Goal: Task Accomplishment & Management: Use online tool/utility

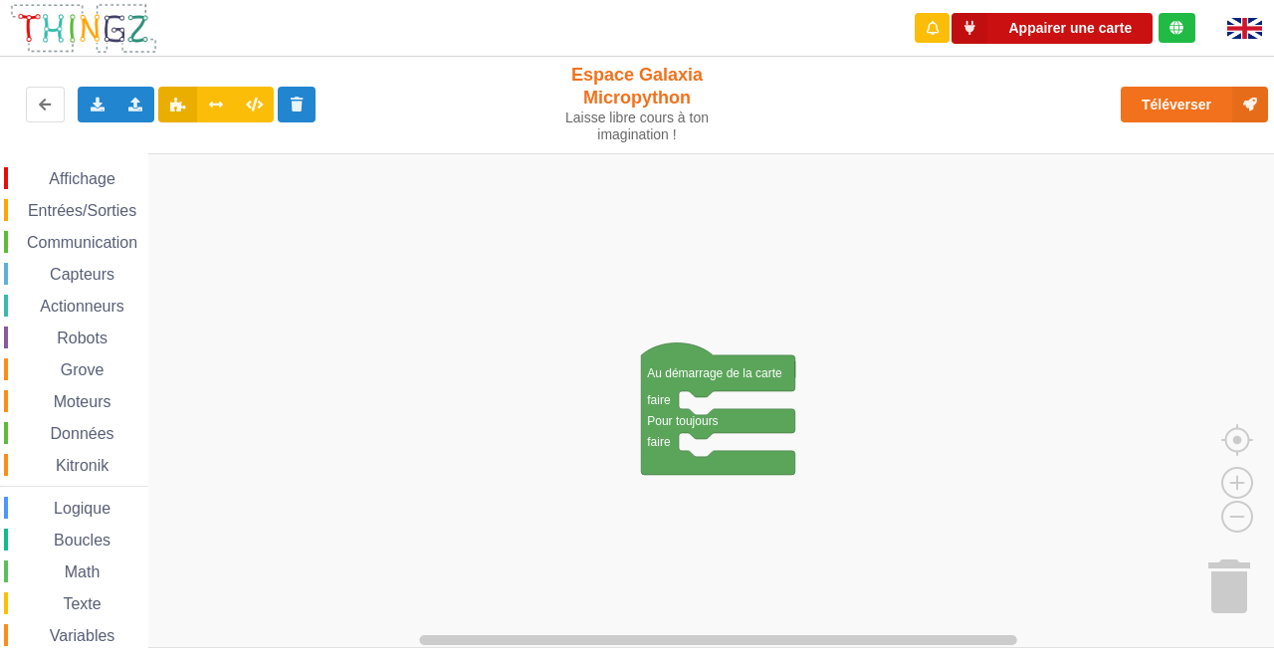
click at [1058, 43] on button "Appairer une carte" at bounding box center [1051, 28] width 201 height 31
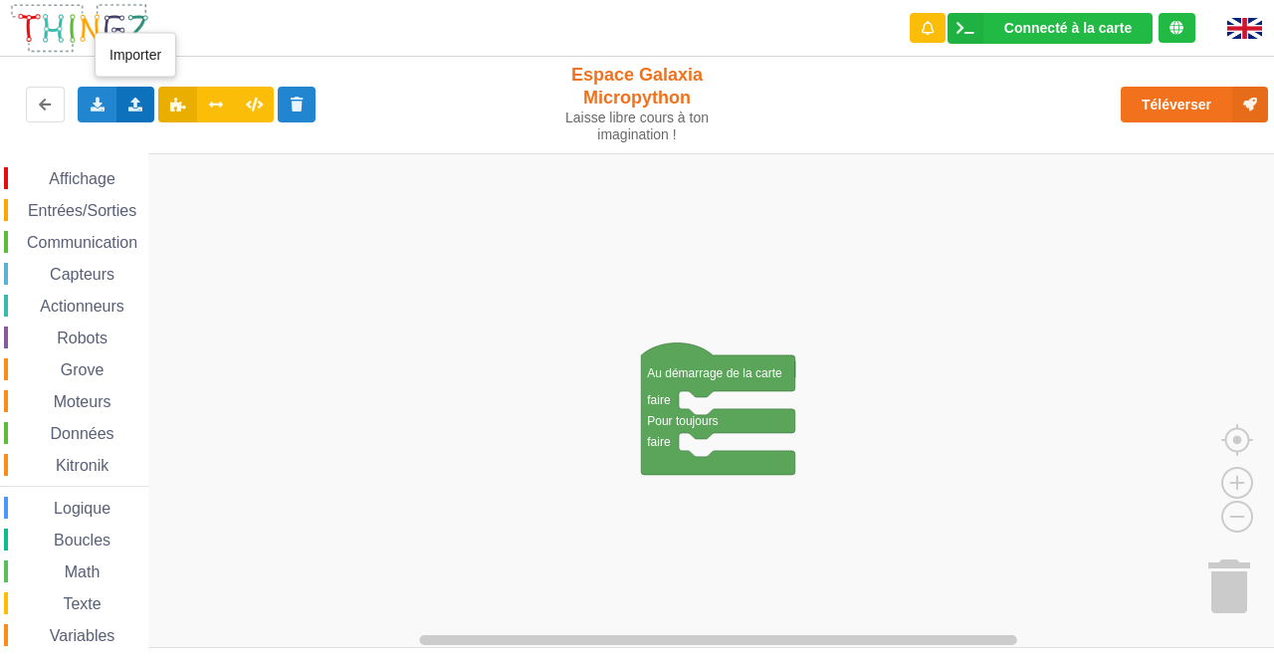
click at [131, 109] on icon at bounding box center [135, 104] width 17 height 12
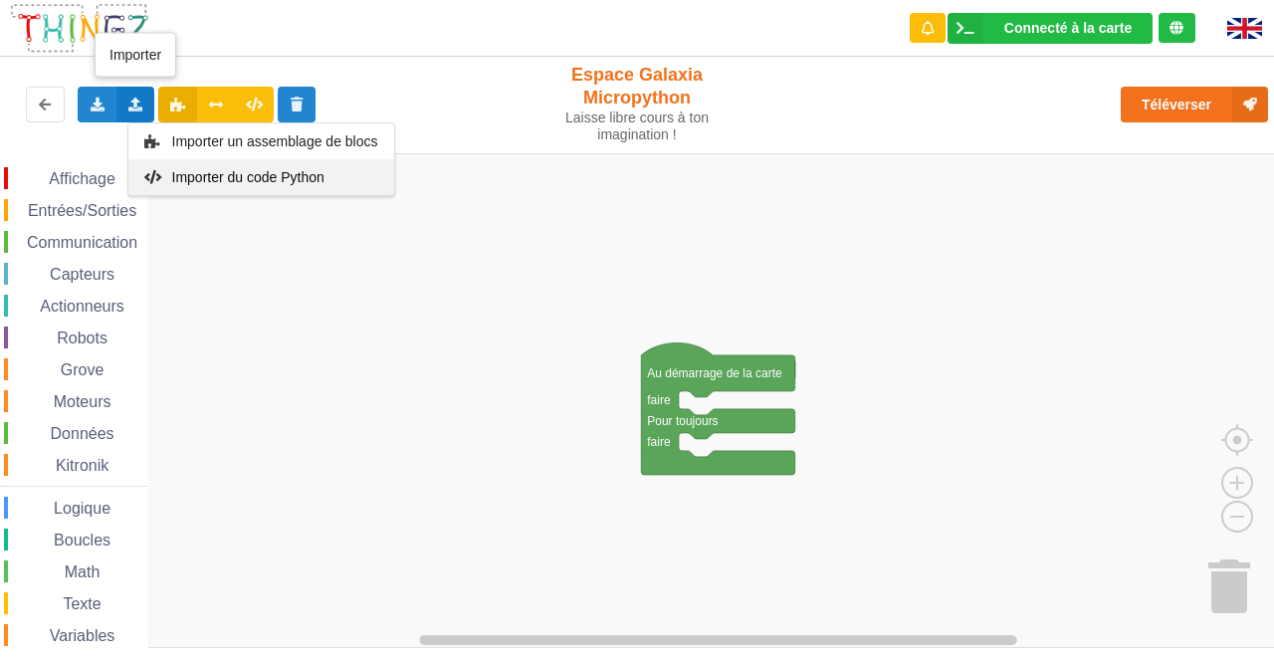
click at [236, 176] on span "Importer du code Python" at bounding box center [247, 177] width 152 height 16
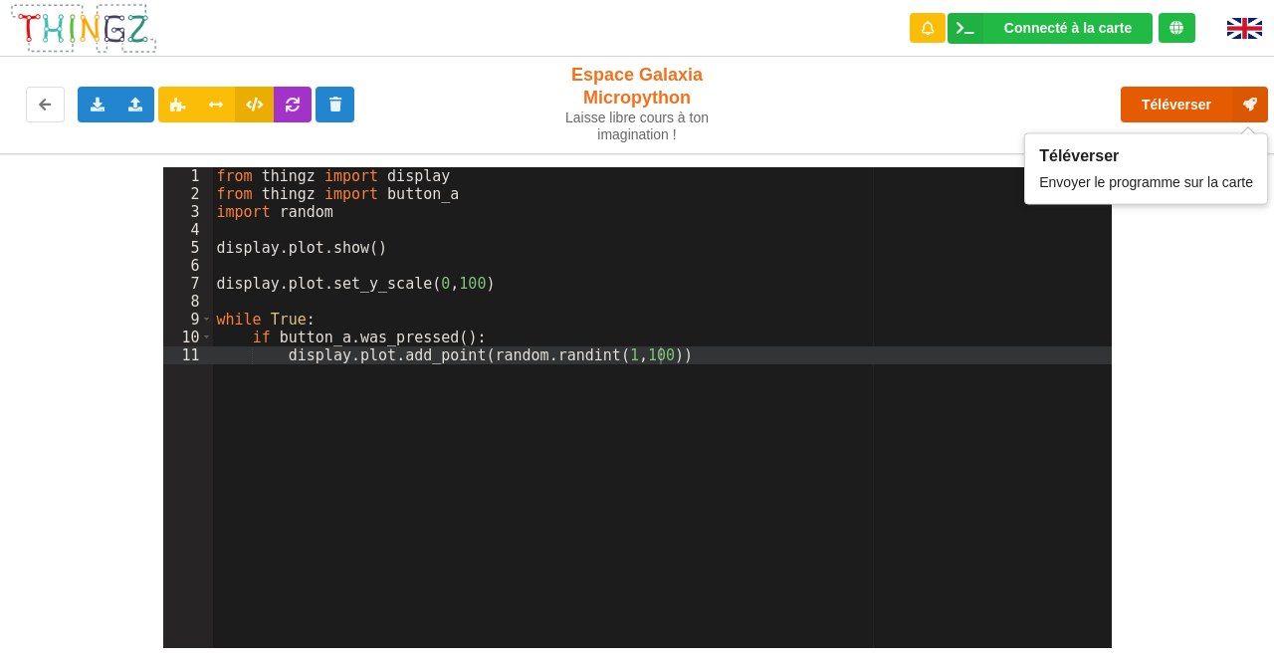
click at [1163, 101] on button "Téléverser" at bounding box center [1193, 105] width 147 height 36
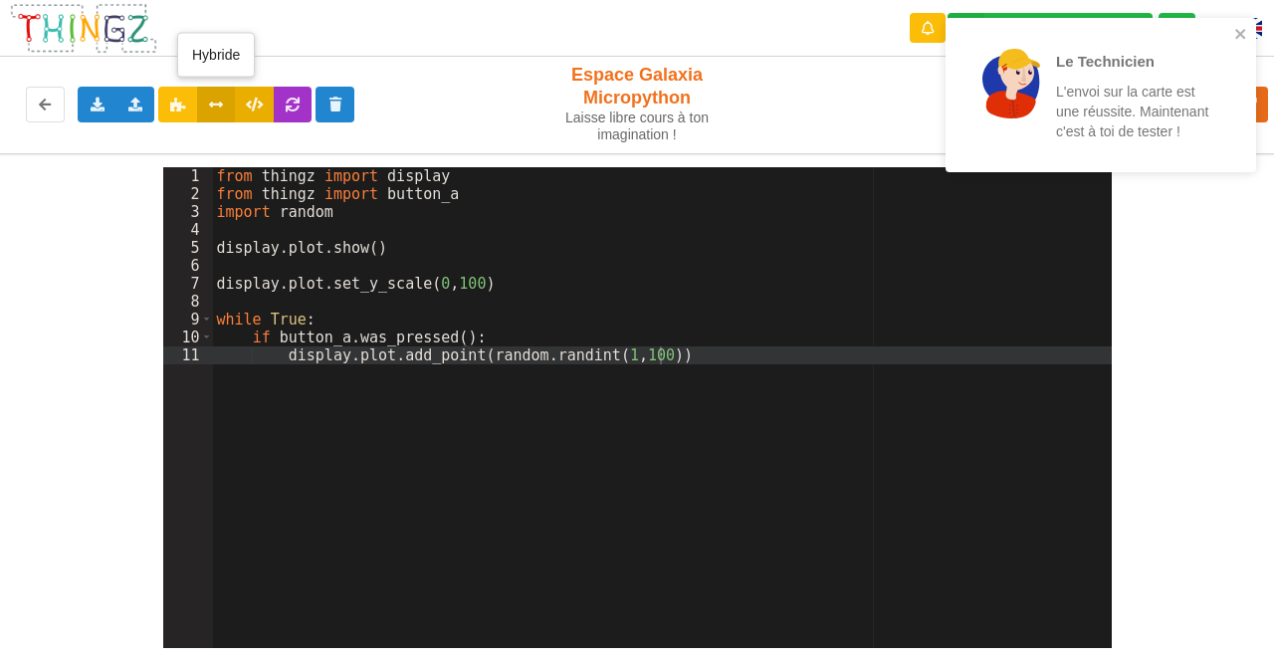
click at [217, 109] on icon at bounding box center [216, 104] width 17 height 12
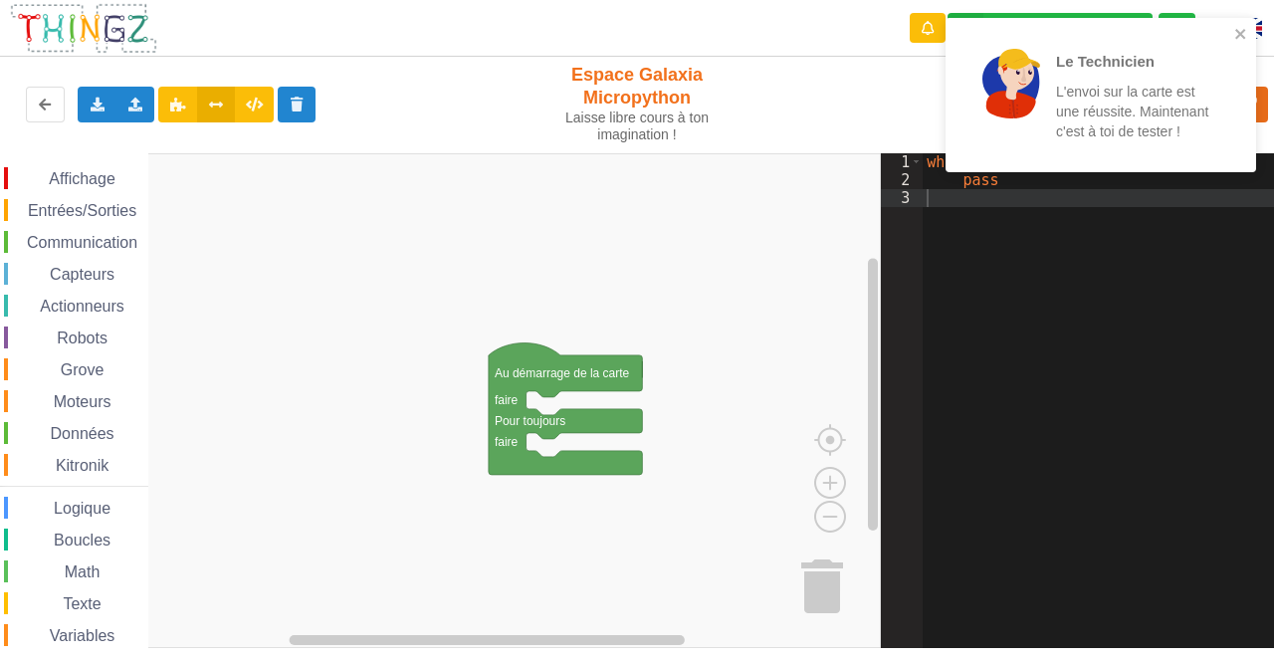
click at [72, 178] on span "Affichage" at bounding box center [82, 178] width 72 height 17
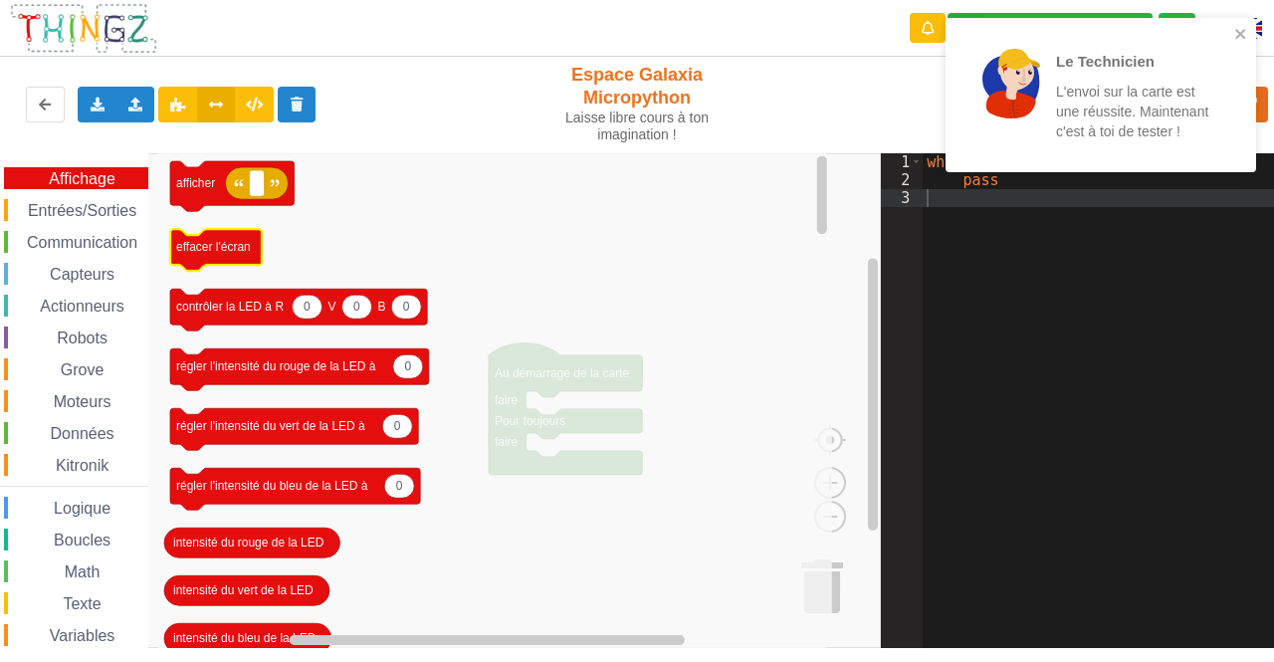
click at [215, 258] on icon "Espace de travail de Blocky" at bounding box center [216, 250] width 92 height 42
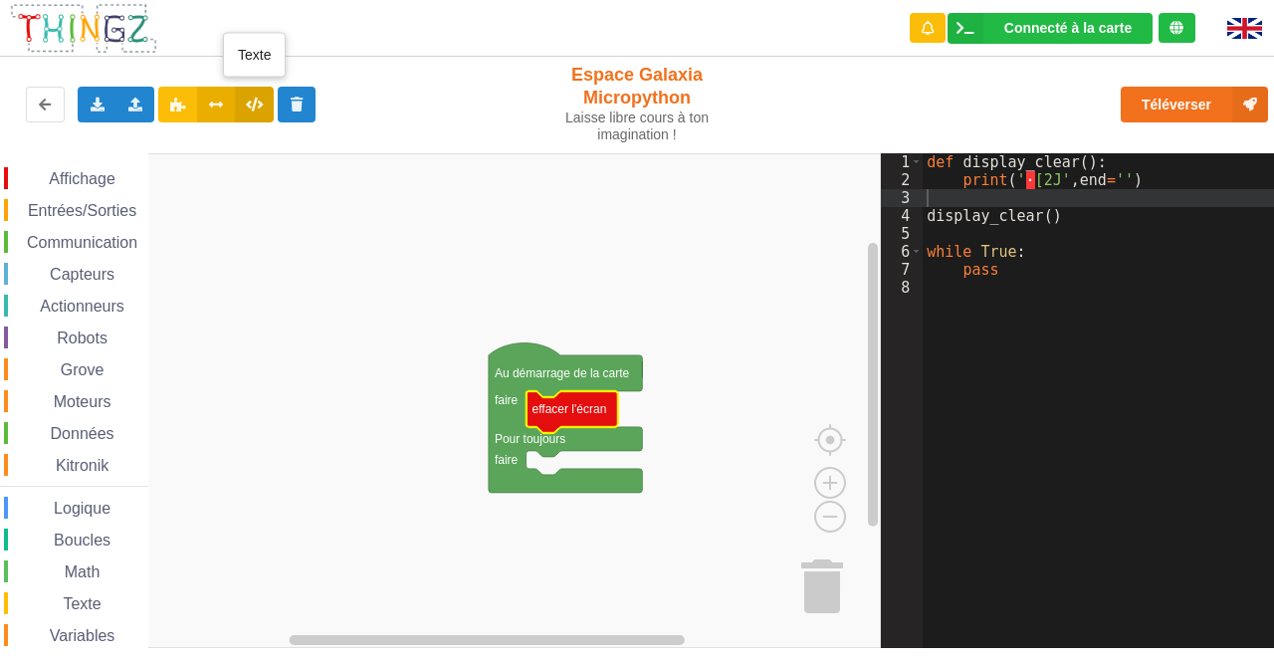
click at [262, 100] on icon at bounding box center [254, 104] width 17 height 12
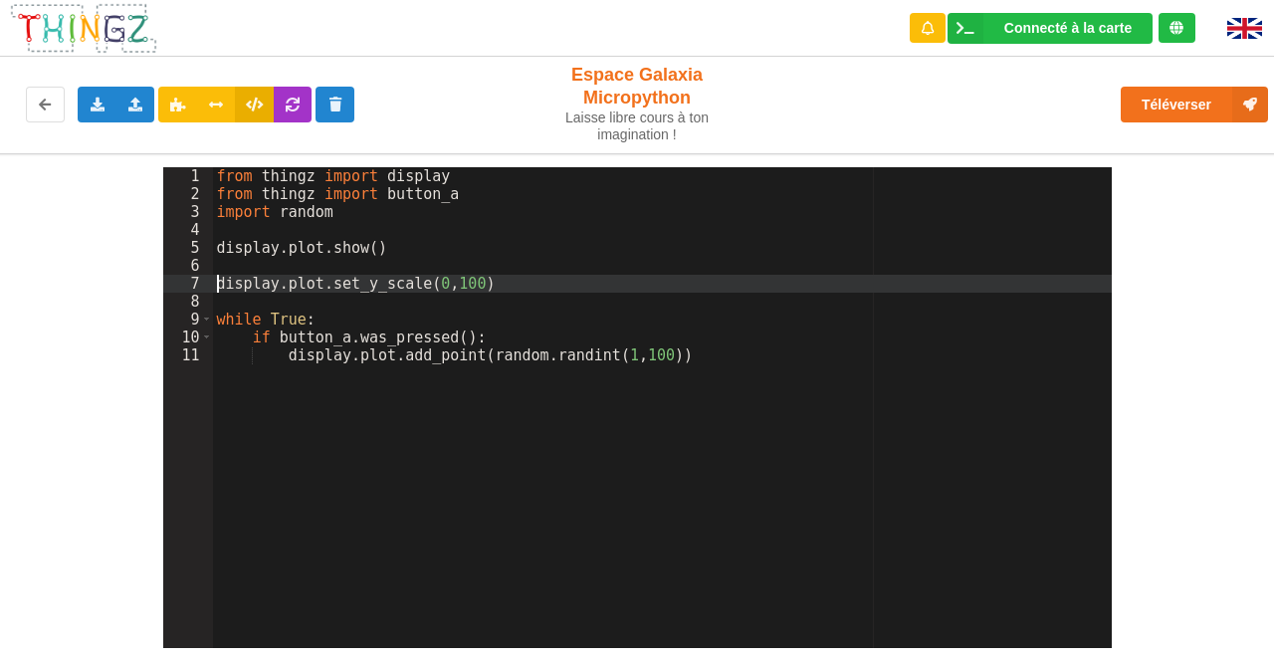
click at [220, 288] on div "from thingz import display from thingz import button_a import random display . …" at bounding box center [662, 425] width 899 height 516
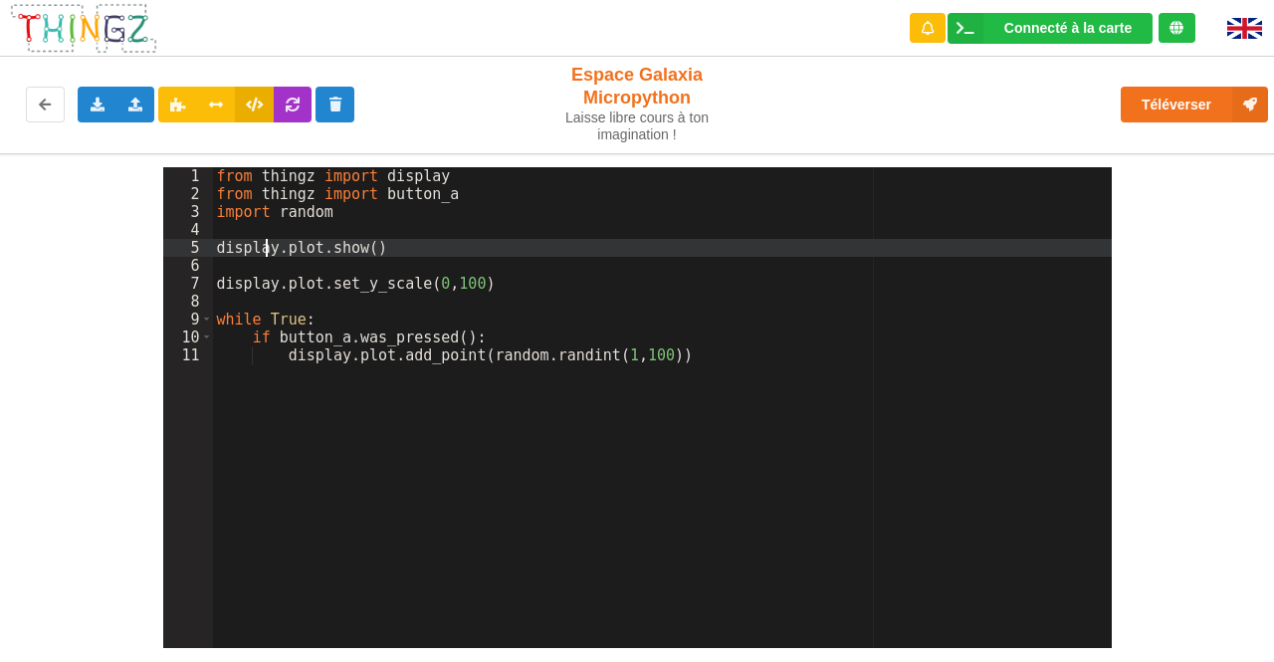
click at [263, 250] on div "from thingz import display from thingz import button_a import random display . …" at bounding box center [662, 425] width 899 height 516
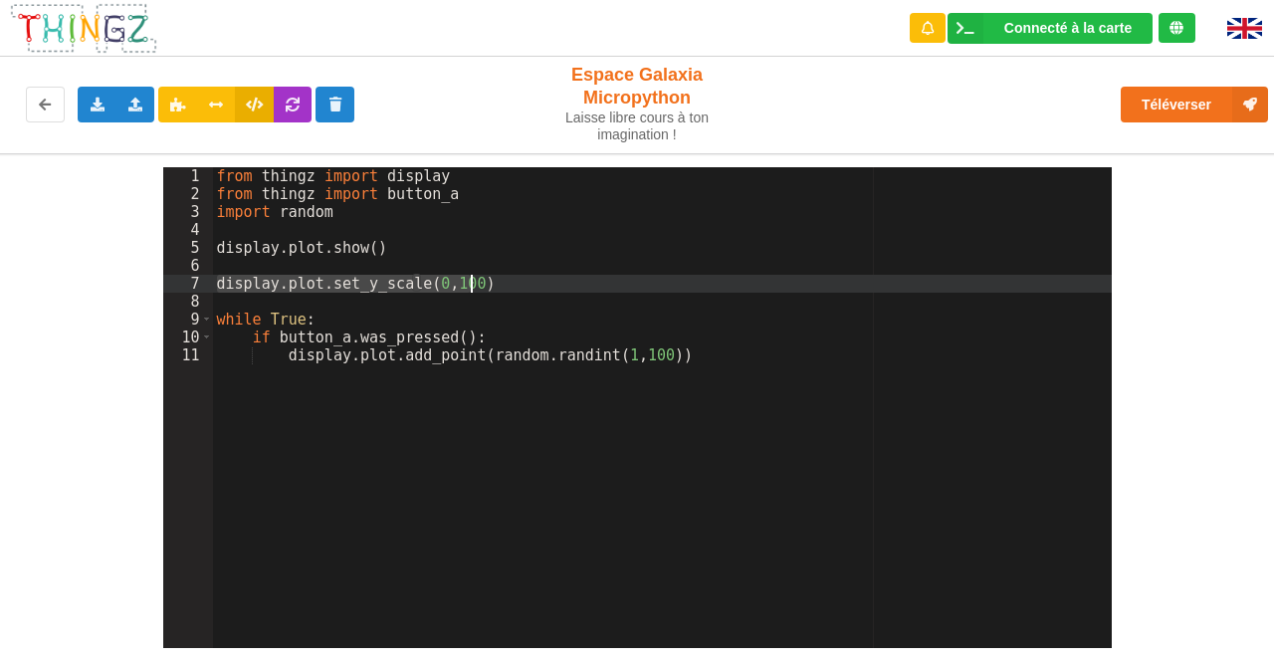
drag, startPoint x: 218, startPoint y: 283, endPoint x: 471, endPoint y: 280, distance: 252.8
click at [471, 280] on div "from thingz import display from thingz import button_a import random display . …" at bounding box center [662, 425] width 899 height 516
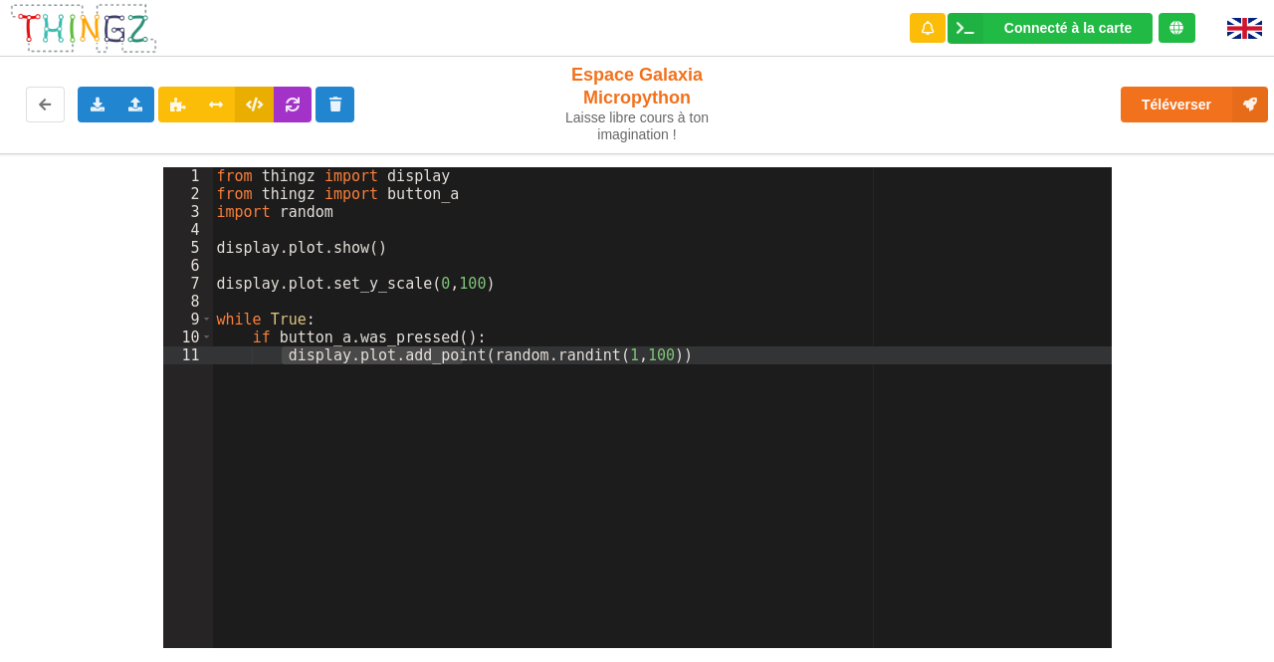
drag, startPoint x: 283, startPoint y: 359, endPoint x: 459, endPoint y: 350, distance: 176.4
click at [459, 350] on div "from thingz import display from thingz import button_a import random display . …" at bounding box center [662, 425] width 899 height 516
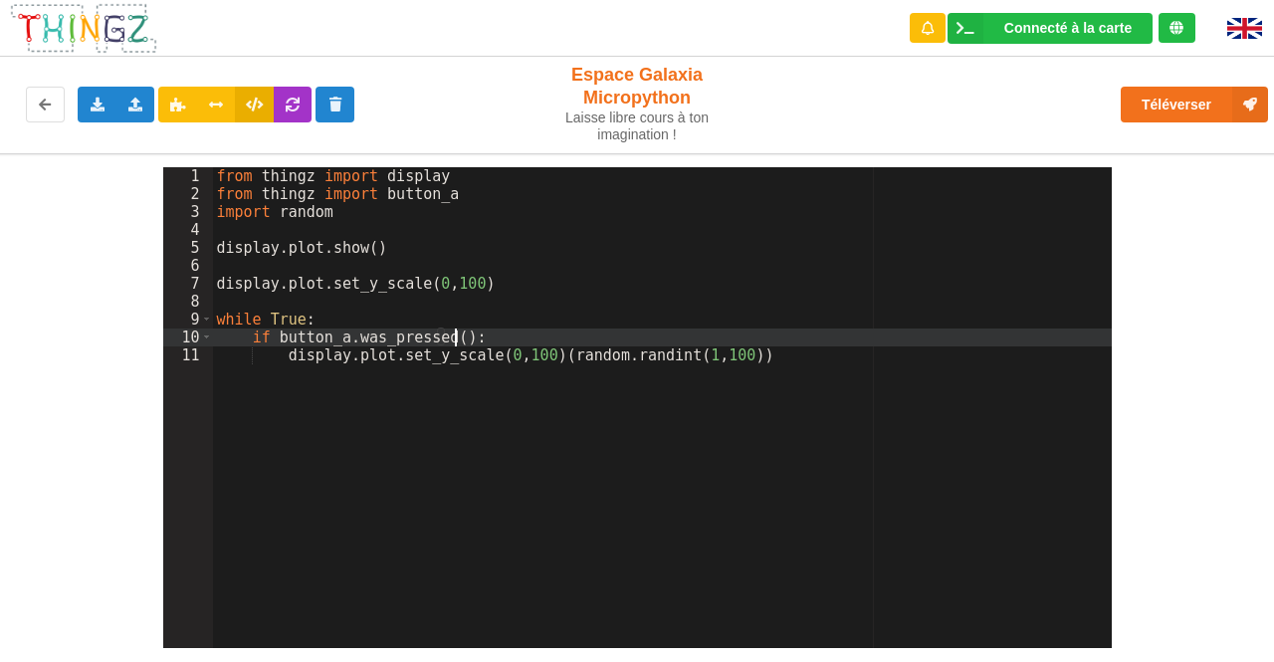
click at [458, 331] on div "from thingz import display from thingz import button_a import random display . …" at bounding box center [662, 425] width 899 height 516
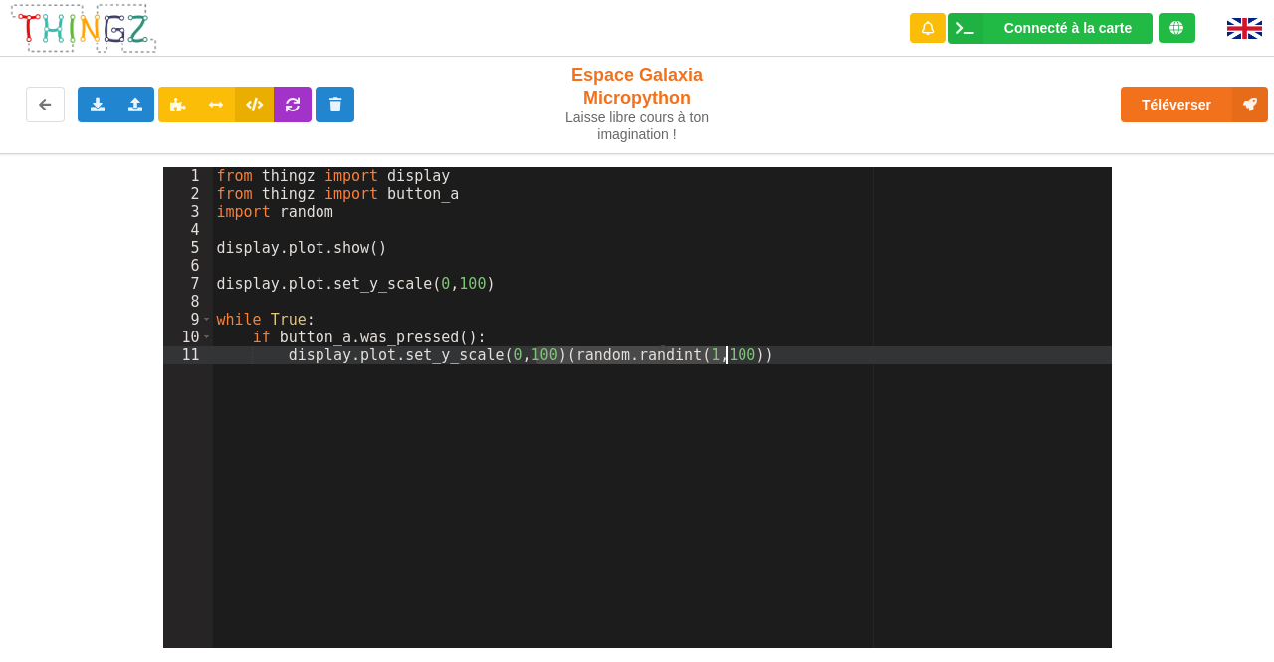
drag, startPoint x: 537, startPoint y: 350, endPoint x: 723, endPoint y: 355, distance: 186.1
click at [723, 355] on div "from thingz import display from thingz import button_a import random display . …" at bounding box center [662, 425] width 899 height 516
drag, startPoint x: 485, startPoint y: 355, endPoint x: 498, endPoint y: 357, distance: 13.1
click at [498, 357] on div "from thingz import display from thingz import button_a import random display . …" at bounding box center [662, 425] width 899 height 516
drag, startPoint x: 683, startPoint y: 348, endPoint x: 707, endPoint y: 352, distance: 25.2
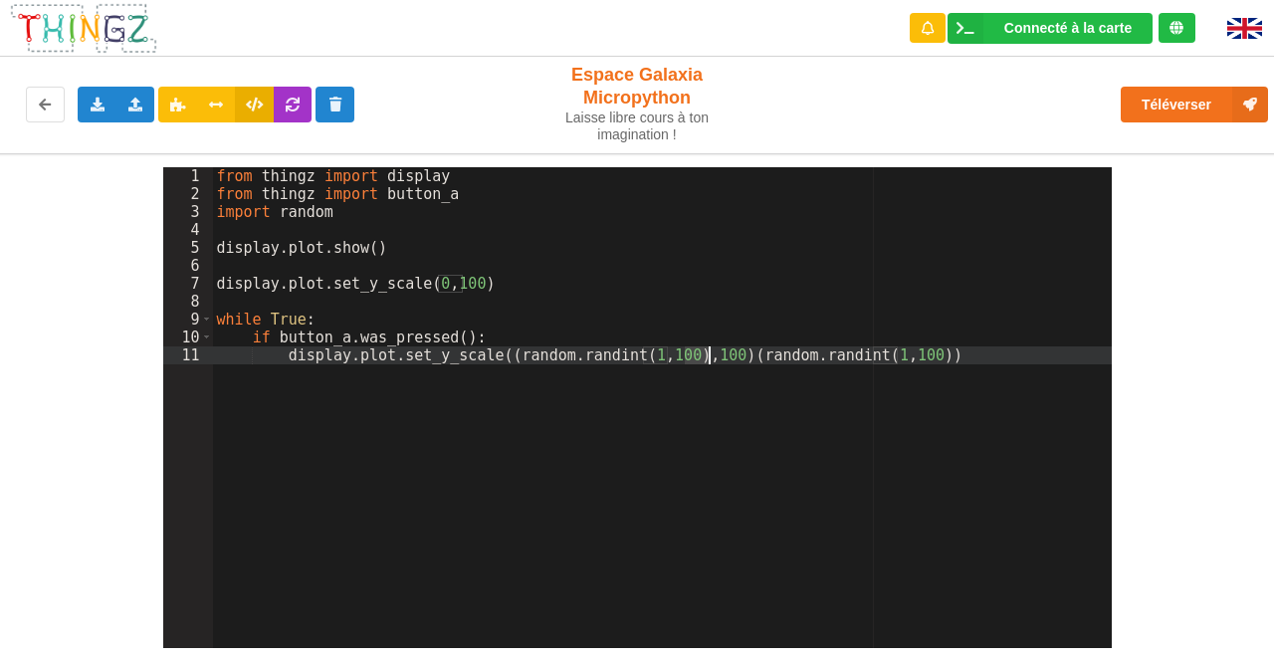
click at [707, 352] on div "from thingz import display from thingz import button_a import random display . …" at bounding box center [662, 425] width 899 height 516
drag, startPoint x: 884, startPoint y: 354, endPoint x: 1104, endPoint y: 354, distance: 220.9
click at [1104, 354] on div "from thingz import display from thingz import button_a import random display . …" at bounding box center [662, 425] width 899 height 516
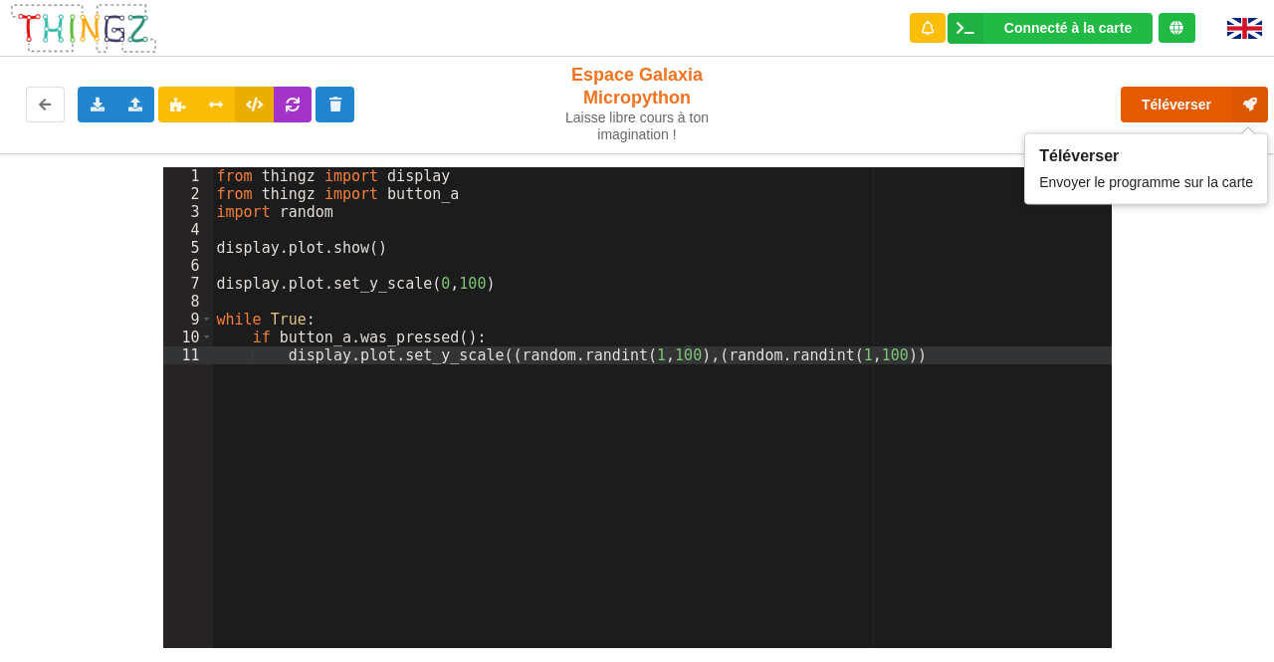
click at [1177, 106] on button "Téléverser" at bounding box center [1193, 105] width 147 height 36
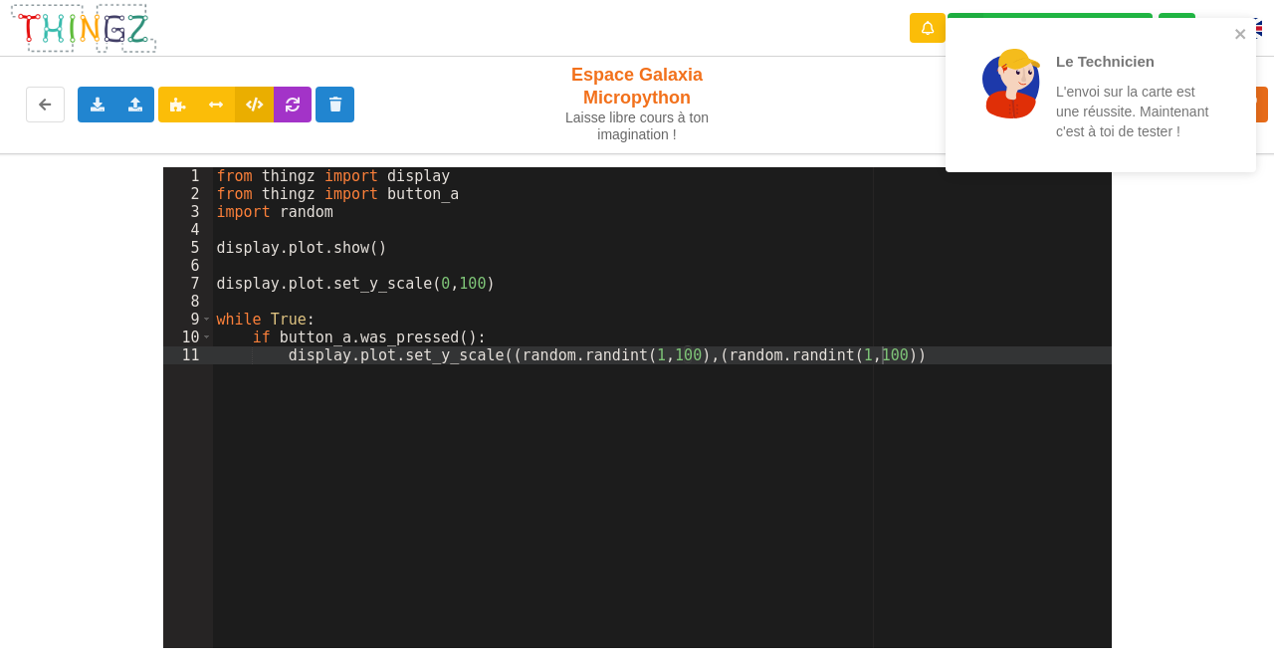
click at [679, 356] on div "from thingz import display from thingz import button_a import random display . …" at bounding box center [662, 425] width 899 height 516
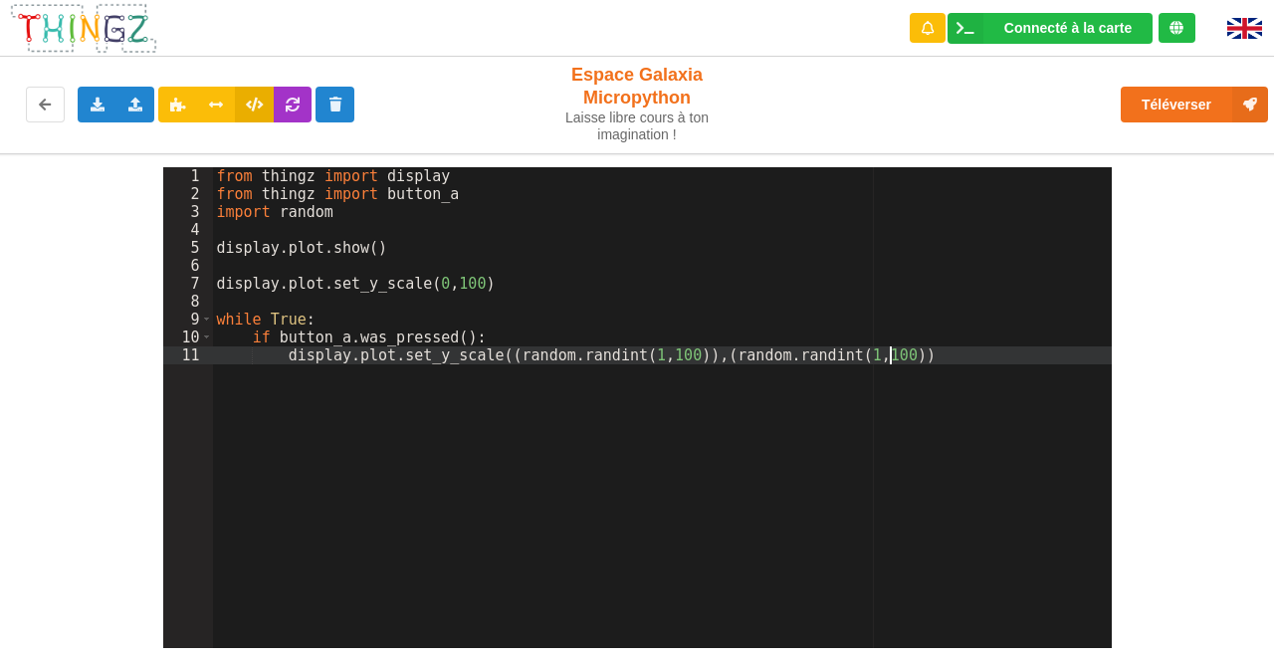
click at [916, 356] on div "from thingz import display from thingz import button_a import random display . …" at bounding box center [662, 425] width 899 height 516
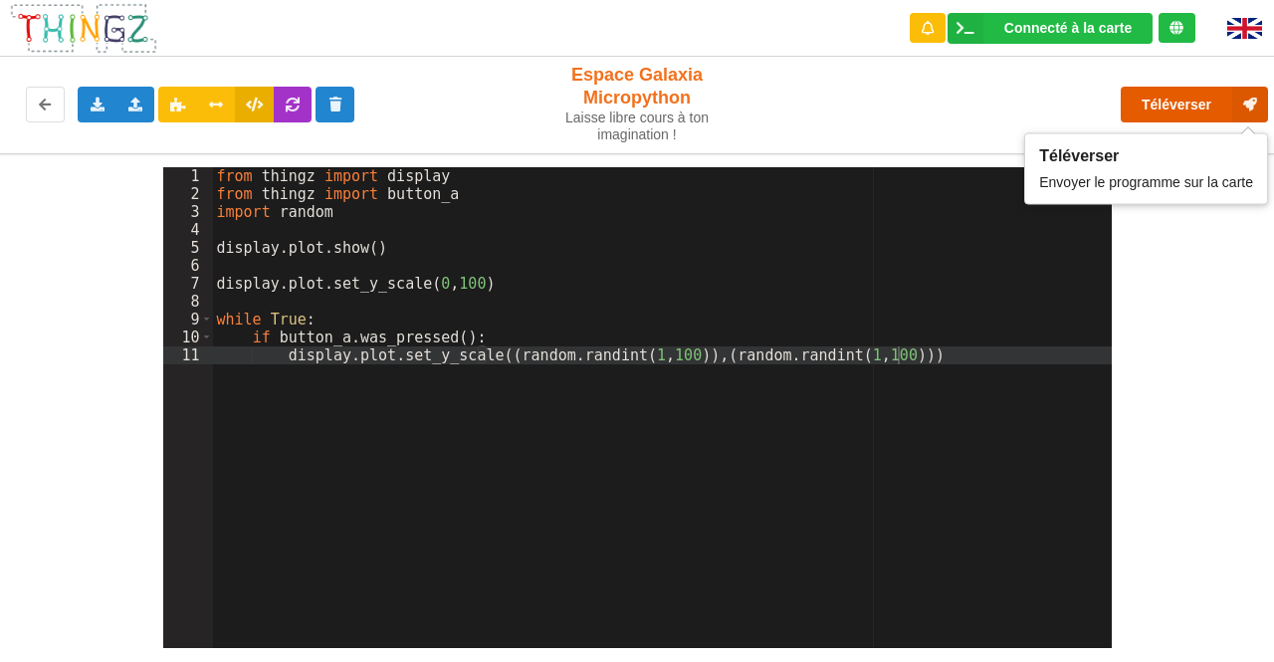
click at [1152, 100] on button "Téléverser" at bounding box center [1193, 105] width 147 height 36
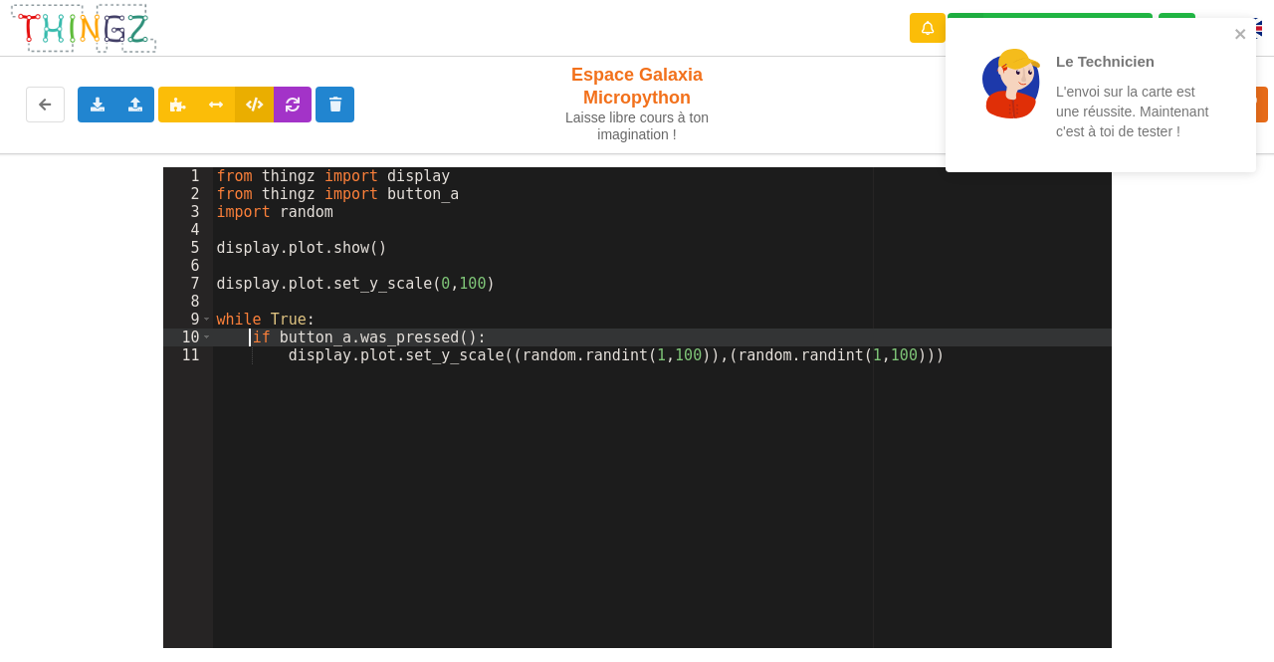
click at [251, 337] on div "from thingz import display from thingz import button_a import random display . …" at bounding box center [662, 425] width 899 height 516
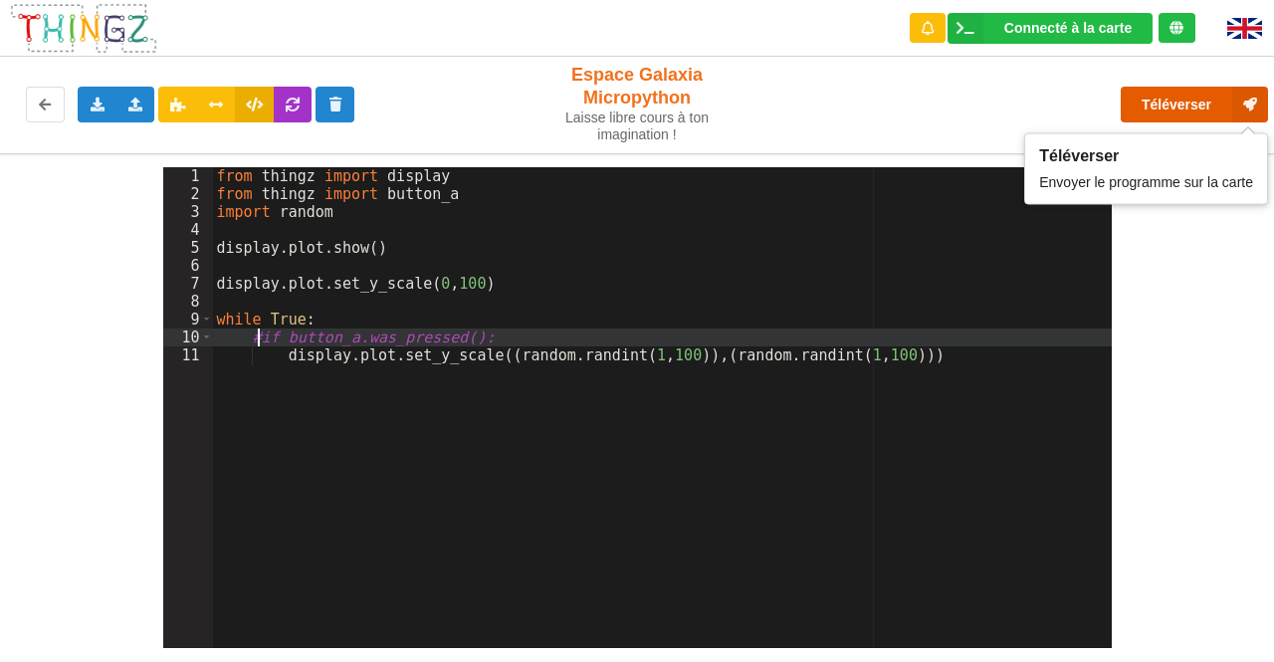
click at [1180, 100] on button "Téléverser" at bounding box center [1193, 105] width 147 height 36
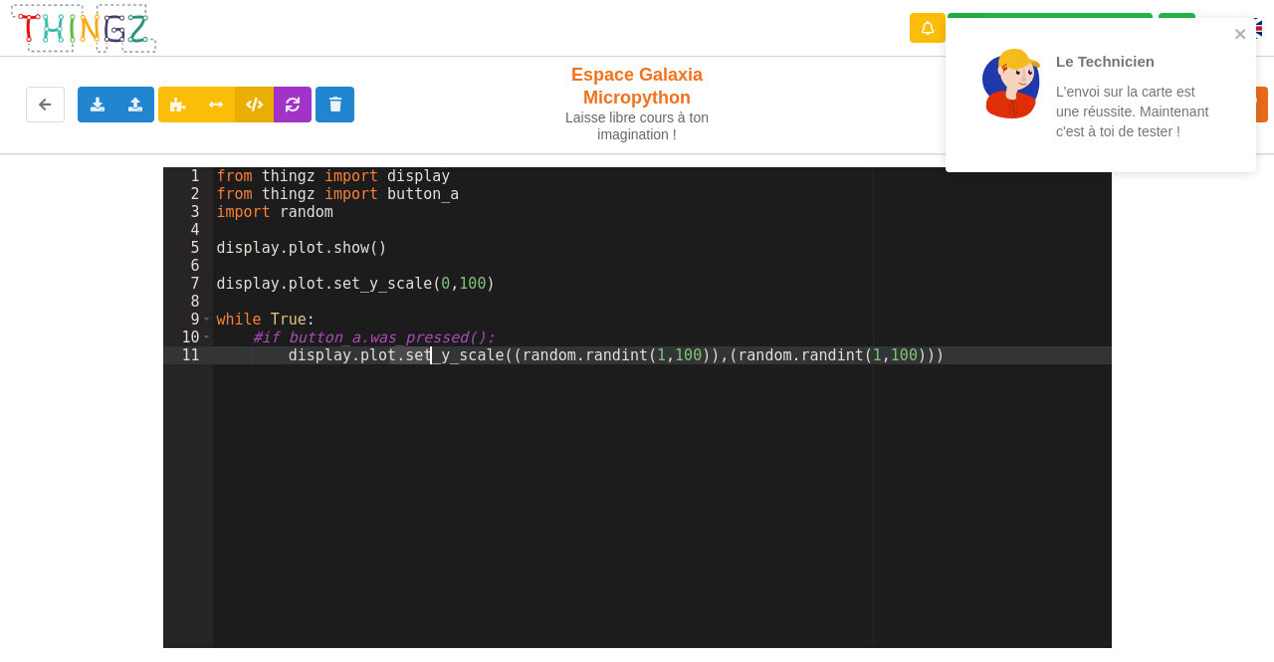
drag, startPoint x: 390, startPoint y: 356, endPoint x: 430, endPoint y: 357, distance: 39.8
click at [430, 357] on div "from thingz import display from thingz import button_a import random display . …" at bounding box center [662, 425] width 899 height 516
drag, startPoint x: 427, startPoint y: 353, endPoint x: 461, endPoint y: 354, distance: 33.8
click at [461, 354] on div "from thingz import display from thingz import button_a import random display . …" at bounding box center [662, 425] width 899 height 516
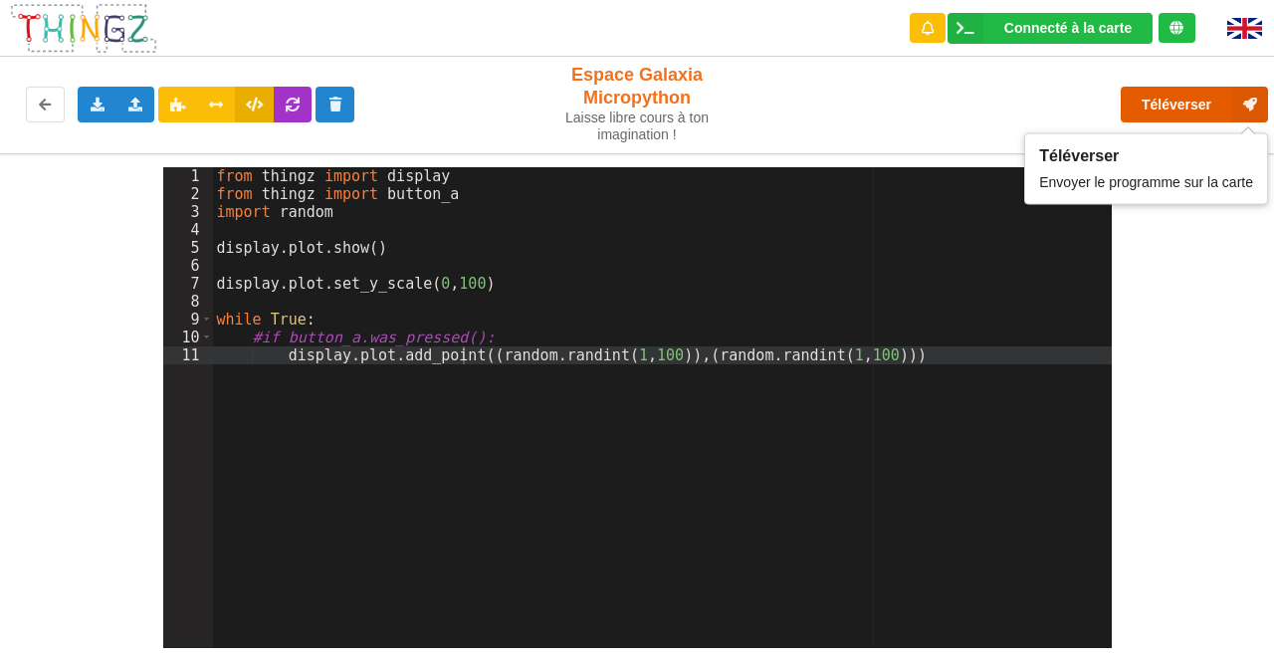
click at [1138, 101] on button "Téléverser" at bounding box center [1193, 105] width 147 height 36
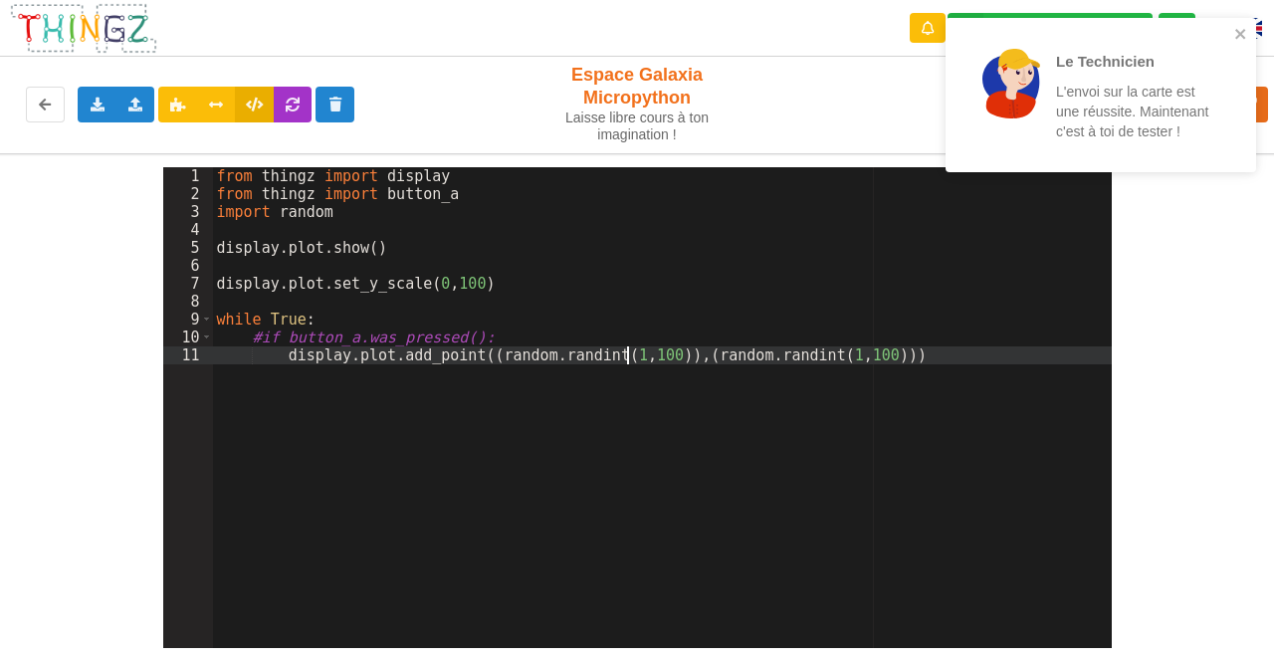
click at [625, 349] on div "from thingz import display from thingz import button_a import random display . …" at bounding box center [662, 425] width 899 height 516
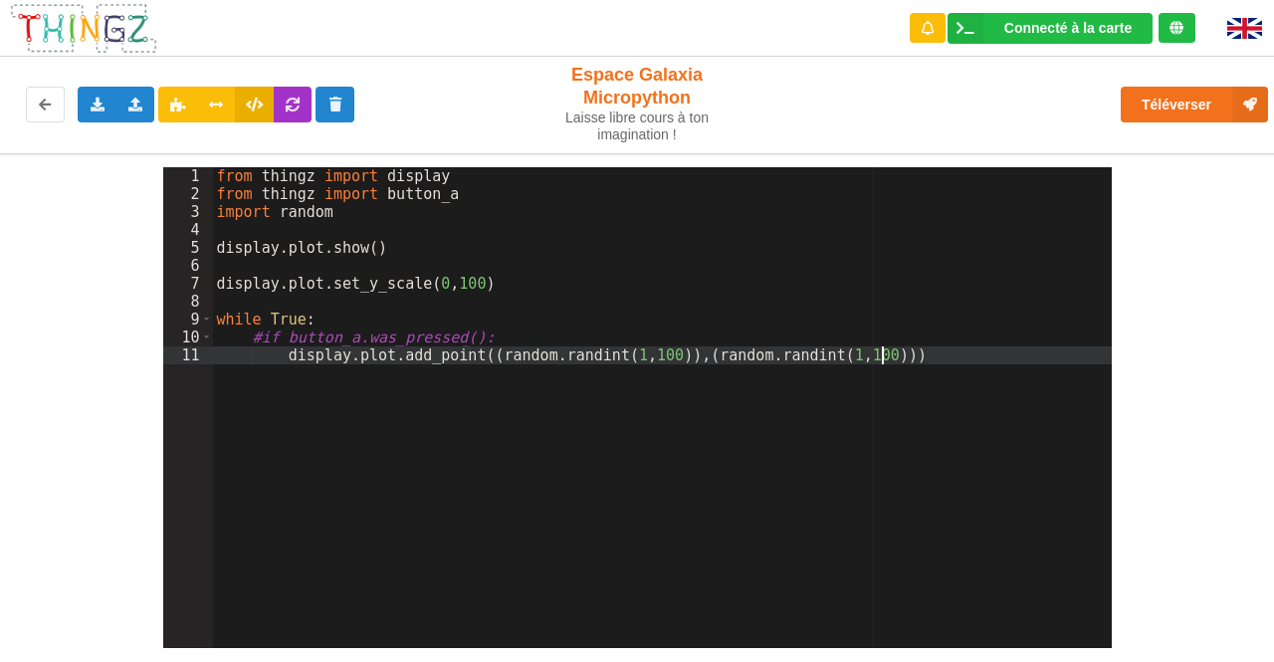
click at [893, 354] on div "from thingz import display from thingz import button_a import random display . …" at bounding box center [662, 425] width 899 height 516
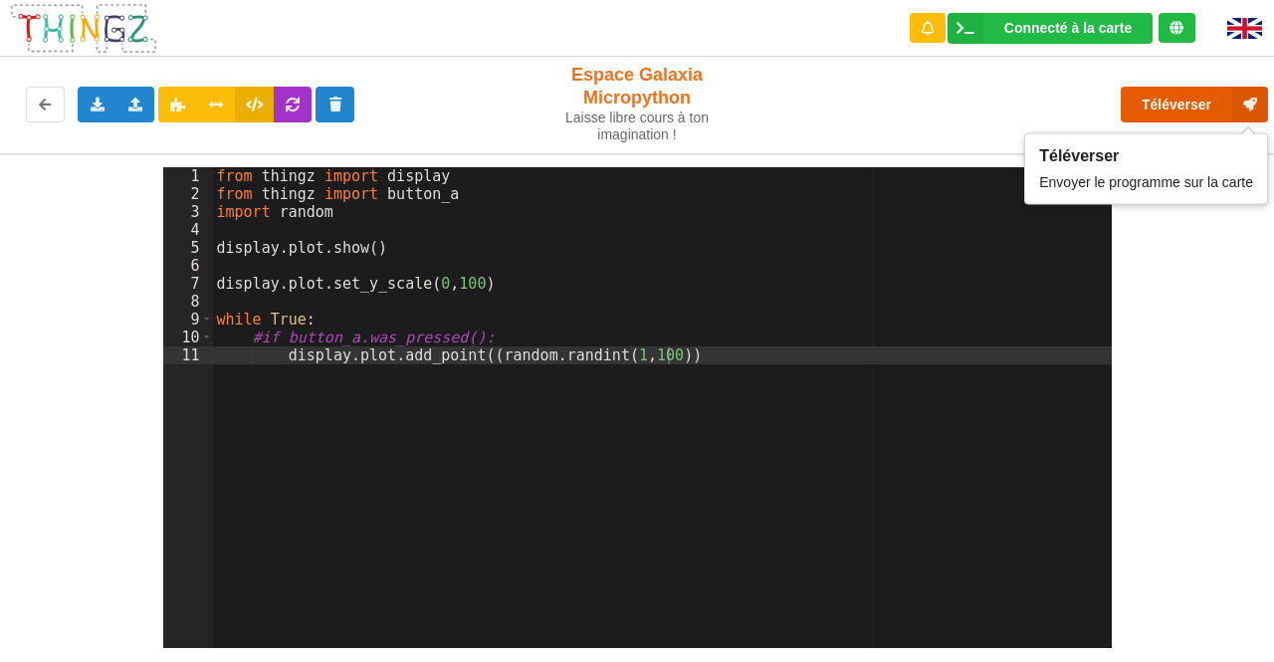
click at [1179, 102] on button "Téléverser" at bounding box center [1193, 105] width 147 height 36
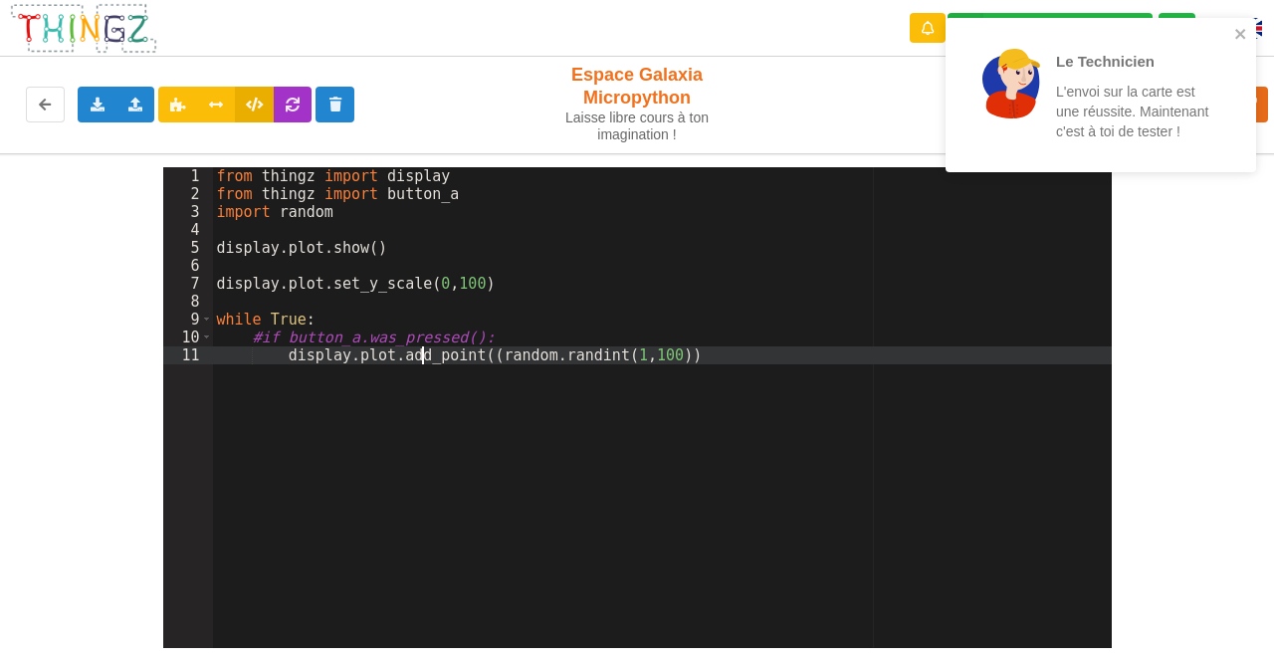
click at [419, 353] on div "from thingz import display from thingz import button_a import random display . …" at bounding box center [662, 425] width 899 height 516
click at [390, 355] on div "from thingz import display from thingz import button_a import random display . …" at bounding box center [662, 425] width 899 height 516
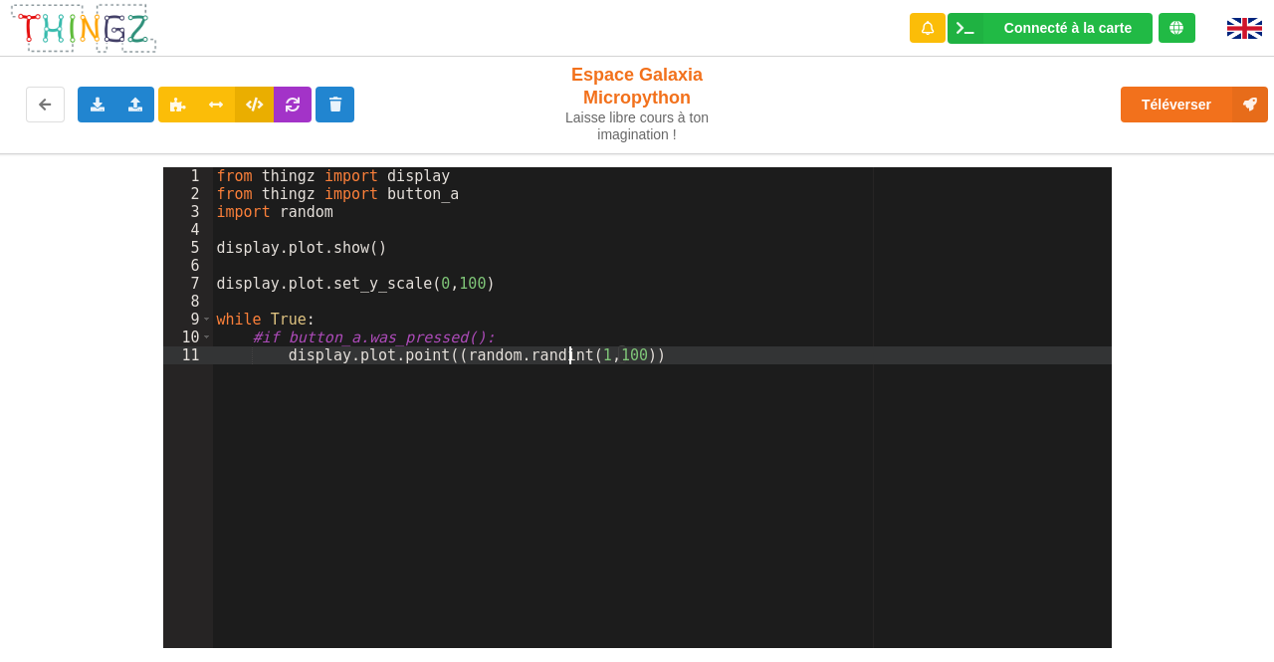
click at [573, 354] on div "from thingz import display from thingz import button_a import random display . …" at bounding box center [662, 425] width 899 height 516
click at [575, 354] on div "from thingz import display from thingz import button_a import random display . …" at bounding box center [662, 425] width 899 height 516
drag, startPoint x: 441, startPoint y: 353, endPoint x: 602, endPoint y: 353, distance: 161.2
click at [602, 353] on div "from thingz import display from thingz import button_a import random display . …" at bounding box center [662, 425] width 899 height 516
click at [642, 353] on div "from thingz import display from thingz import button_a import random display . …" at bounding box center [662, 425] width 899 height 516
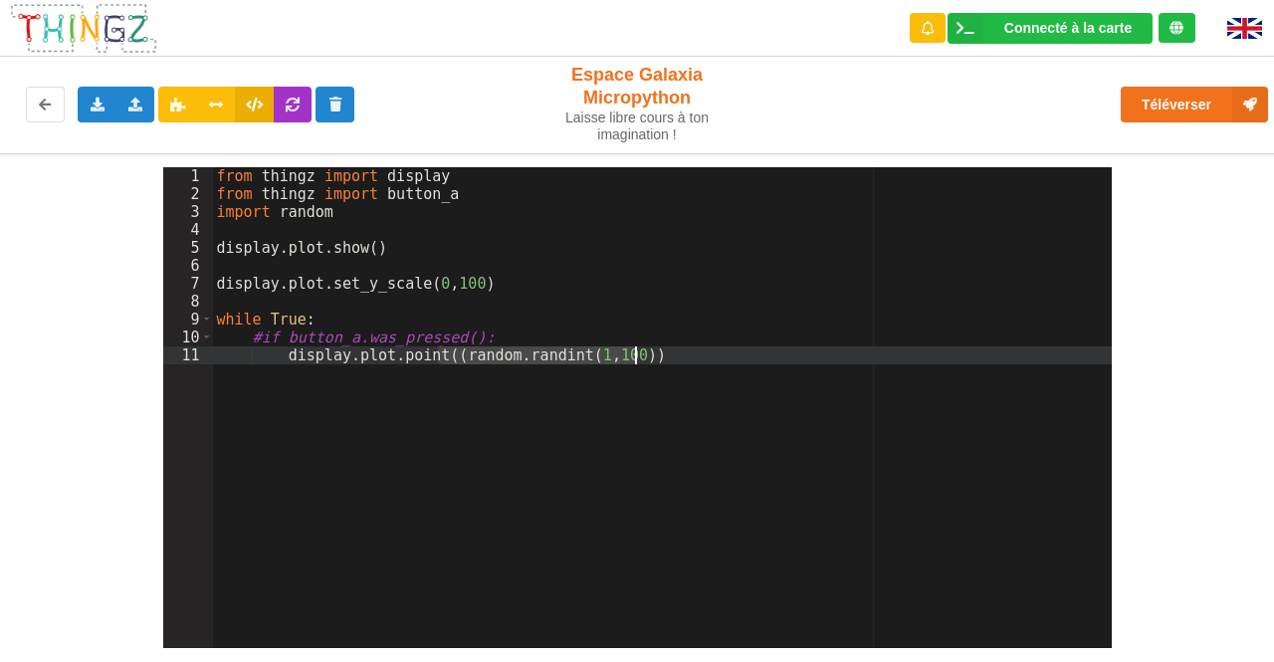
drag, startPoint x: 438, startPoint y: 355, endPoint x: 641, endPoint y: 350, distance: 203.0
click at [641, 350] on div "from thingz import display from thingz import button_a import random display . …" at bounding box center [662, 425] width 899 height 516
click at [641, 350] on div "from thingz import display from thingz import button_a import random display . …" at bounding box center [662, 407] width 899 height 481
paste textarea
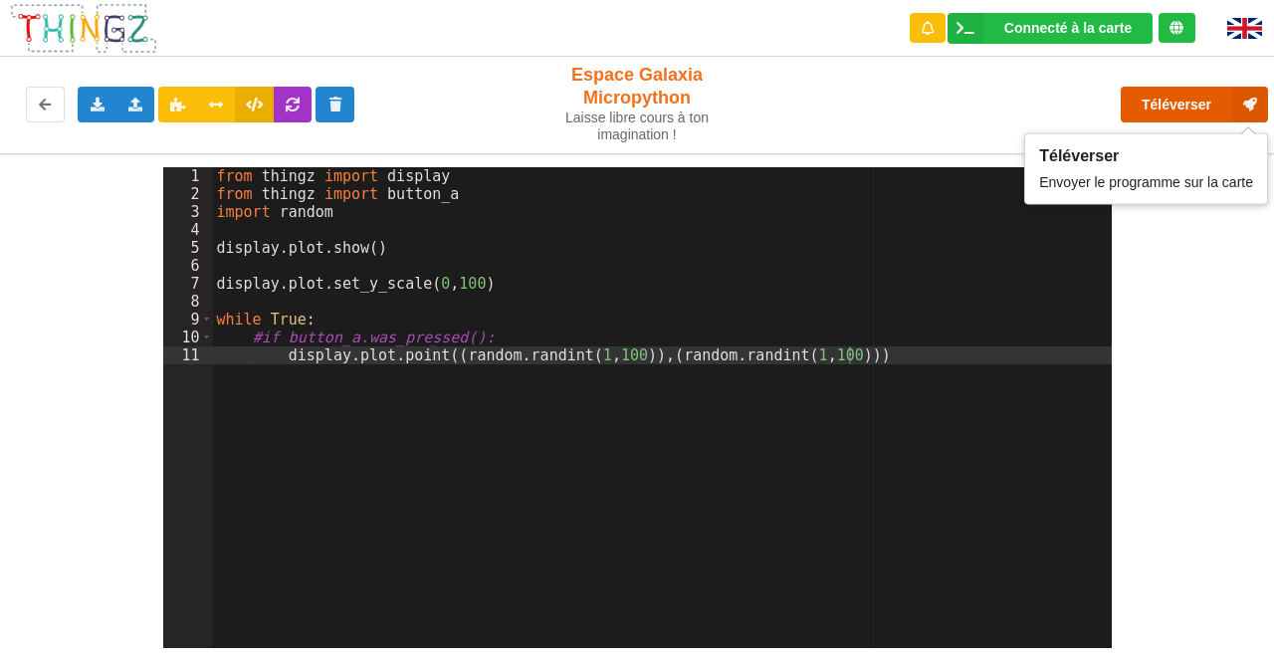
click at [1177, 93] on button "Téléverser" at bounding box center [1193, 105] width 147 height 36
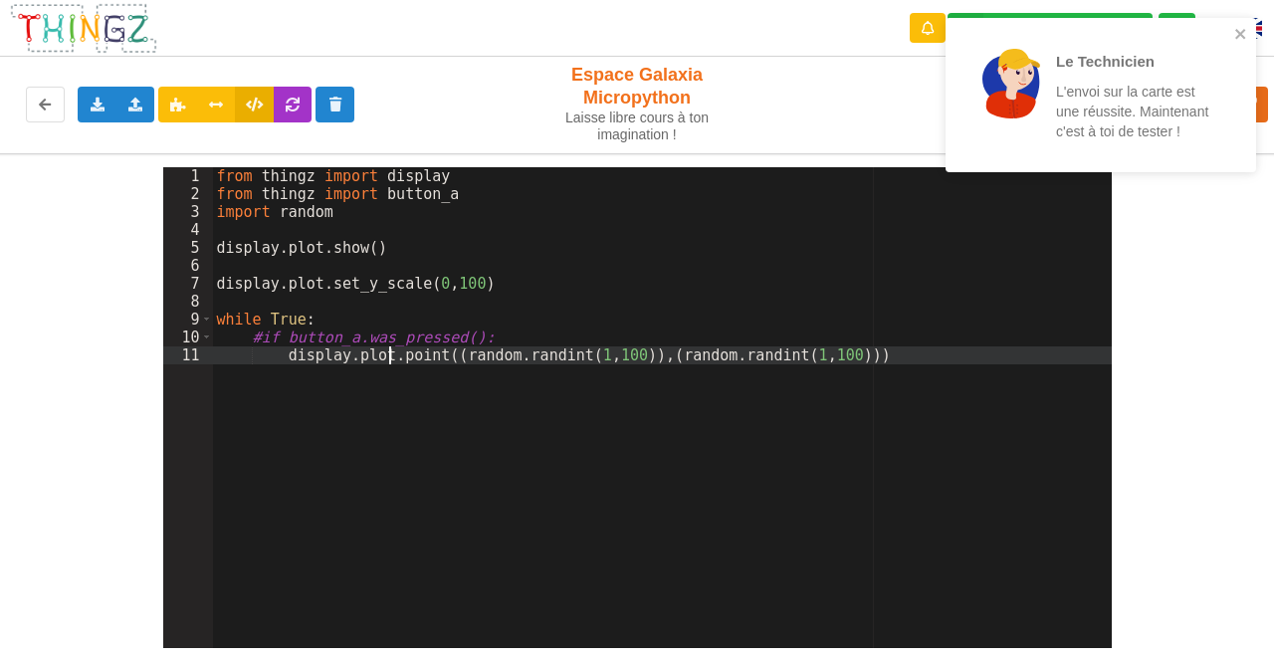
click at [386, 357] on div "from thingz import display from thingz import button_a import random display . …" at bounding box center [662, 425] width 899 height 516
click at [669, 354] on div "from thingz import display from thingz import button_a import random display . …" at bounding box center [662, 425] width 899 height 516
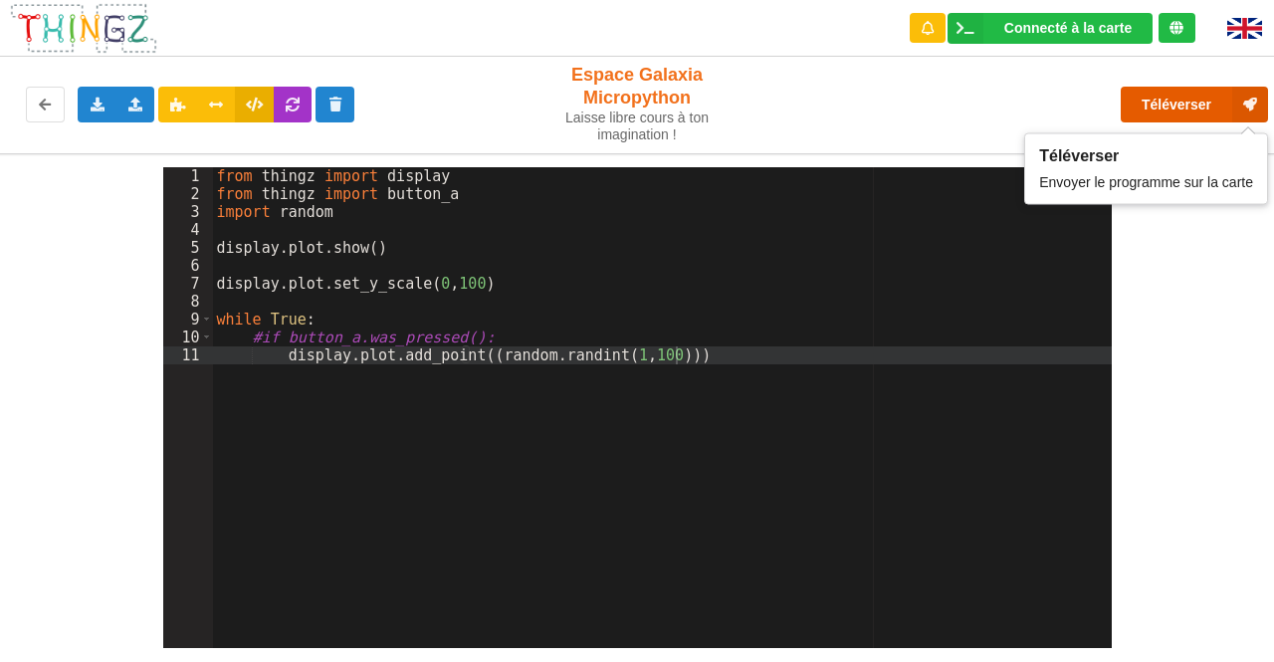
click at [1145, 93] on button "Téléverser" at bounding box center [1193, 105] width 147 height 36
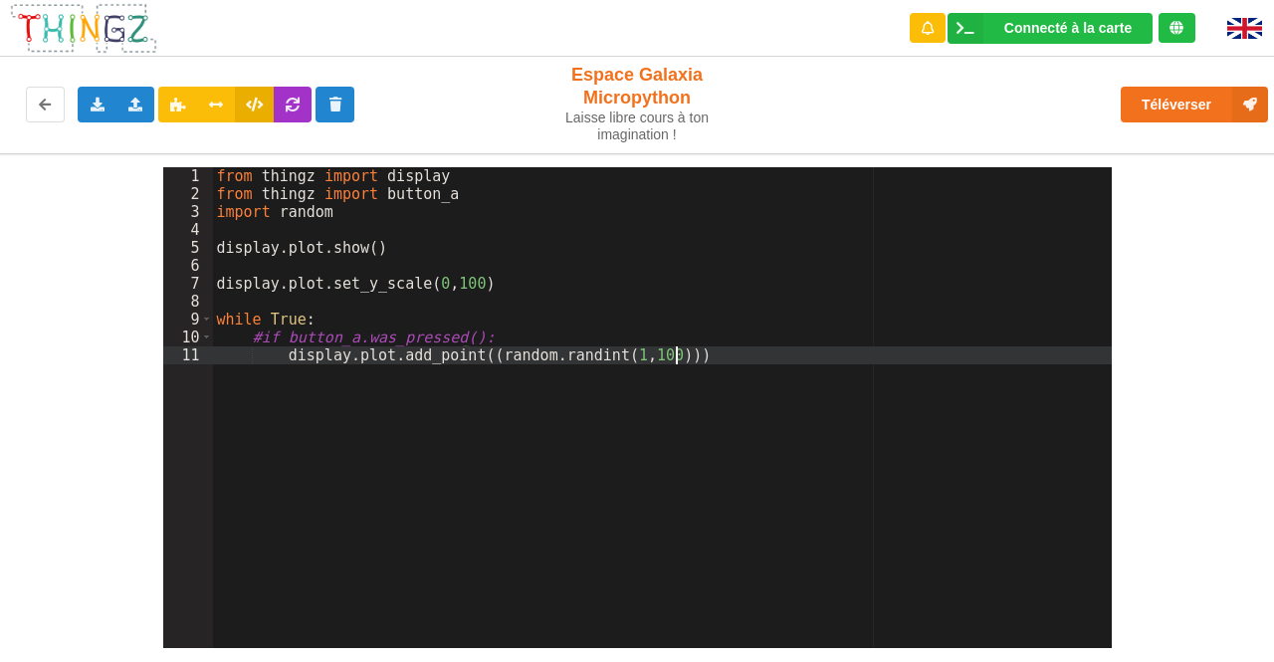
click at [635, 437] on div "from thingz import display from thingz import button_a import random display . …" at bounding box center [662, 425] width 899 height 516
click at [173, 102] on icon at bounding box center [177, 104] width 17 height 12
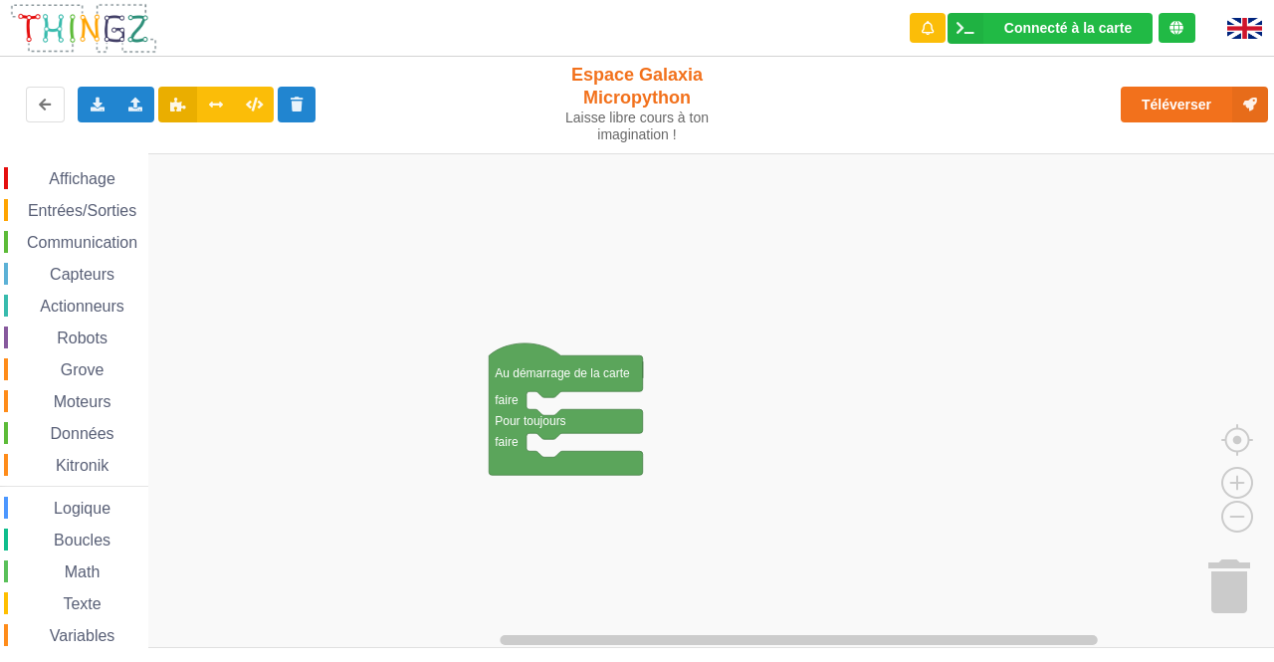
click at [89, 186] on span "Affichage" at bounding box center [82, 178] width 72 height 17
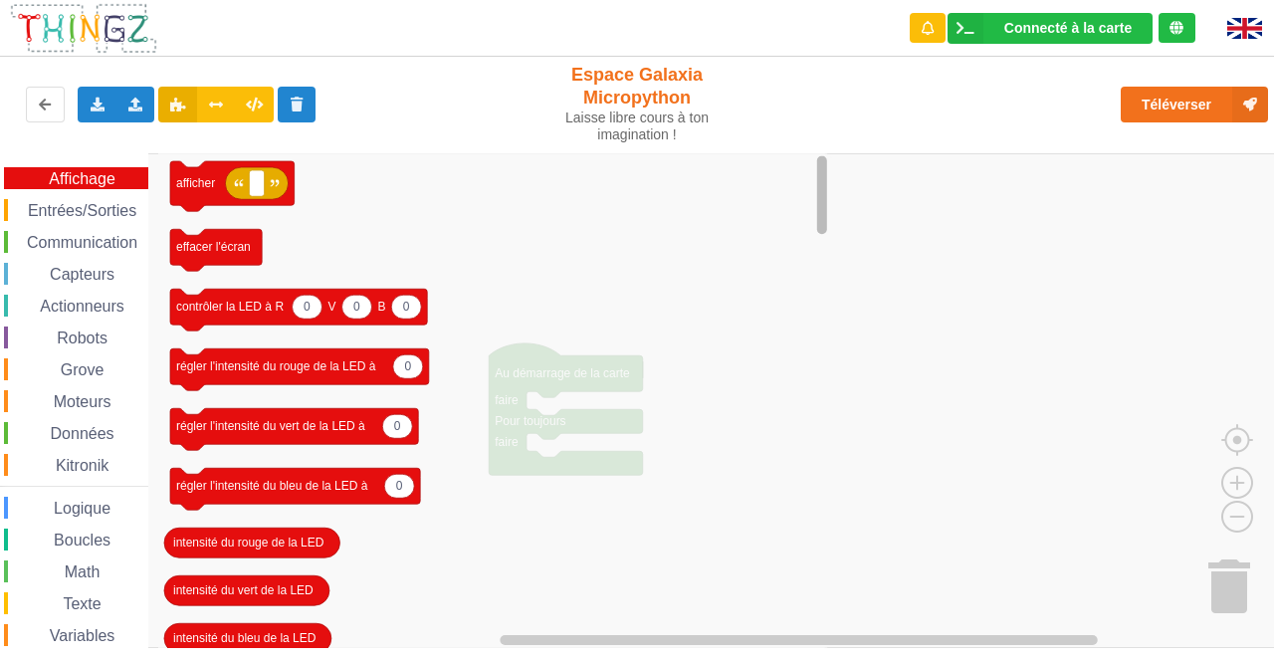
click at [1123, 5] on div "Connecté à la carte Réglages Ouvrir le moniteur automatiquement Connexion autom…" at bounding box center [637, 317] width 1302 height 662
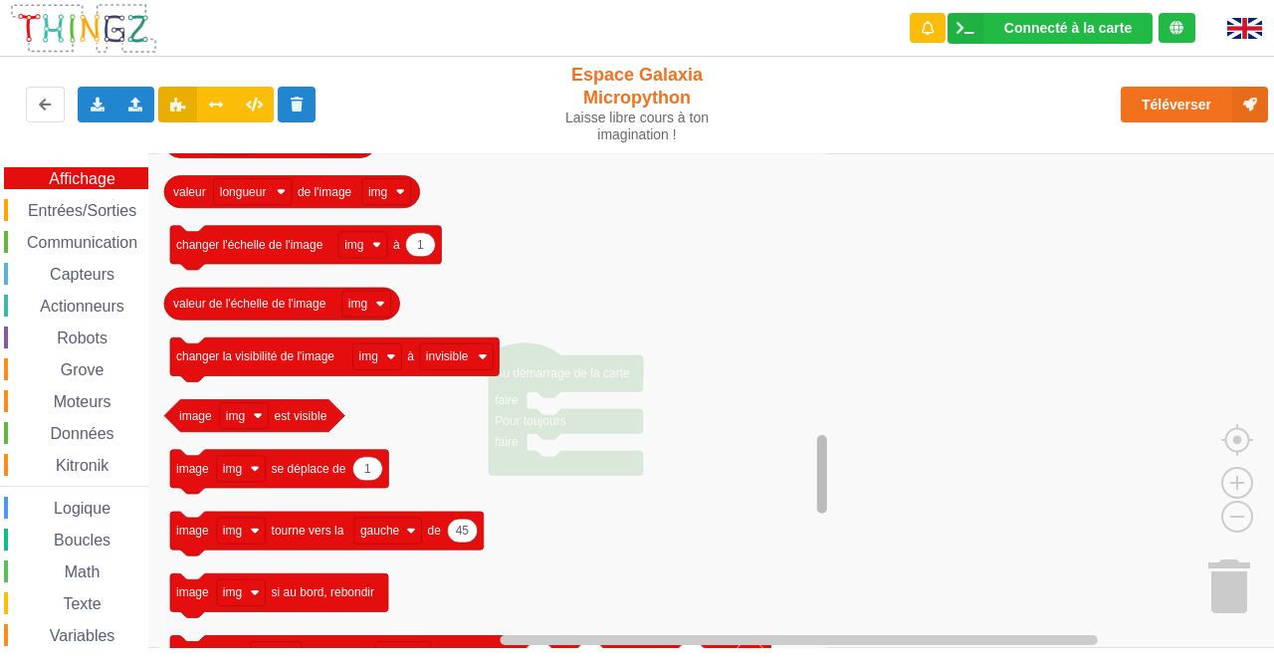
click at [817, 485] on rect "Espace de travail de Blocky" at bounding box center [822, 474] width 10 height 79
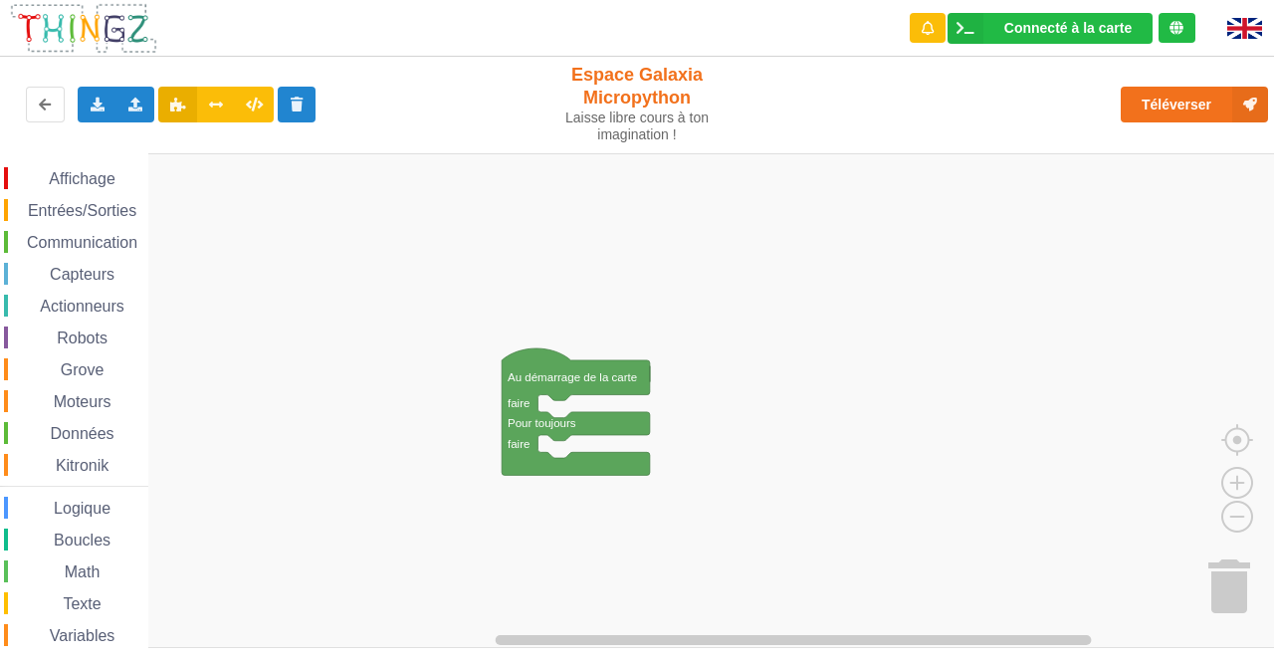
click at [105, 187] on span "Affichage" at bounding box center [82, 178] width 72 height 17
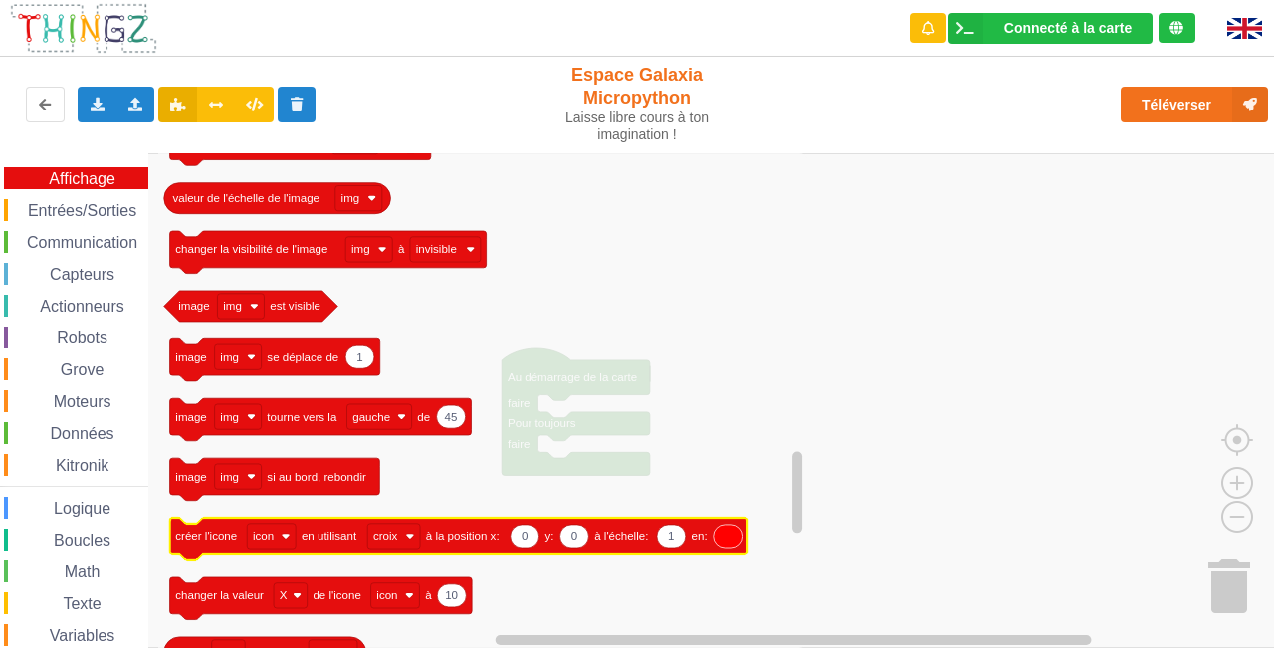
click at [332, 546] on icon "Espace de travail de Blocky" at bounding box center [459, 538] width 578 height 43
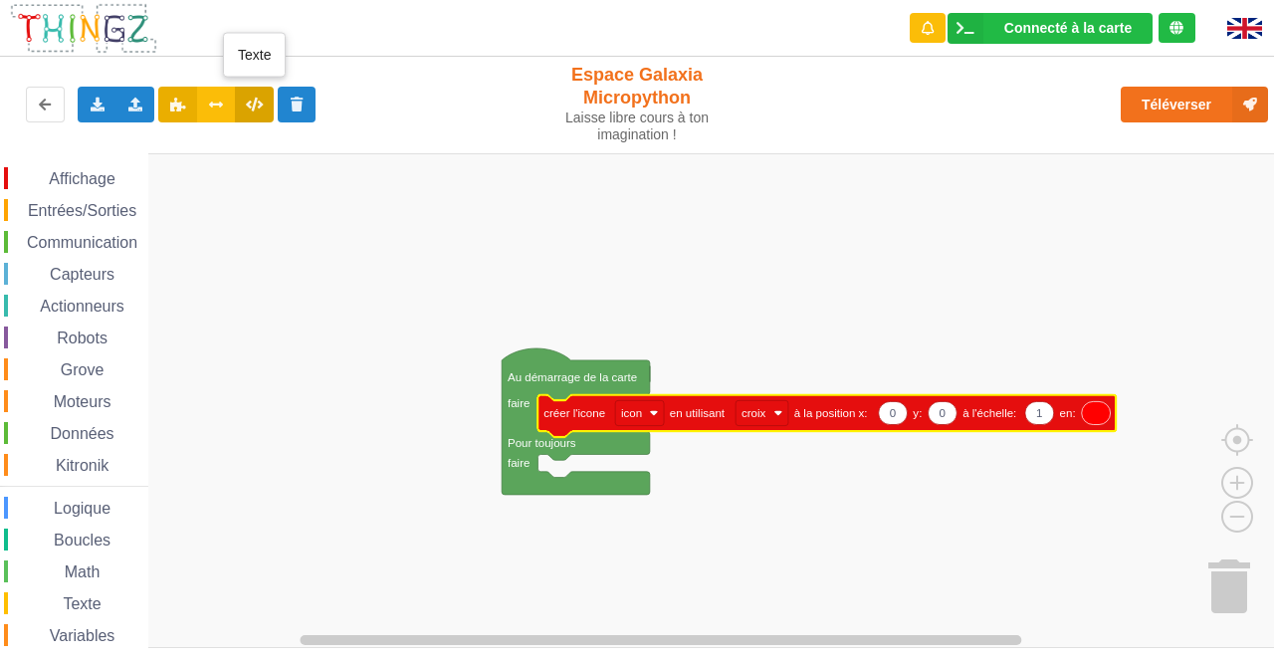
click at [249, 105] on icon at bounding box center [254, 104] width 17 height 12
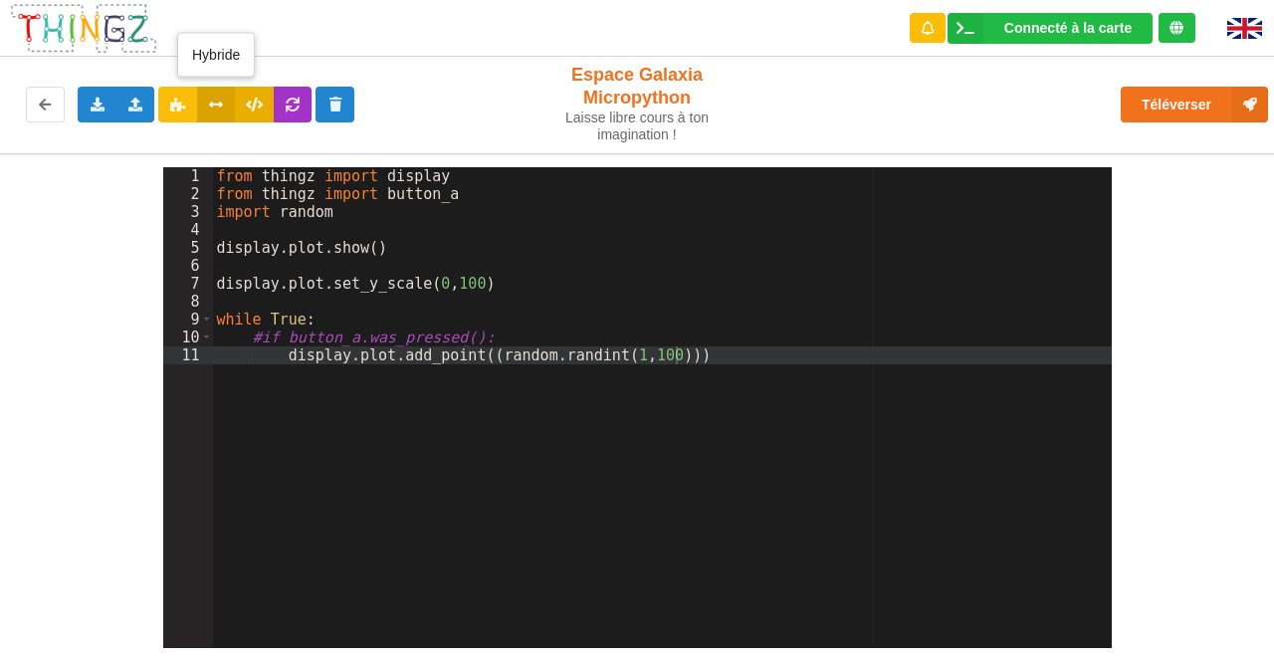
click at [222, 104] on icon at bounding box center [216, 104] width 17 height 12
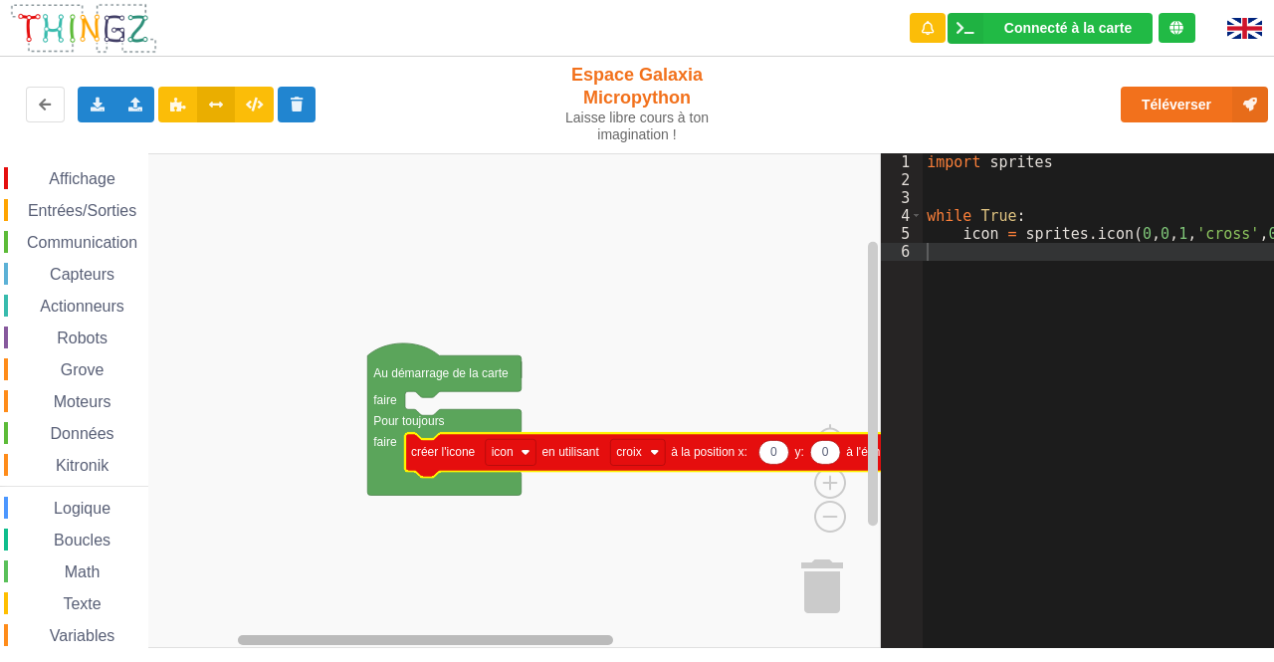
click at [564, 617] on div "Affichage Entrées/Sorties Communication Capteurs Actionneurs Robots Grove Moteu…" at bounding box center [440, 400] width 881 height 495
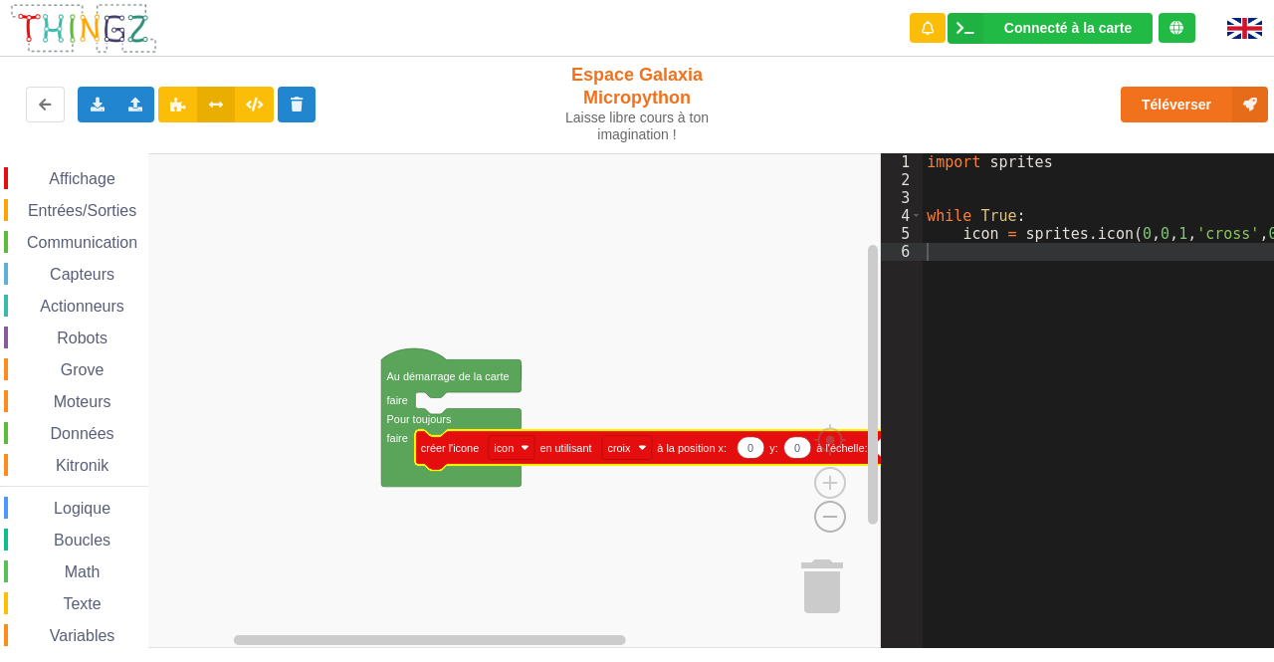
click at [840, 522] on image "Espace de travail de Blocky" at bounding box center [798, 470] width 96 height 123
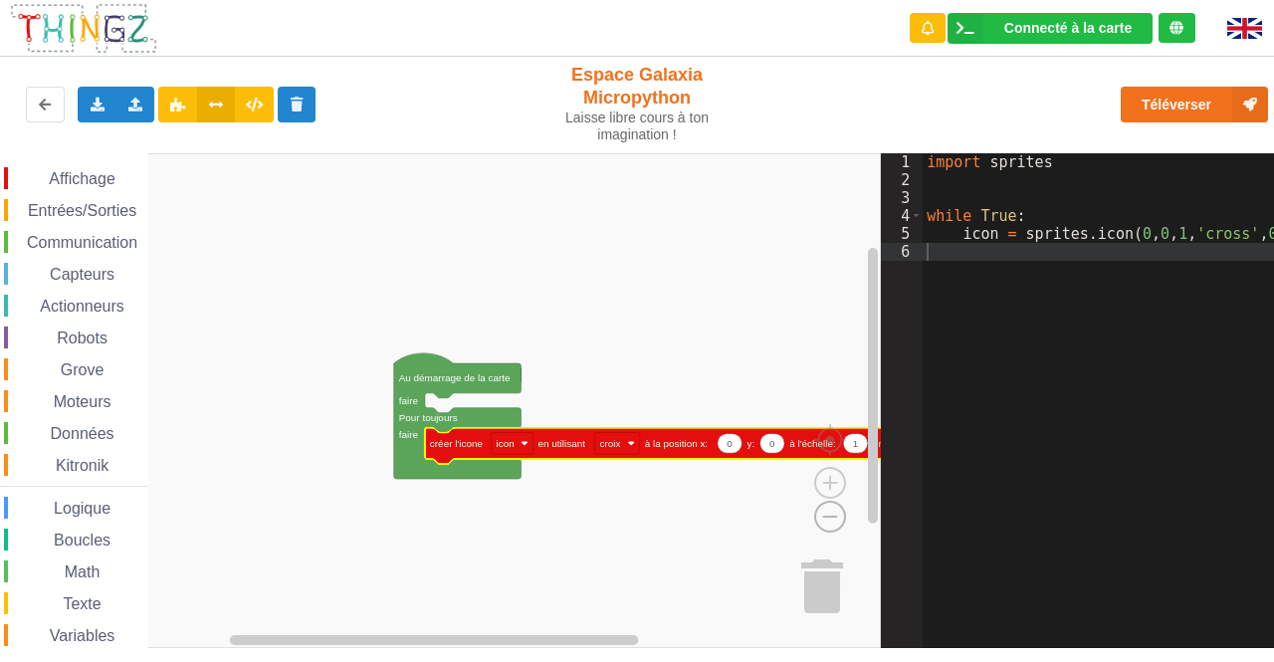
click at [832, 515] on image "Espace de travail de Blocky" at bounding box center [798, 470] width 96 height 123
click at [1087, 454] on div "import sprites while True : icon = sprites . icon ( 0 , 0 , 1 , 'cross' , 0xff0…" at bounding box center [1135, 410] width 427 height 515
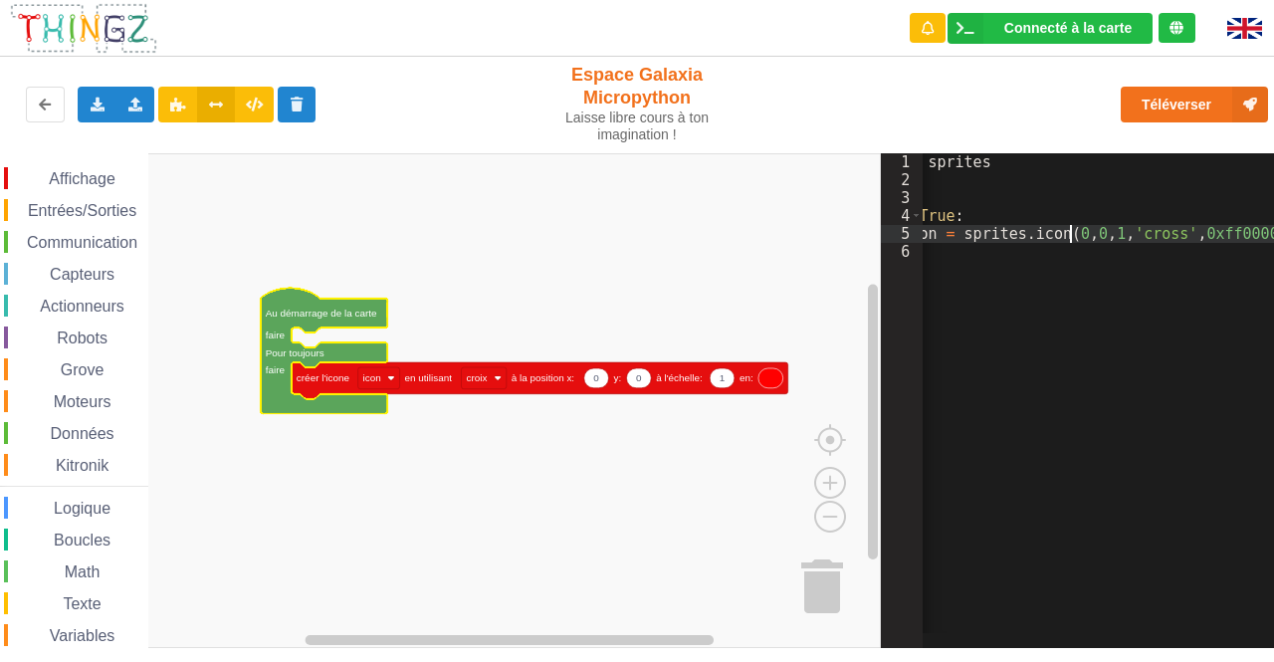
click at [1068, 235] on div "import sprites while True : icon = sprites . icon ( 0 , 0 , 1 , 'cross' , 0xff0…" at bounding box center [1074, 410] width 427 height 515
click at [250, 96] on button at bounding box center [254, 105] width 39 height 36
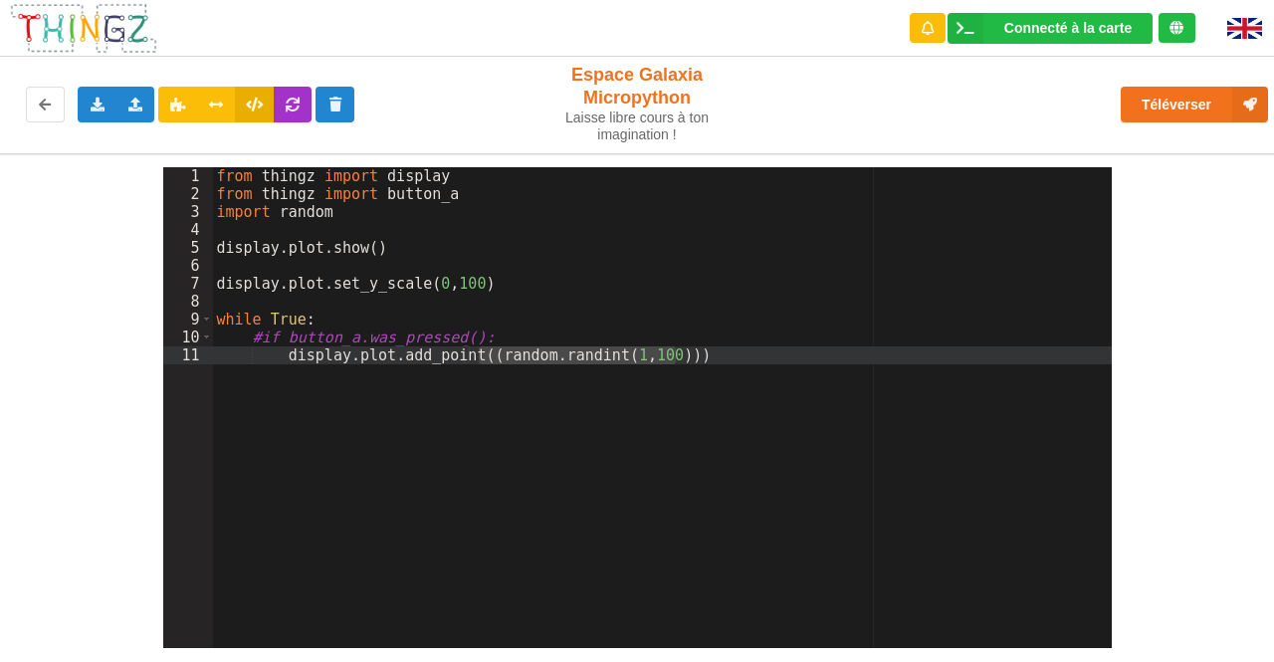
drag, startPoint x: 478, startPoint y: 353, endPoint x: 493, endPoint y: 373, distance: 24.9
click at [493, 373] on div "from thingz import display from thingz import button_a import random display . …" at bounding box center [662, 425] width 899 height 516
click at [723, 416] on div "from thingz import display from thingz import button_a import random display . …" at bounding box center [662, 425] width 899 height 516
click at [691, 404] on div "from thingz import display from thingz import button_a import random display . …" at bounding box center [662, 425] width 899 height 516
click at [533, 424] on div "from thingz import display from thingz import button_a import random display . …" at bounding box center [662, 425] width 899 height 516
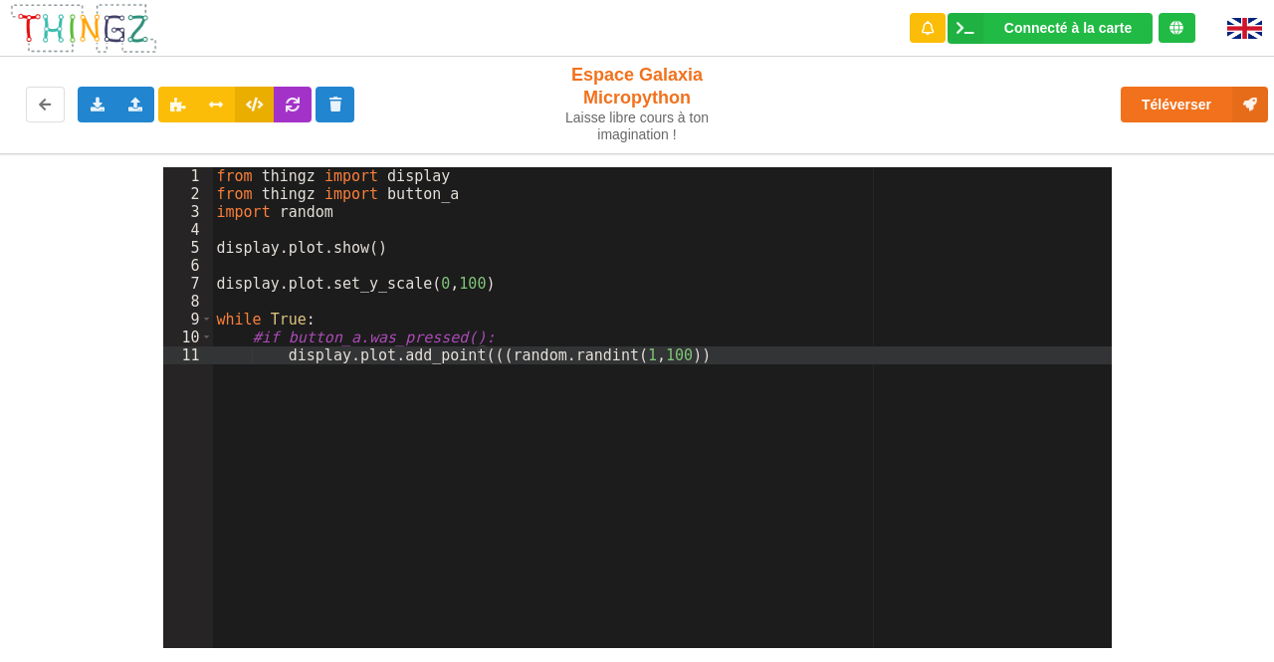
drag, startPoint x: 700, startPoint y: 354, endPoint x: 705, endPoint y: 388, distance: 34.4
click at [701, 354] on div "from thingz import display from thingz import button_a import random display . …" at bounding box center [662, 425] width 899 height 516
drag, startPoint x: 498, startPoint y: 356, endPoint x: 669, endPoint y: 359, distance: 171.2
click at [667, 357] on div "from thingz import display from thingz import button_a import random display . …" at bounding box center [662, 425] width 899 height 516
click at [504, 409] on div "from thingz import display from thingz import button_a import random display . …" at bounding box center [662, 425] width 899 height 516
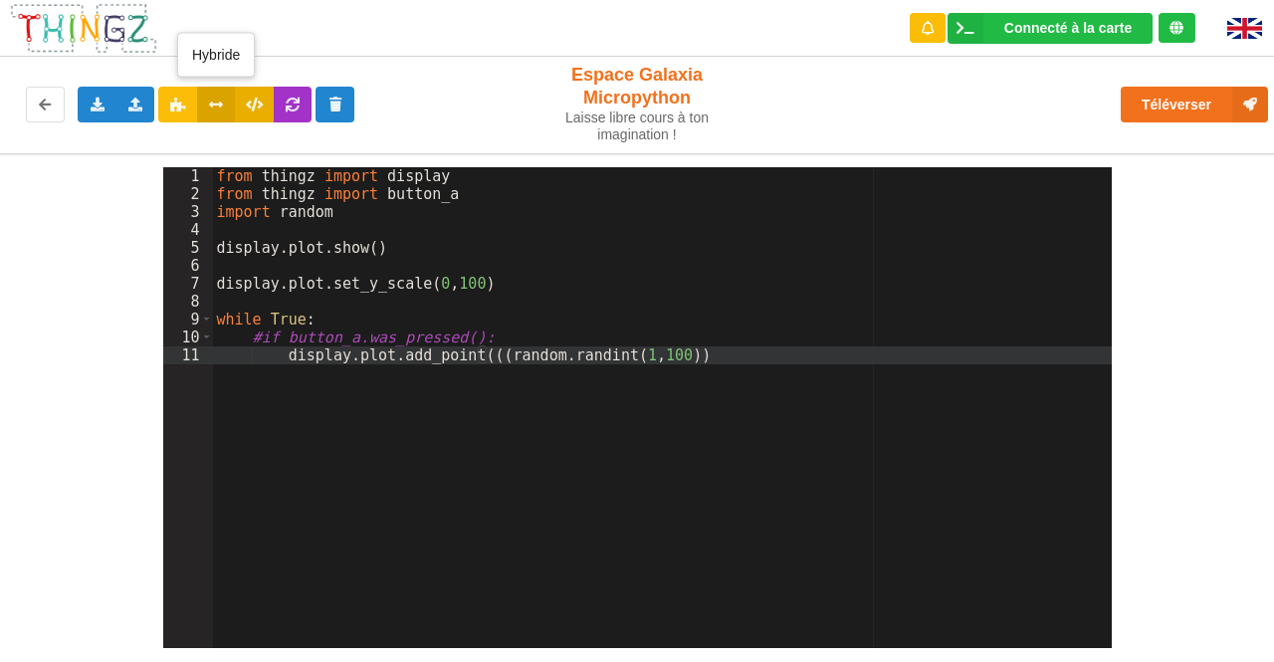
click at [225, 101] on button at bounding box center [216, 105] width 39 height 36
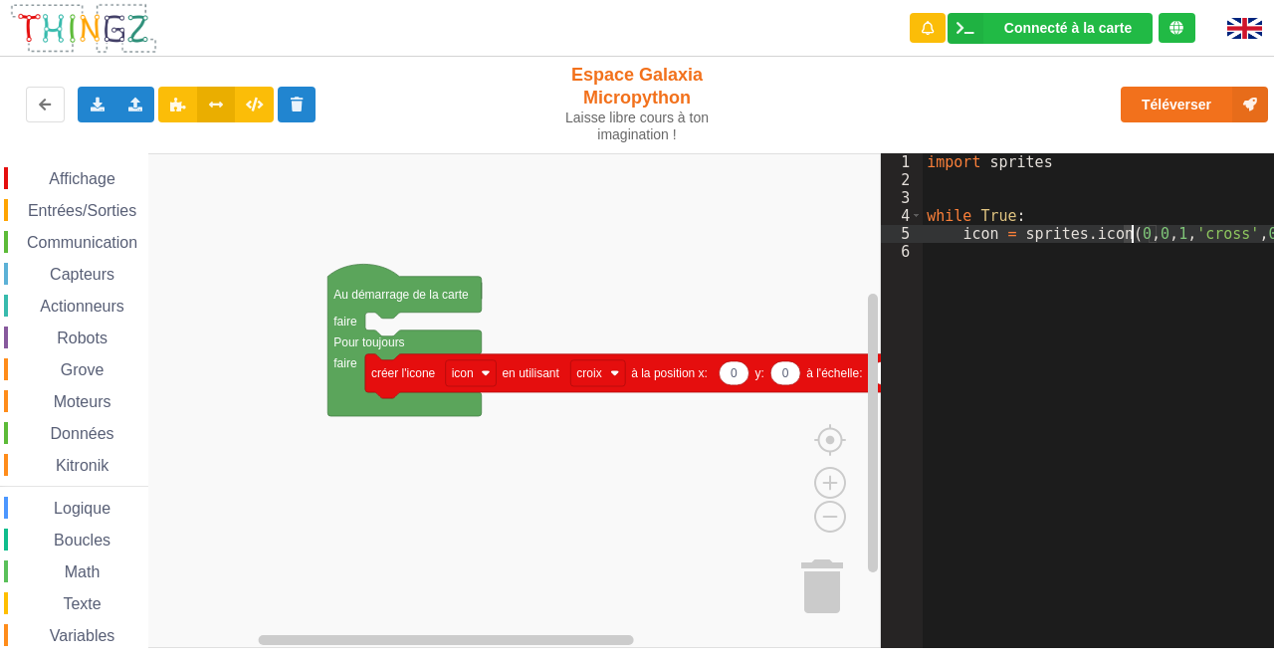
drag, startPoint x: 1122, startPoint y: 232, endPoint x: 1132, endPoint y: 235, distance: 10.4
click at [1132, 235] on div "import sprites while True : icon = sprites . icon ( 0 , 0 , 1 , 'cross' , 0xff0…" at bounding box center [1135, 410] width 427 height 515
click at [260, 104] on icon at bounding box center [254, 104] width 17 height 12
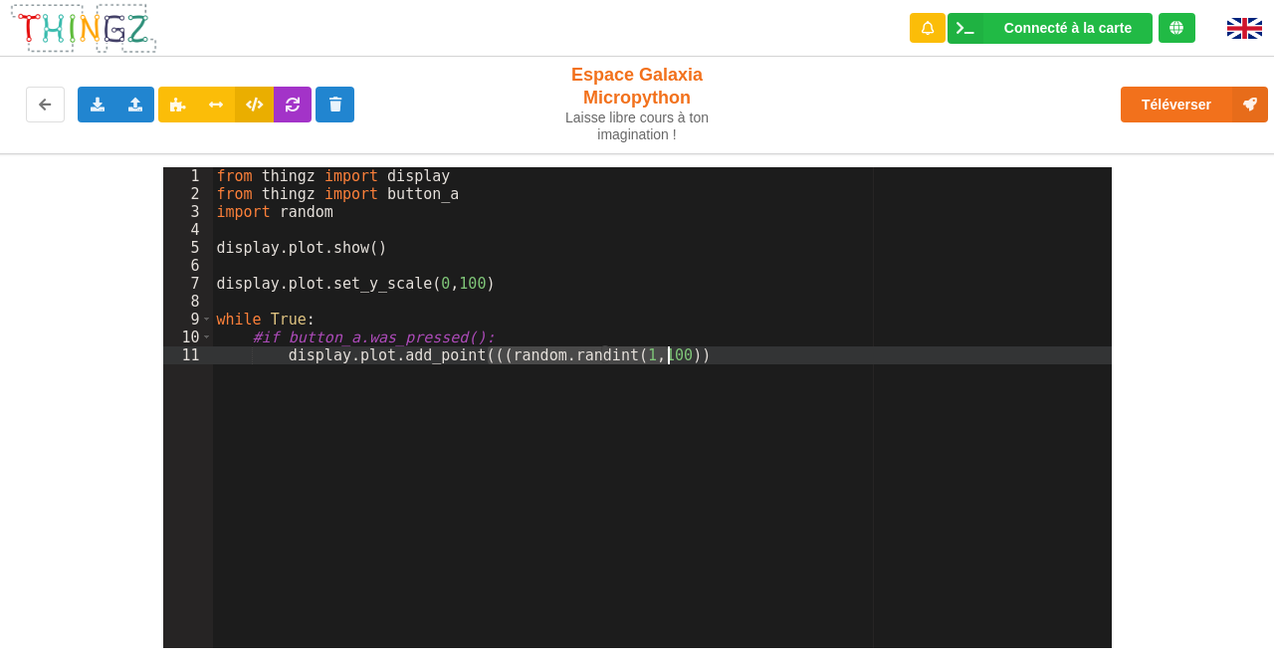
drag, startPoint x: 490, startPoint y: 354, endPoint x: 664, endPoint y: 354, distance: 174.1
click at [666, 355] on div "from thingz import display from thingz import button_a import random display . …" at bounding box center [662, 425] width 899 height 516
click at [221, 102] on icon at bounding box center [216, 104] width 17 height 12
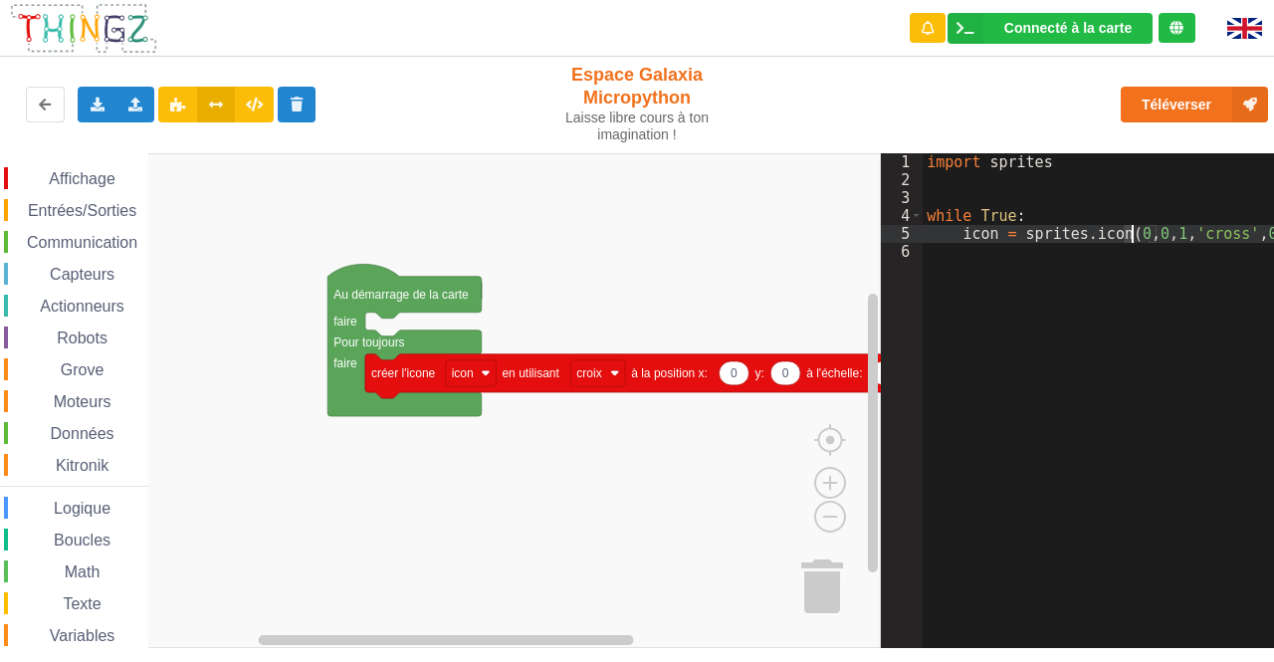
click at [1128, 234] on div "import sprites while True : icon = sprites . icon ( 0 , 0 , 1 , 'cross' , 0xff0…" at bounding box center [1135, 410] width 427 height 515
click at [247, 109] on icon at bounding box center [254, 104] width 17 height 12
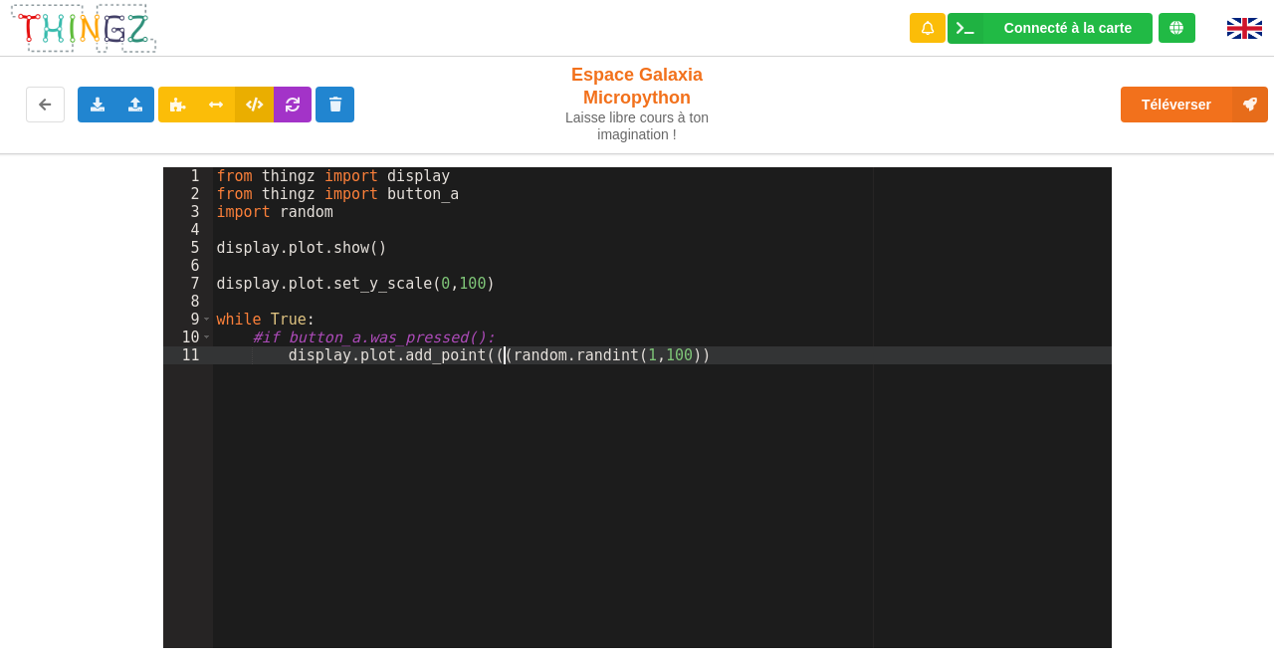
drag, startPoint x: 503, startPoint y: 359, endPoint x: 494, endPoint y: 355, distance: 10.7
click at [502, 359] on div "from thingz import display from thingz import button_a import random display . …" at bounding box center [662, 425] width 899 height 516
drag, startPoint x: 480, startPoint y: 358, endPoint x: 664, endPoint y: 361, distance: 184.1
click at [664, 361] on div "from thingz import display from thingz import button_a import random display . …" at bounding box center [662, 425] width 899 height 516
click at [708, 355] on div "from thingz import display from thingz import button_a import random display . …" at bounding box center [662, 425] width 899 height 516
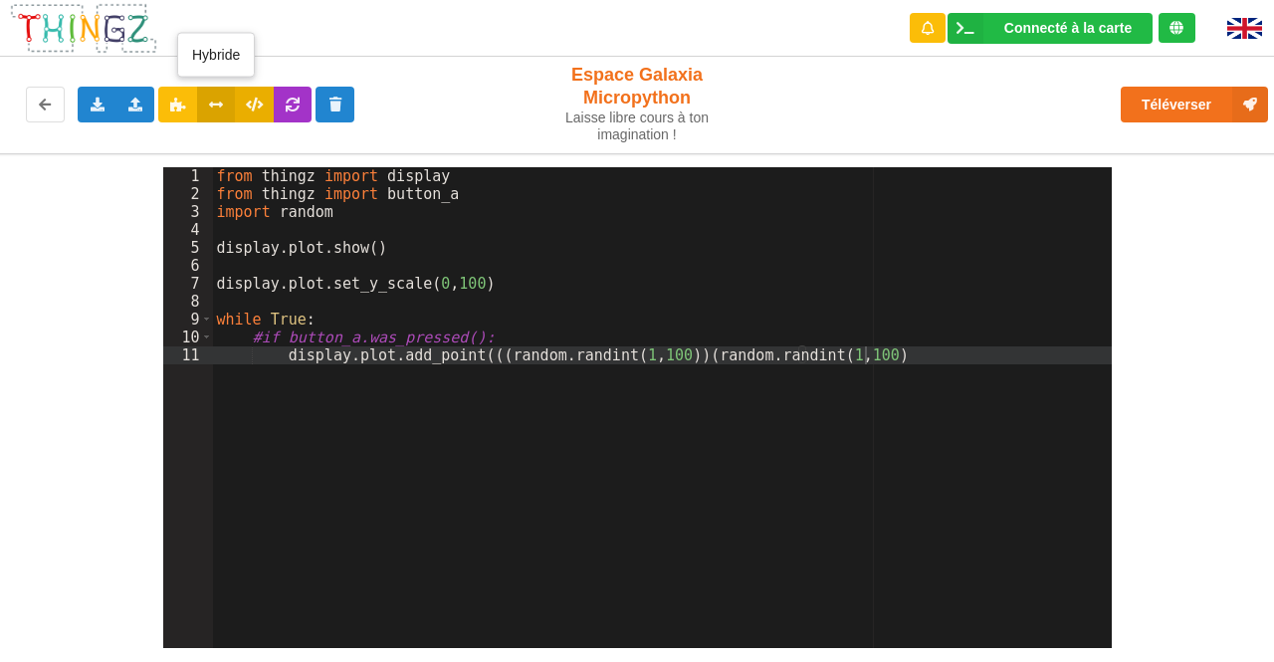
click at [217, 102] on icon at bounding box center [216, 104] width 17 height 12
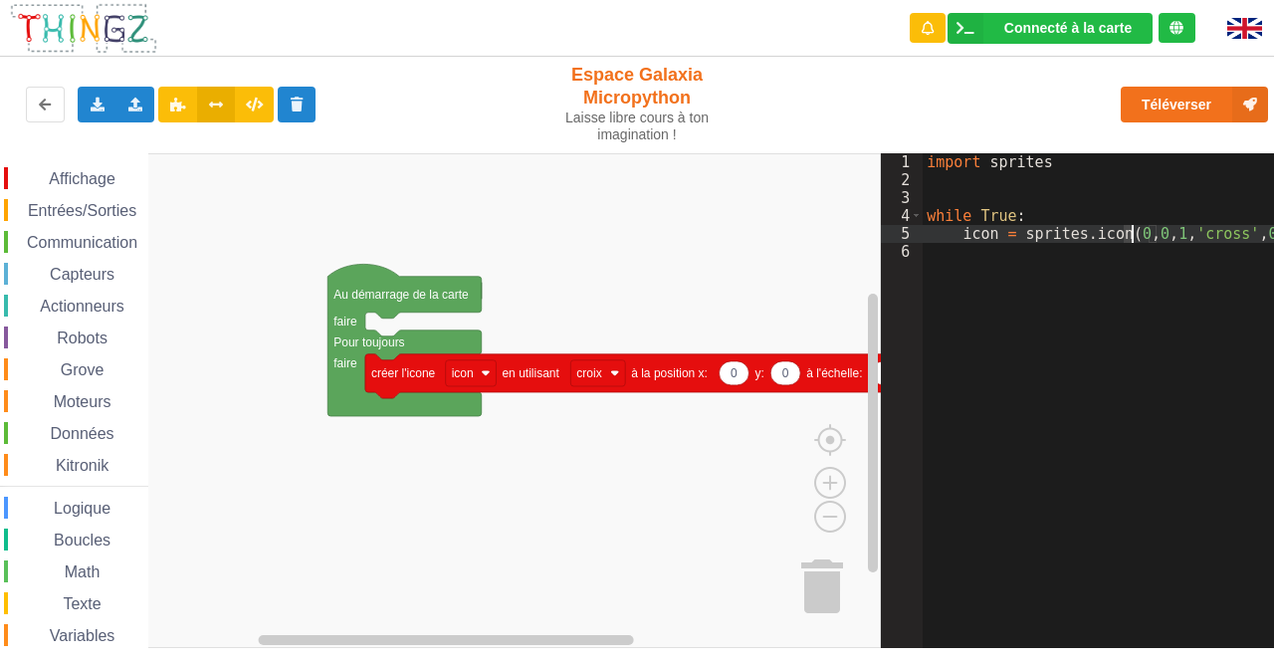
click at [1128, 234] on div "import sprites while True : icon = sprites . icon ( 0 , 0 , 1 , 'cross' , 0xff0…" at bounding box center [1135, 410] width 427 height 515
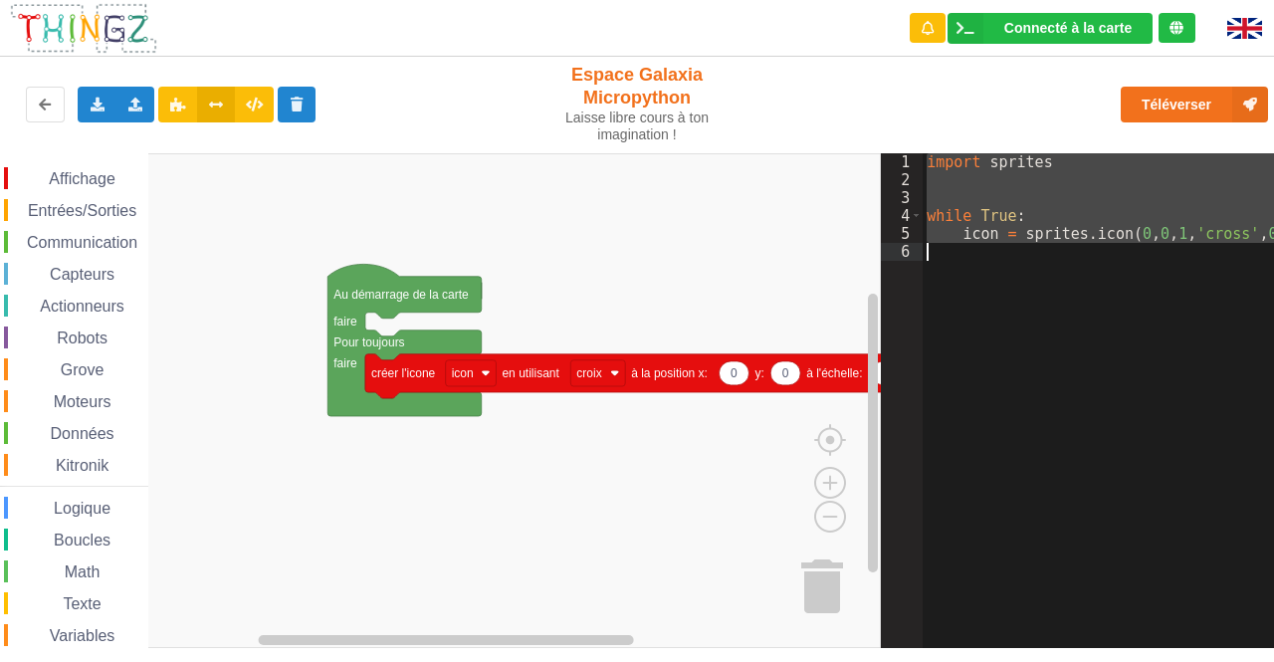
drag, startPoint x: 927, startPoint y: 162, endPoint x: 1273, endPoint y: 245, distance: 355.0
click at [1273, 245] on div "import sprites while True : icon = sprites . icon ( 0 , 0 , 1 , 'cross' , 0xff0…" at bounding box center [1135, 410] width 427 height 515
click at [260, 96] on button at bounding box center [254, 105] width 39 height 36
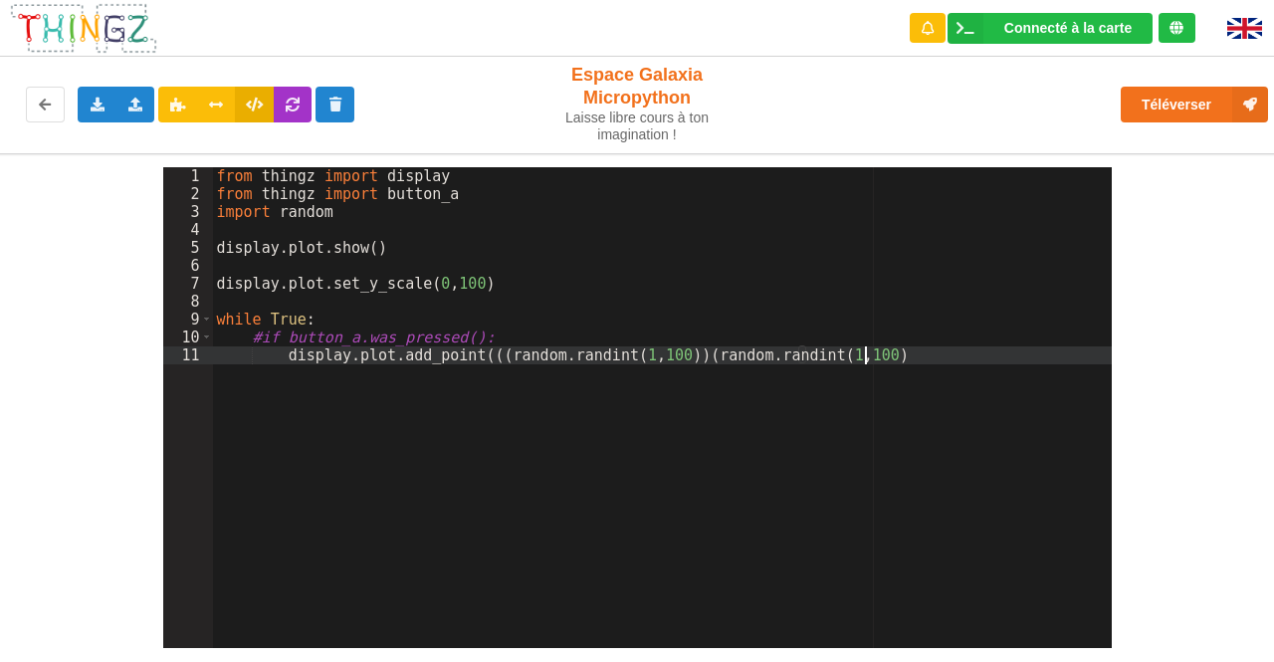
click at [316, 417] on div "from thingz import display from thingz import button_a import random display . …" at bounding box center [662, 425] width 899 height 516
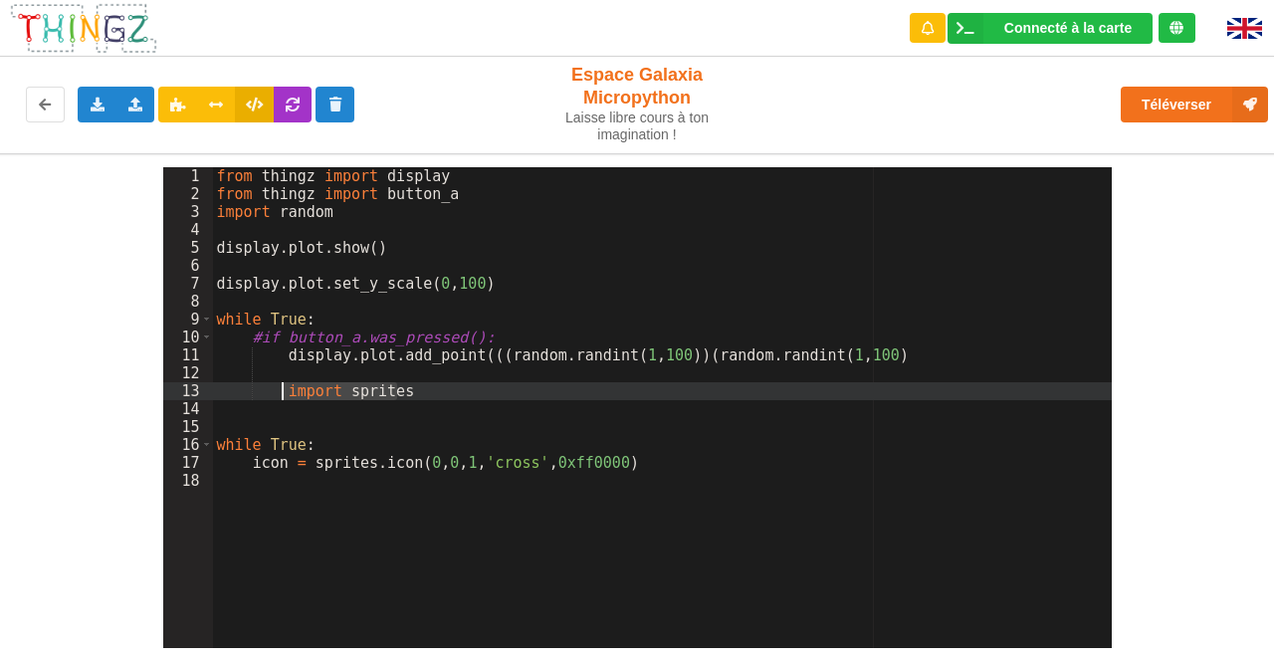
drag, startPoint x: 427, startPoint y: 396, endPoint x: 286, endPoint y: 396, distance: 141.3
click at [286, 396] on div "from thingz import display from thingz import button_a import random display . …" at bounding box center [662, 425] width 899 height 516
click at [464, 195] on div "from thingz import display from thingz import button_a import random display . …" at bounding box center [662, 425] width 899 height 516
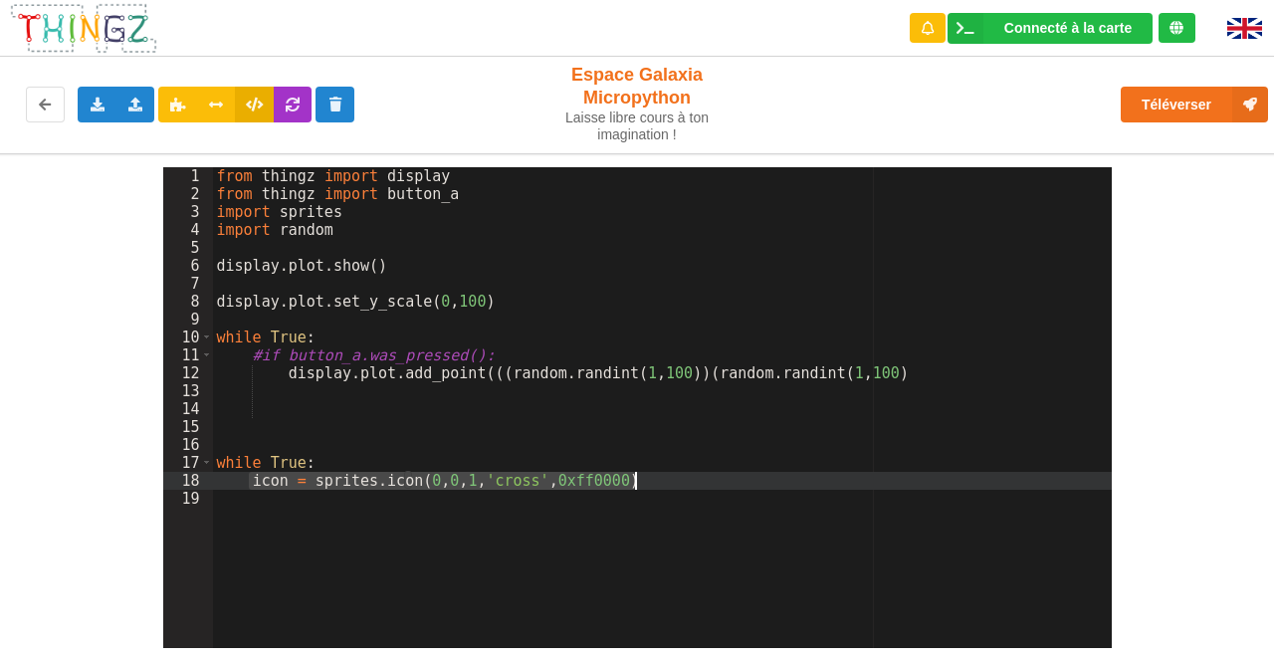
drag, startPoint x: 247, startPoint y: 481, endPoint x: 652, endPoint y: 480, distance: 405.0
click at [642, 485] on div "from thingz import display from thingz import button_a import sprites import ra…" at bounding box center [662, 425] width 899 height 516
click at [540, 355] on div "from thingz import display from thingz import button_a import sprites import ra…" at bounding box center [662, 425] width 899 height 516
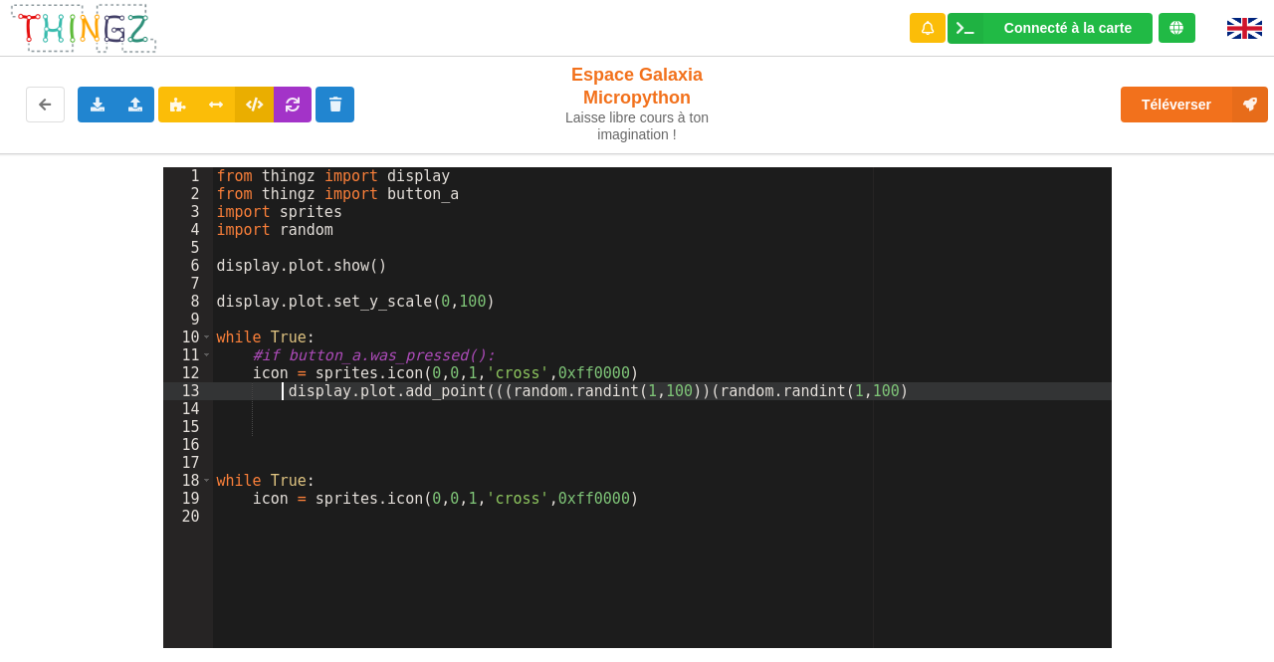
click at [279, 400] on div "from thingz import display from thingz import button_a import sprites import ra…" at bounding box center [662, 425] width 899 height 516
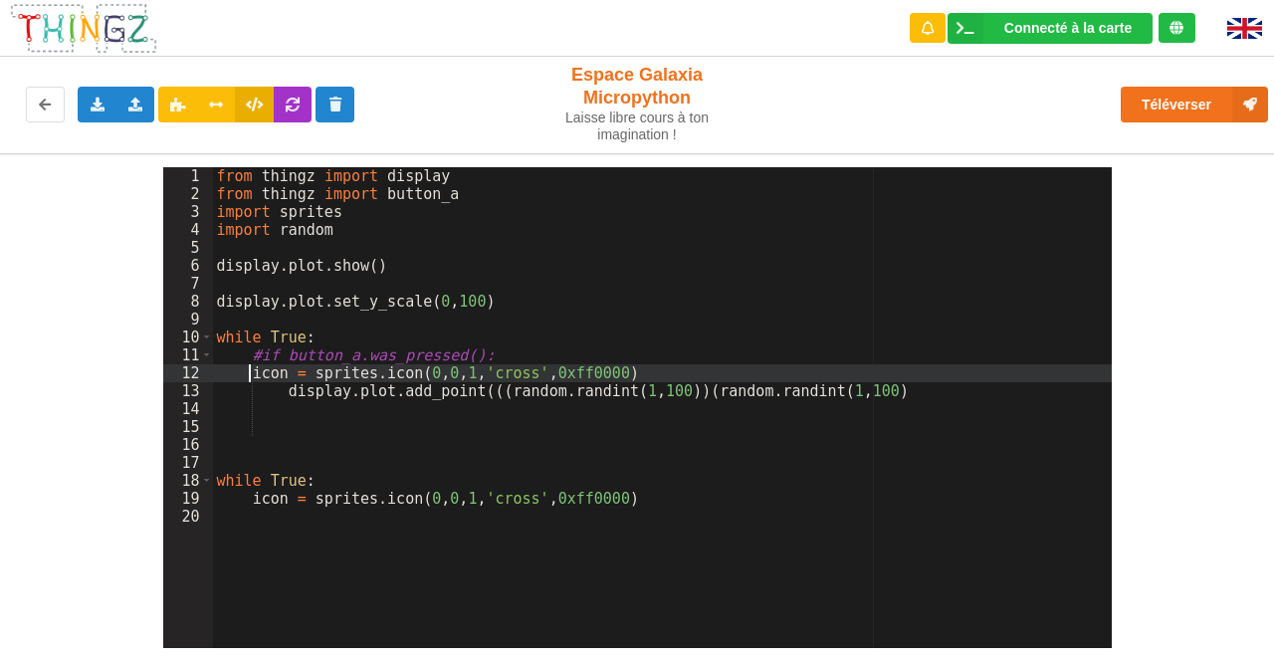
click at [249, 373] on div "from thingz import display from thingz import button_a import sprites import ra…" at bounding box center [662, 425] width 899 height 516
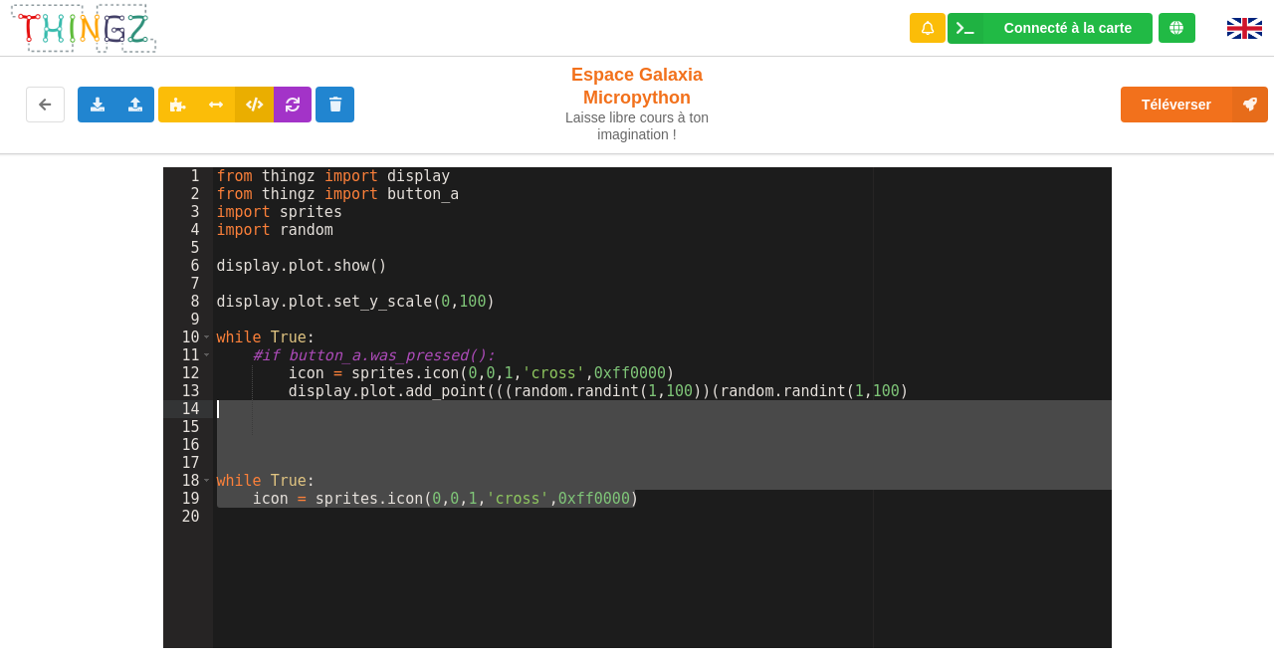
drag, startPoint x: 663, startPoint y: 499, endPoint x: 211, endPoint y: 412, distance: 460.0
click at [211, 412] on div "1 2 3 4 5 6 7 8 9 10 11 12 13 14 15 16 17 18 19 20 from thingz import display f…" at bounding box center [637, 407] width 948 height 481
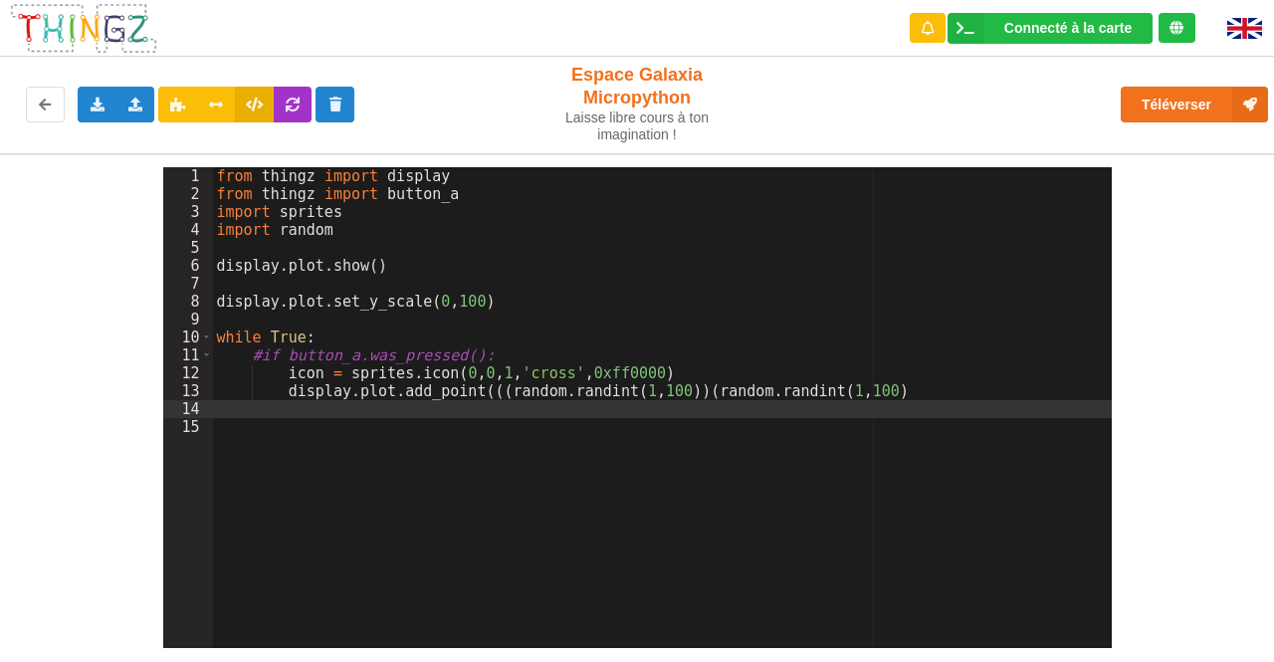
click at [280, 389] on div "from thingz import display from thingz import button_a import sprites import ra…" at bounding box center [662, 425] width 899 height 516
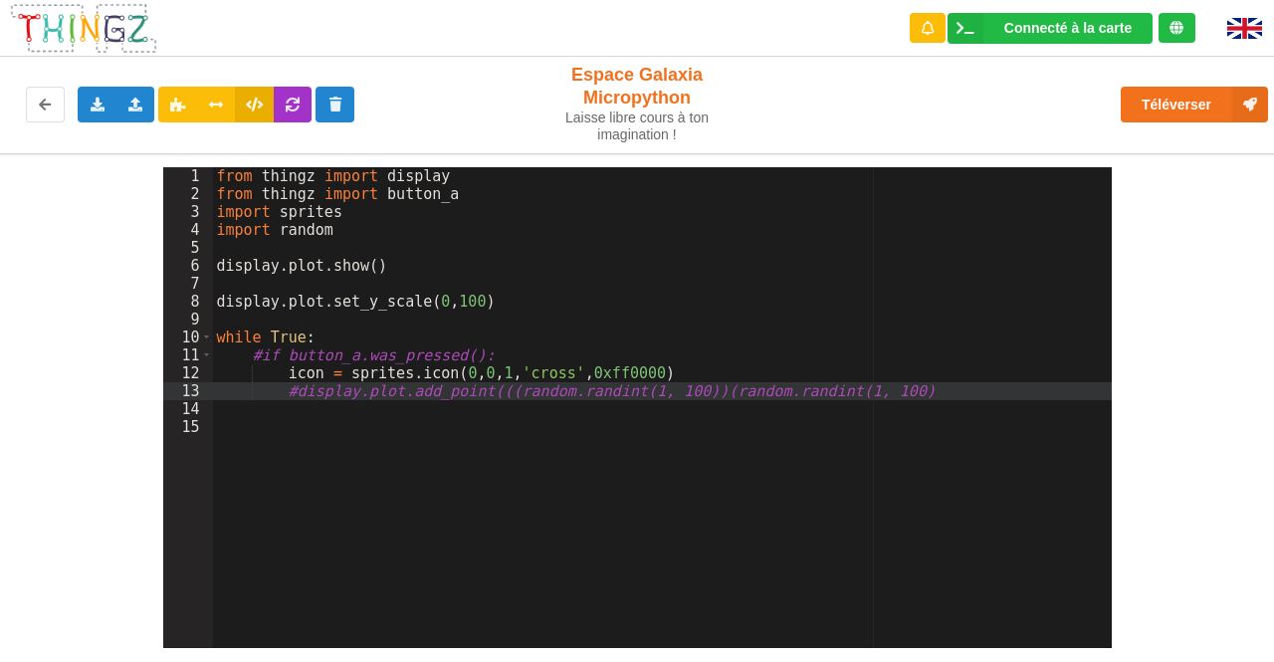
click at [498, 391] on div "from thingz import display from thingz import button_a import sprites import ra…" at bounding box center [662, 425] width 899 height 516
drag, startPoint x: 491, startPoint y: 391, endPoint x: 681, endPoint y: 397, distance: 190.1
click at [681, 397] on div "from thingz import display from thingz import button_a import sprites import ra…" at bounding box center [662, 425] width 899 height 516
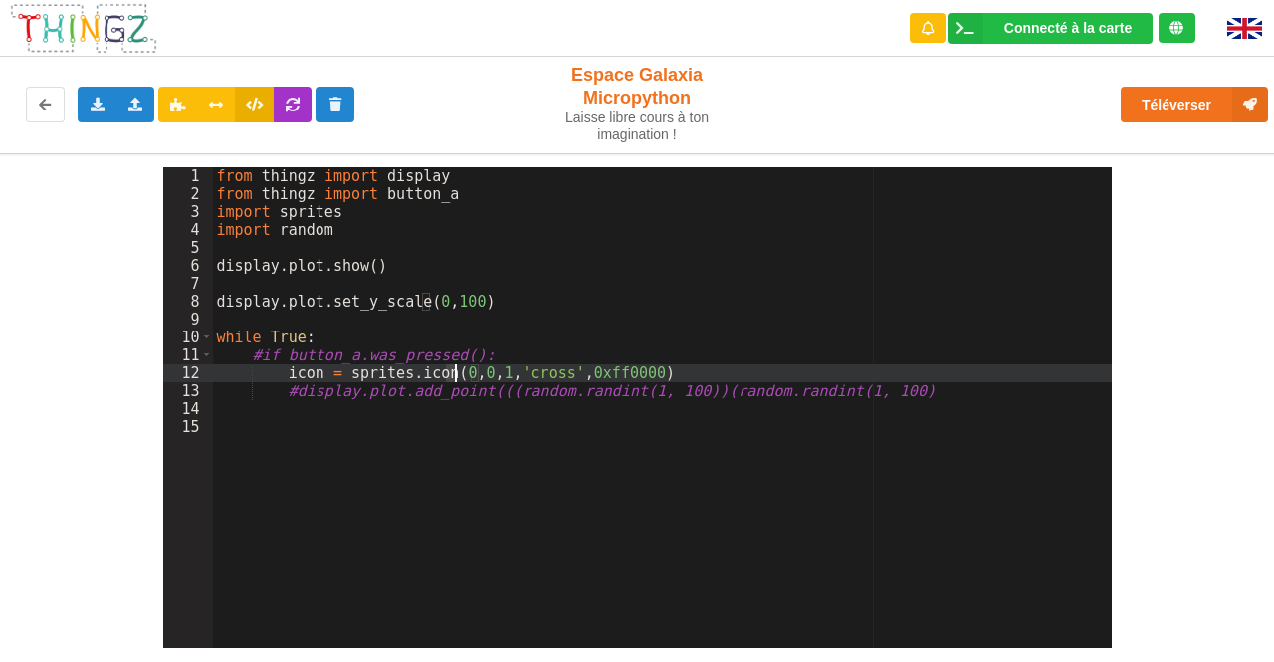
click at [455, 376] on div "from thingz import display from thingz import button_a import sprites import ra…" at bounding box center [662, 425] width 899 height 516
click at [667, 374] on div "from thingz import display from thingz import button_a import sprites import ra…" at bounding box center [662, 425] width 899 height 516
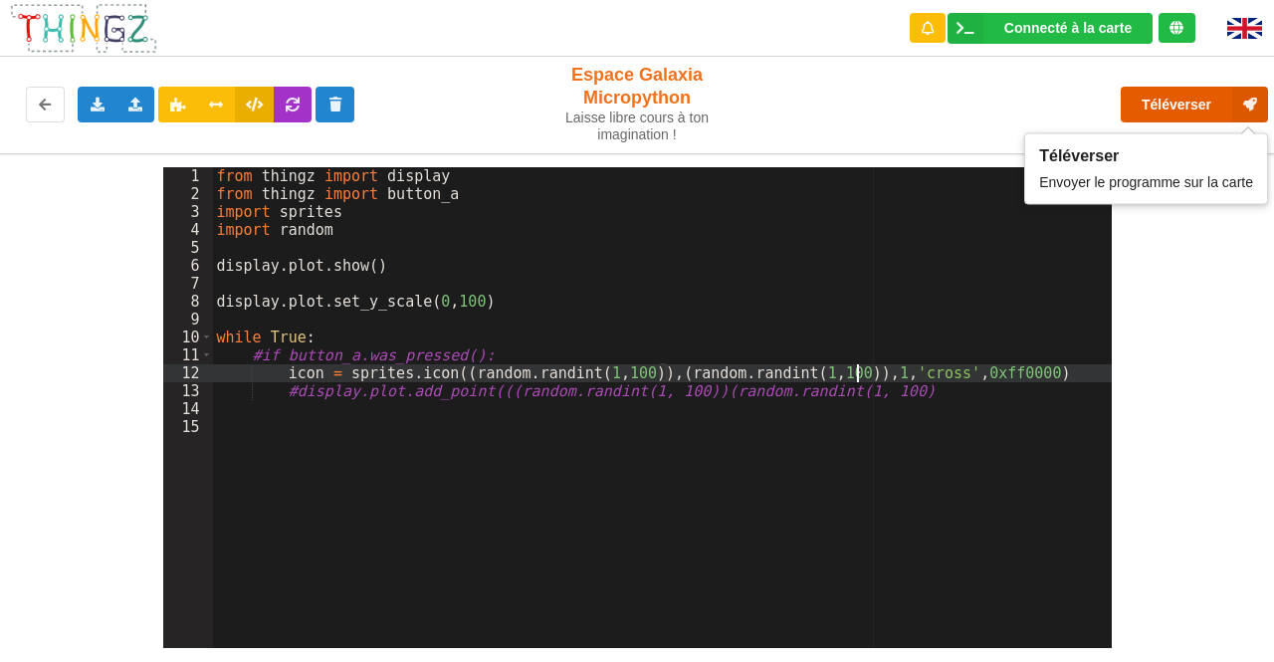
click at [1164, 98] on button "Téléverser" at bounding box center [1193, 105] width 147 height 36
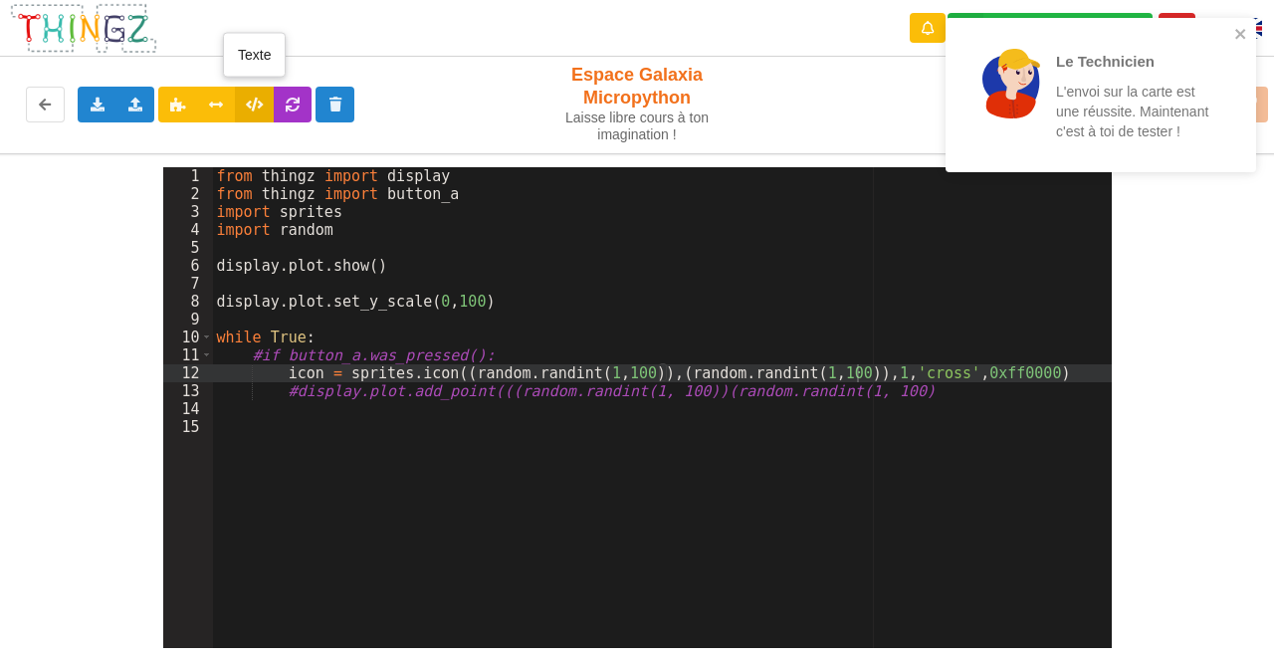
click at [261, 102] on icon at bounding box center [254, 104] width 17 height 12
click at [223, 100] on icon at bounding box center [216, 104] width 17 height 12
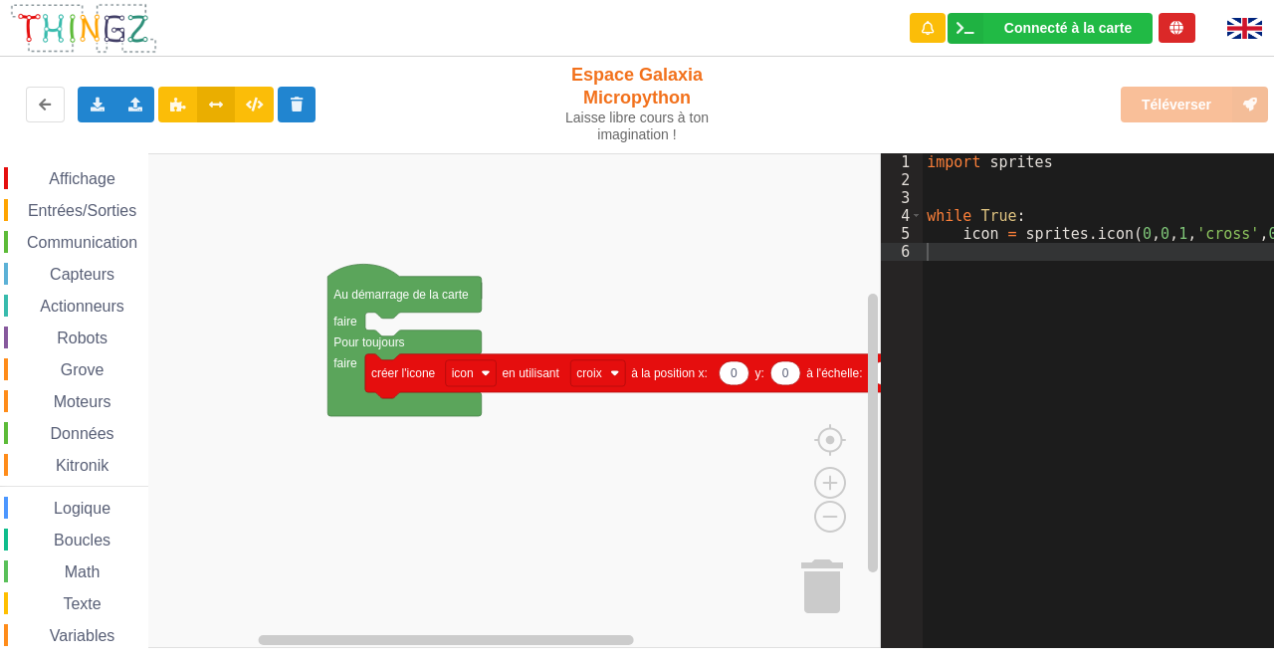
click at [539, 217] on rect "Espace de travail de Blocky" at bounding box center [440, 400] width 881 height 495
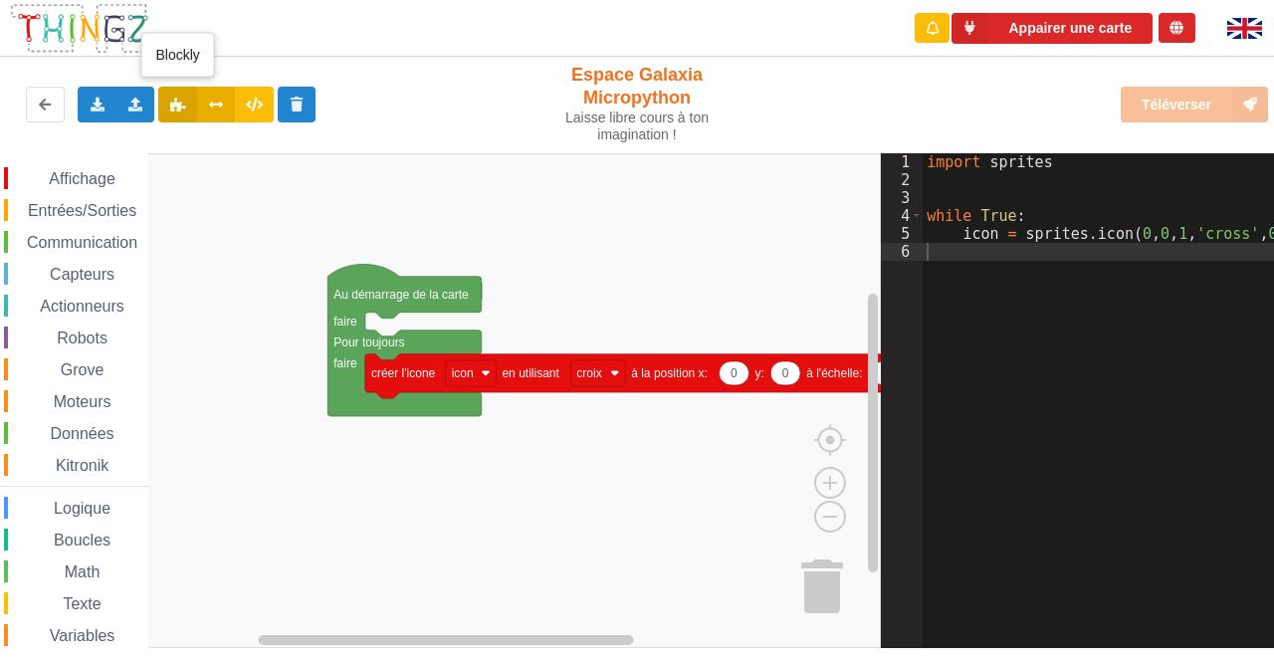
click at [178, 111] on button at bounding box center [177, 105] width 39 height 36
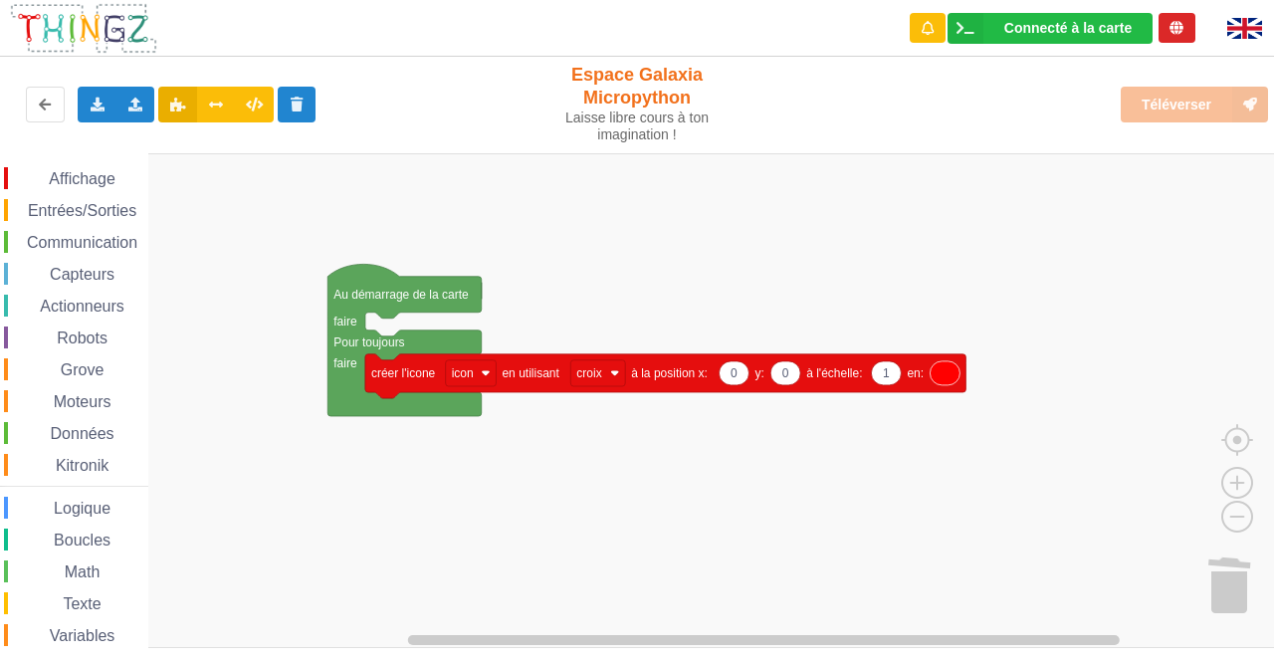
click at [1200, 105] on div "Téléverser" at bounding box center [1020, 105] width 524 height 64
click at [966, 221] on rect "Espace de travail de Blocky" at bounding box center [644, 400] width 1288 height 495
click at [314, 530] on rect "Espace de travail de Blocky" at bounding box center [644, 400] width 1288 height 495
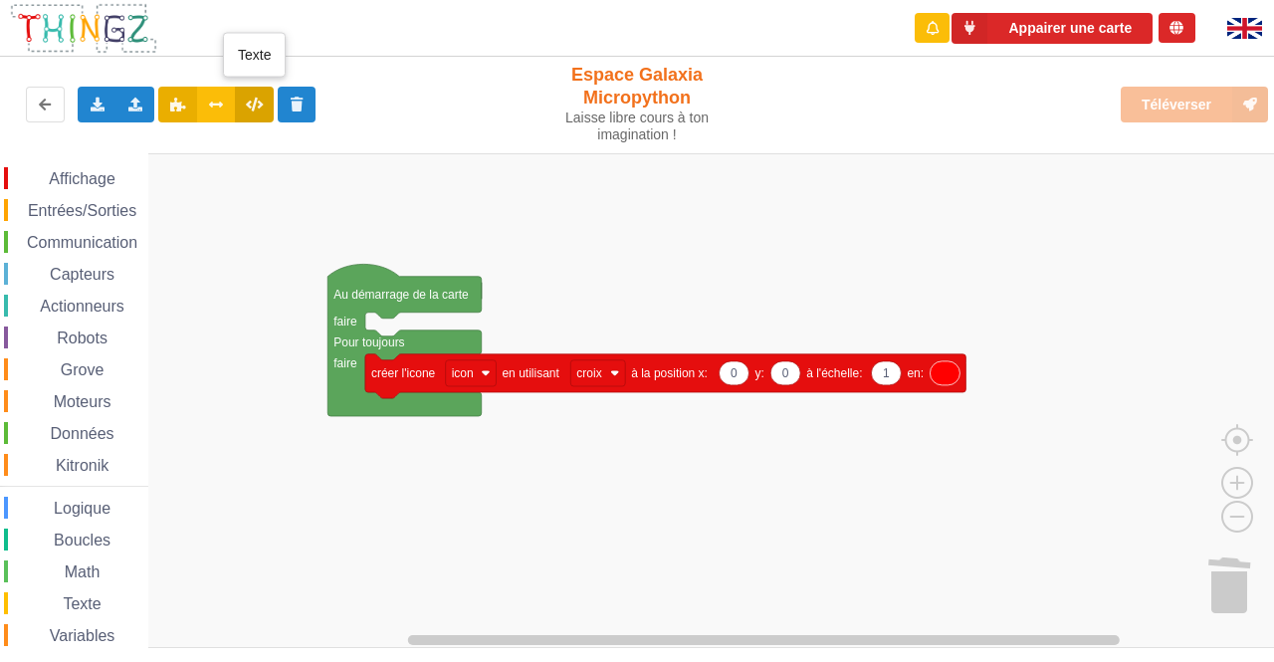
click at [256, 99] on icon at bounding box center [254, 104] width 17 height 12
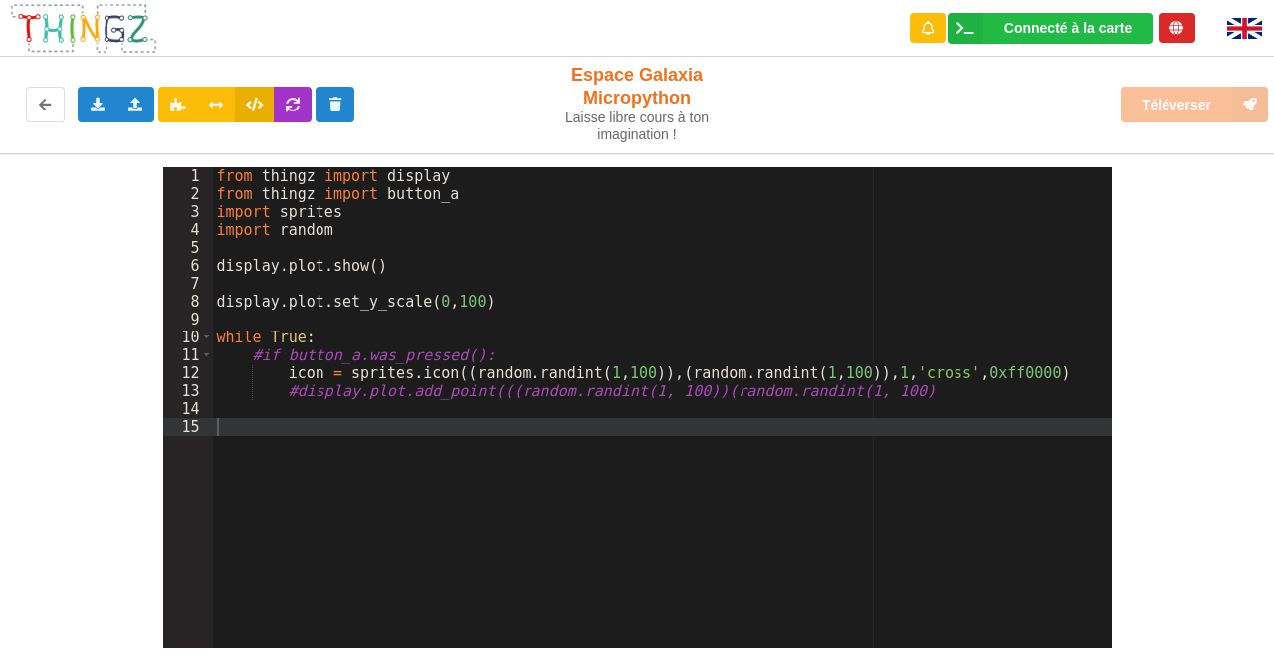
click at [1029, 94] on div "Téléverser" at bounding box center [1020, 105] width 524 height 64
click at [1056, 24] on div "Connecté à la carte" at bounding box center [1067, 28] width 127 height 14
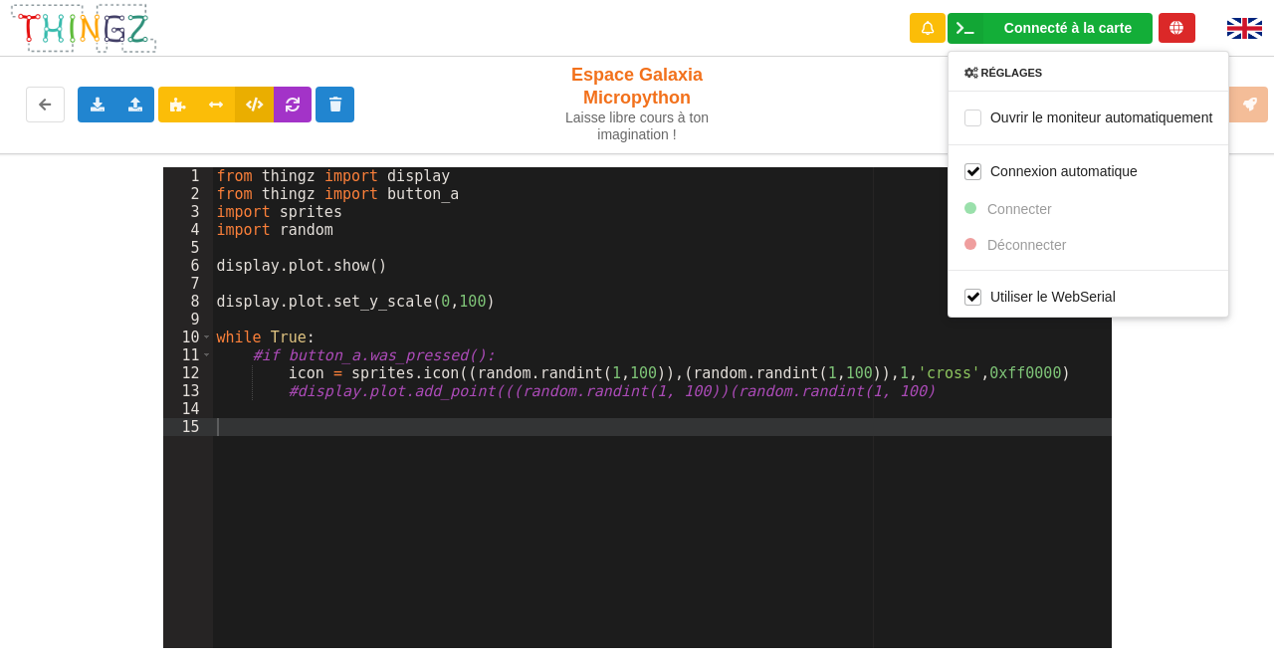
click at [1056, 24] on div "Connecté à la carte" at bounding box center [1067, 28] width 127 height 14
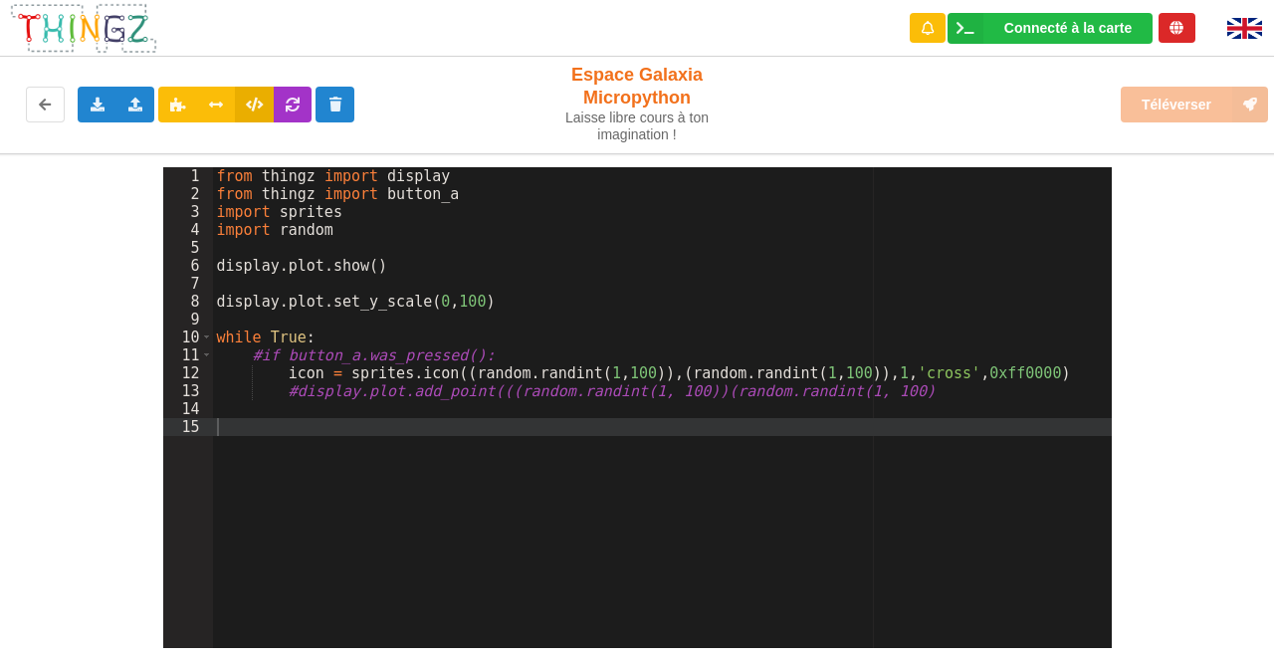
click at [1124, 67] on div "Exporter l'assemblage de blocs Exporter le code Python Importer un assemblage d…" at bounding box center [637, 105] width 1290 height 104
click at [1092, 24] on button "Appairer une carte" at bounding box center [1051, 28] width 201 height 31
click at [1086, 51] on div "Connecté à la carte Réglages Ouvrir le moniteur automatiquement Connexion autom…" at bounding box center [1051, 28] width 319 height 57
click at [264, 109] on button at bounding box center [254, 105] width 39 height 36
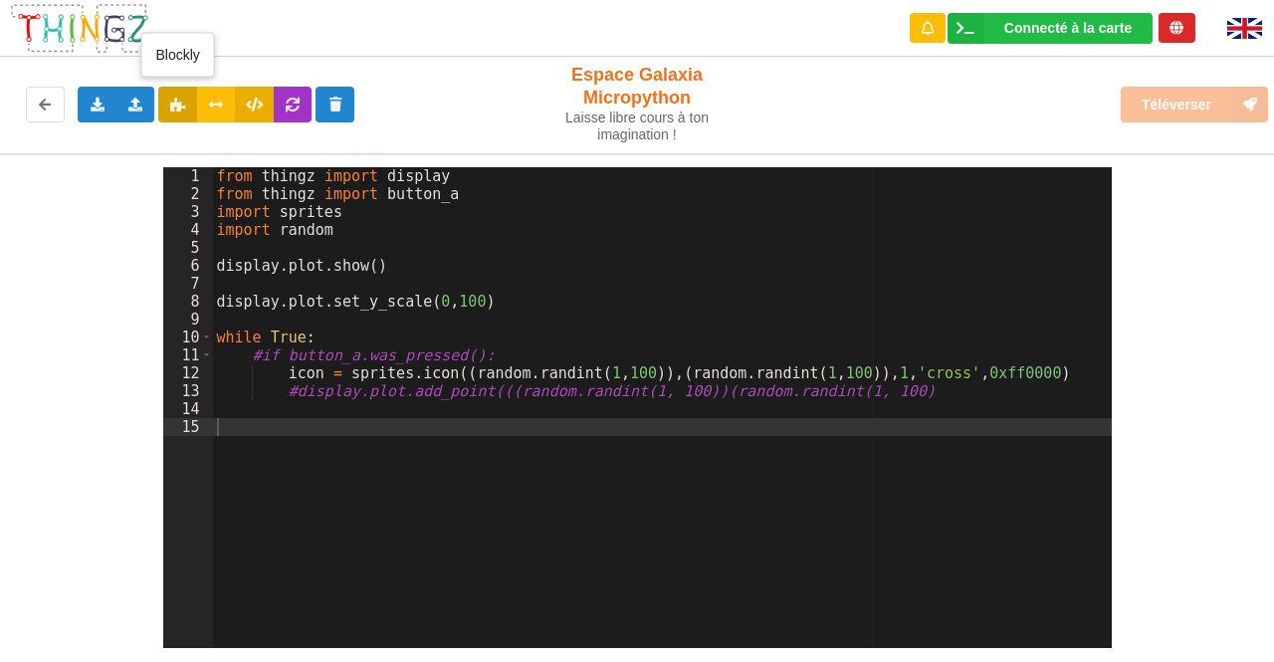
click at [187, 101] on button at bounding box center [177, 105] width 39 height 36
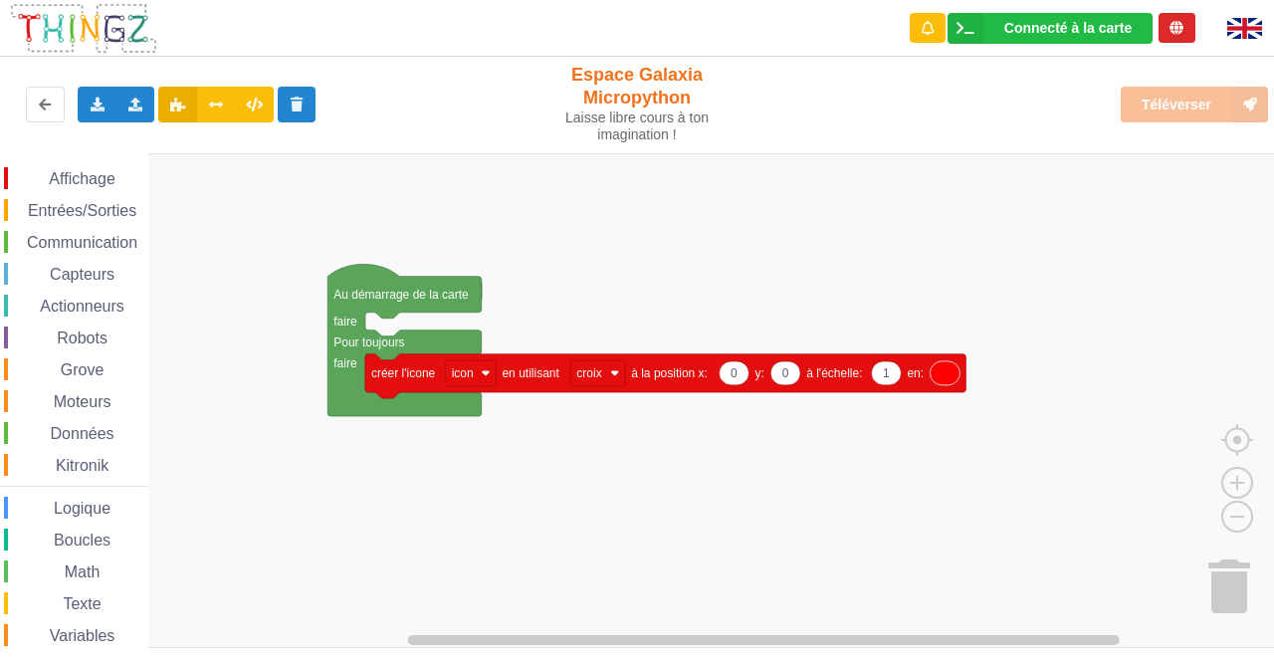
click at [187, 101] on button at bounding box center [177, 105] width 39 height 36
click at [1075, 24] on div "Connecté à la carte" at bounding box center [1067, 28] width 127 height 14
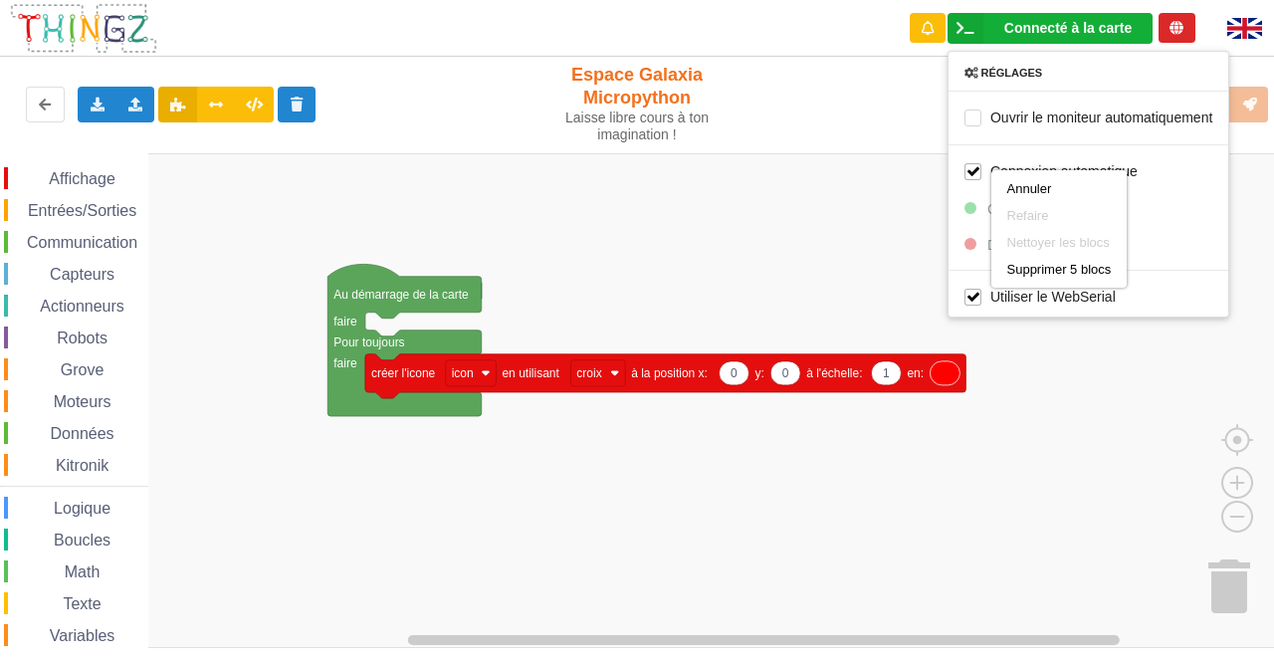
click at [1075, 24] on div "Connecté à la carte" at bounding box center [1067, 28] width 127 height 14
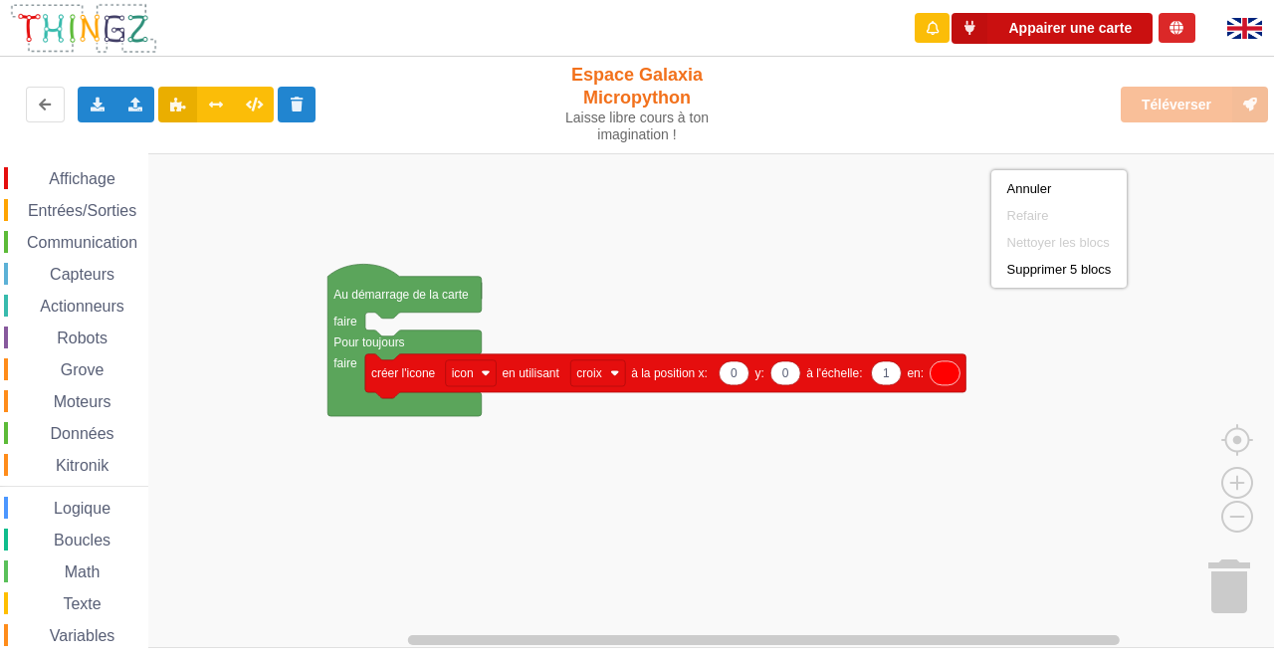
click at [1075, 24] on button "Appairer une carte" at bounding box center [1051, 28] width 201 height 31
click at [1064, 98] on div "Téléverser" at bounding box center [1020, 105] width 524 height 64
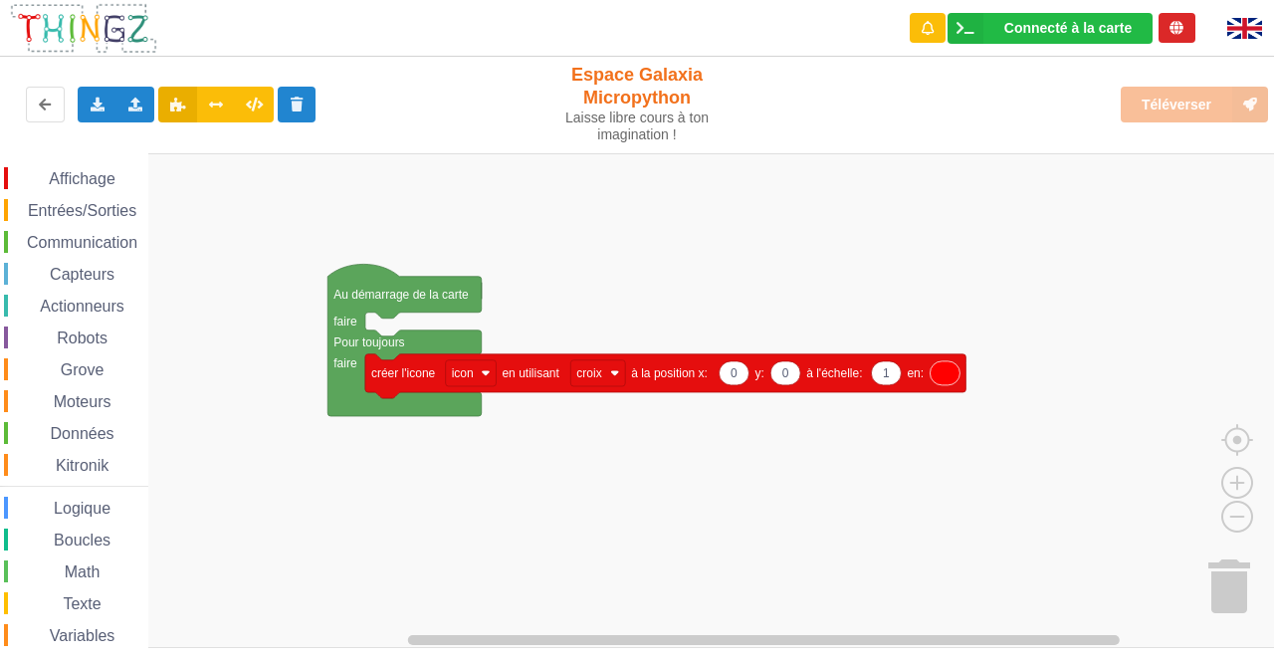
click at [1183, 187] on rect "Espace de travail de Blocky" at bounding box center [644, 400] width 1288 height 495
click at [217, 96] on button at bounding box center [216, 105] width 39 height 36
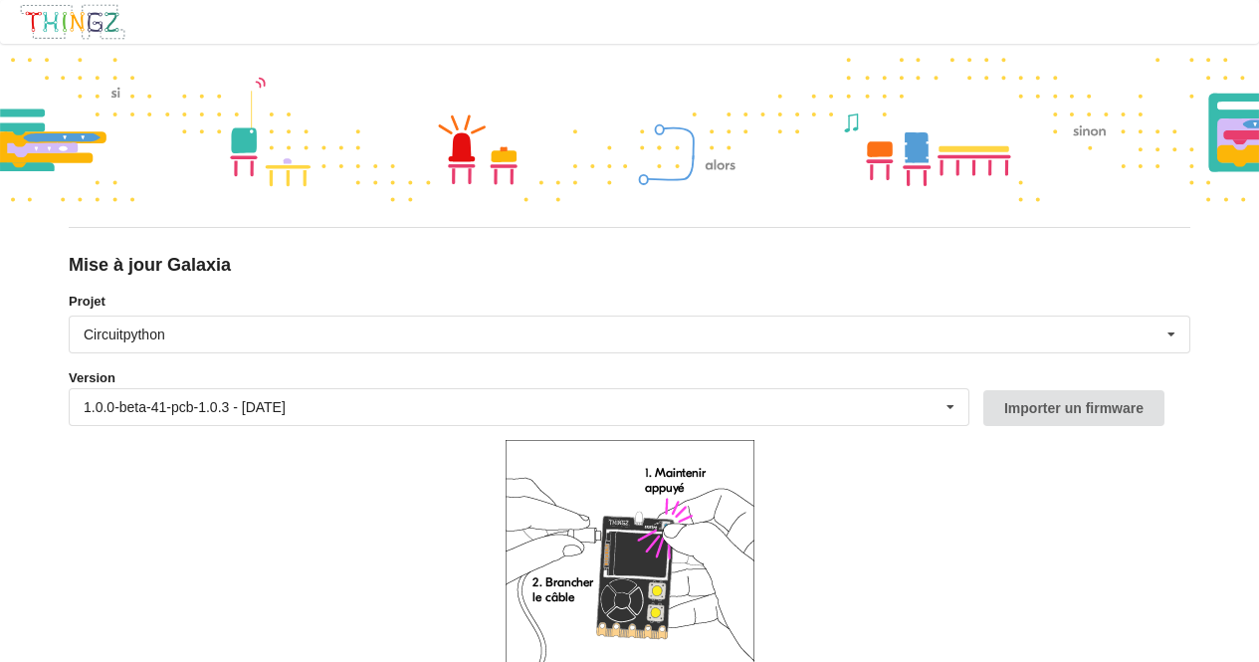
scroll to position [119, 0]
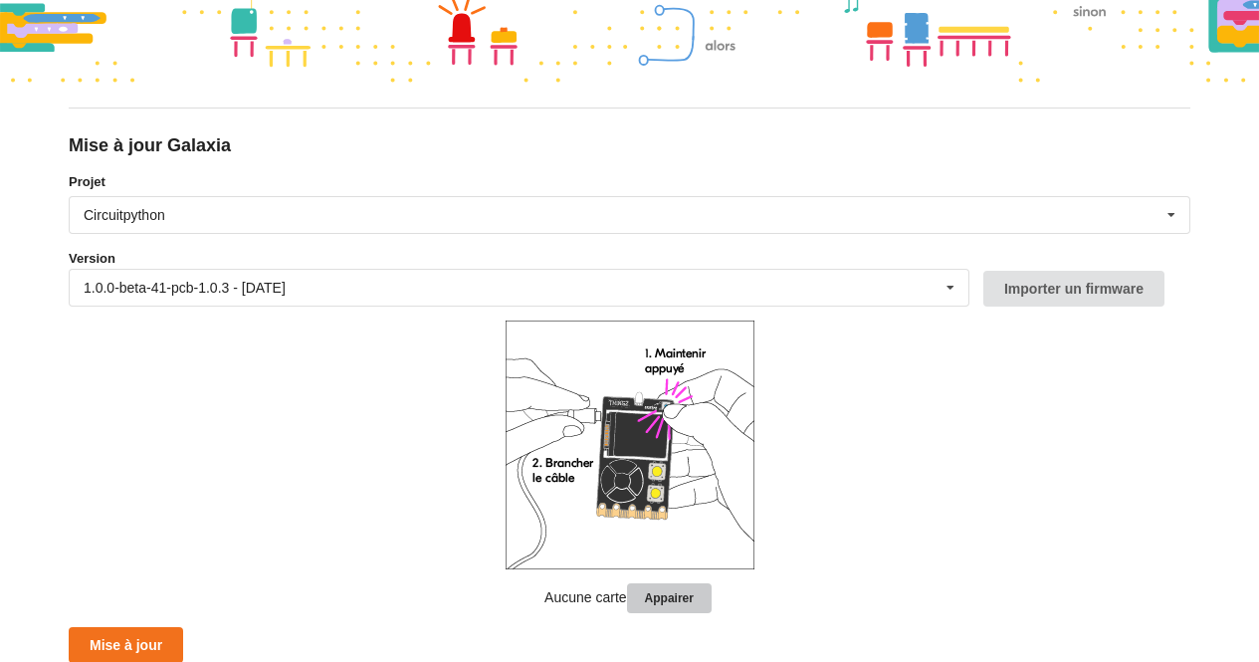
click at [652, 593] on button "Appairer" at bounding box center [669, 598] width 85 height 31
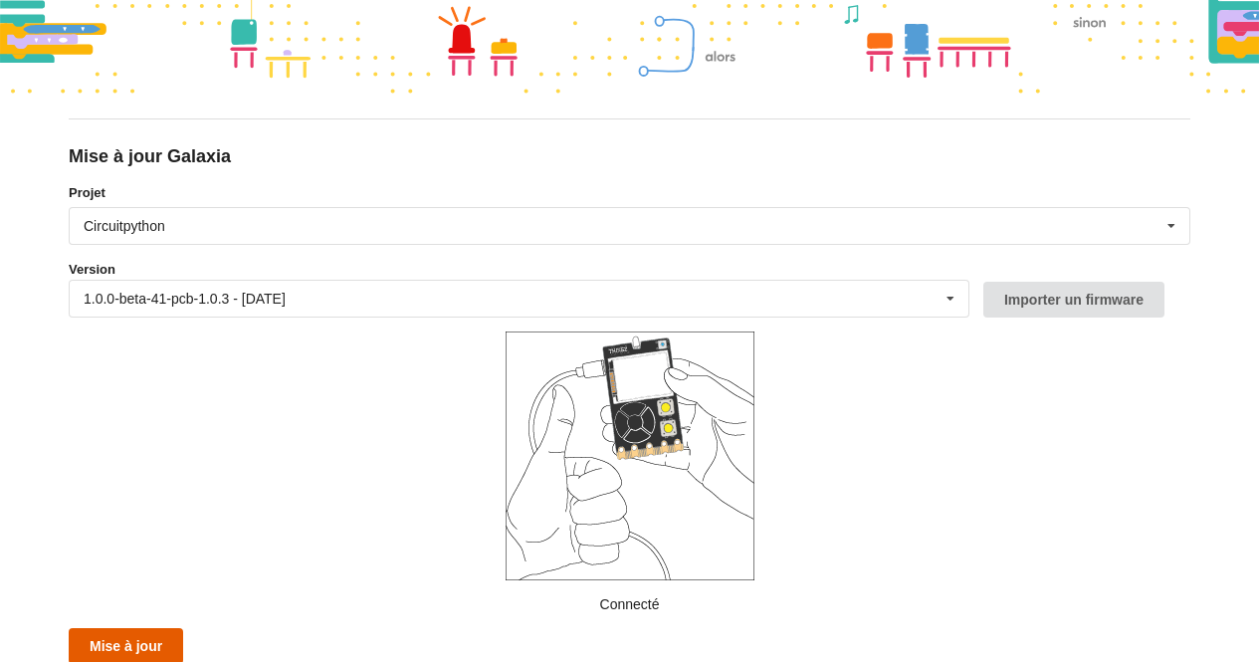
click at [139, 652] on button "Mise à jour" at bounding box center [126, 646] width 114 height 36
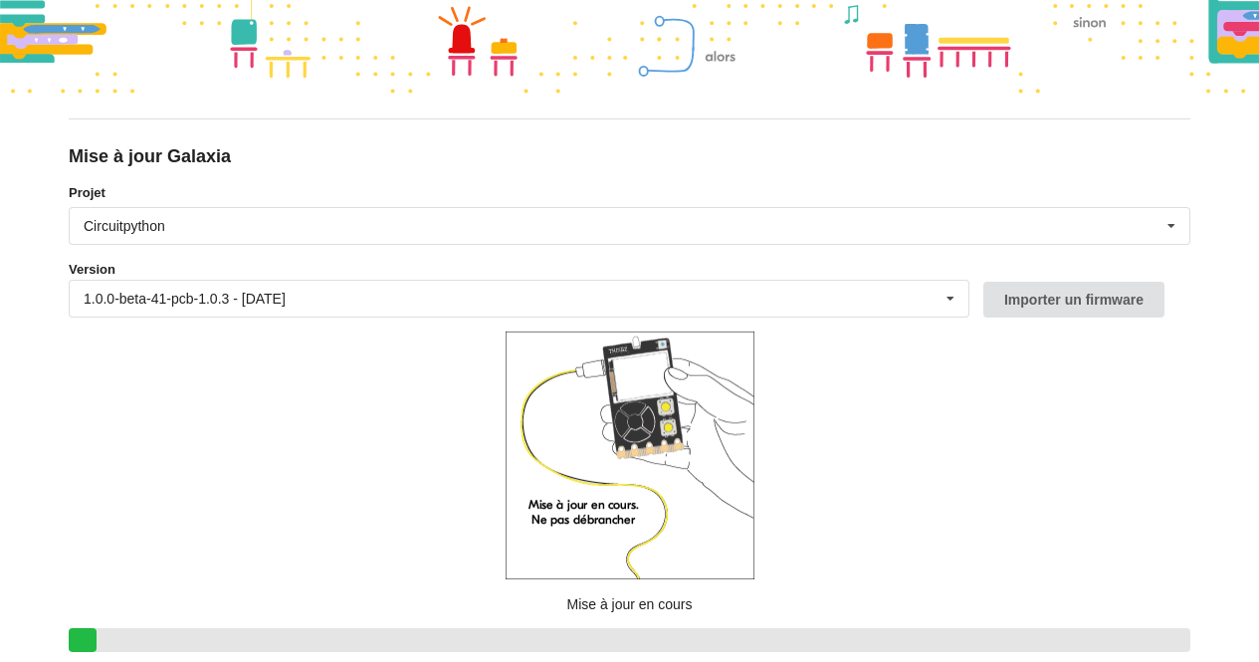
click at [1121, 384] on form "Projet Circuitpython Micropython Circuitpython Version 1.0.0-beta-41-pcb-1.0.3 …" at bounding box center [629, 453] width 1121 height 540
